Goal: Transaction & Acquisition: Purchase product/service

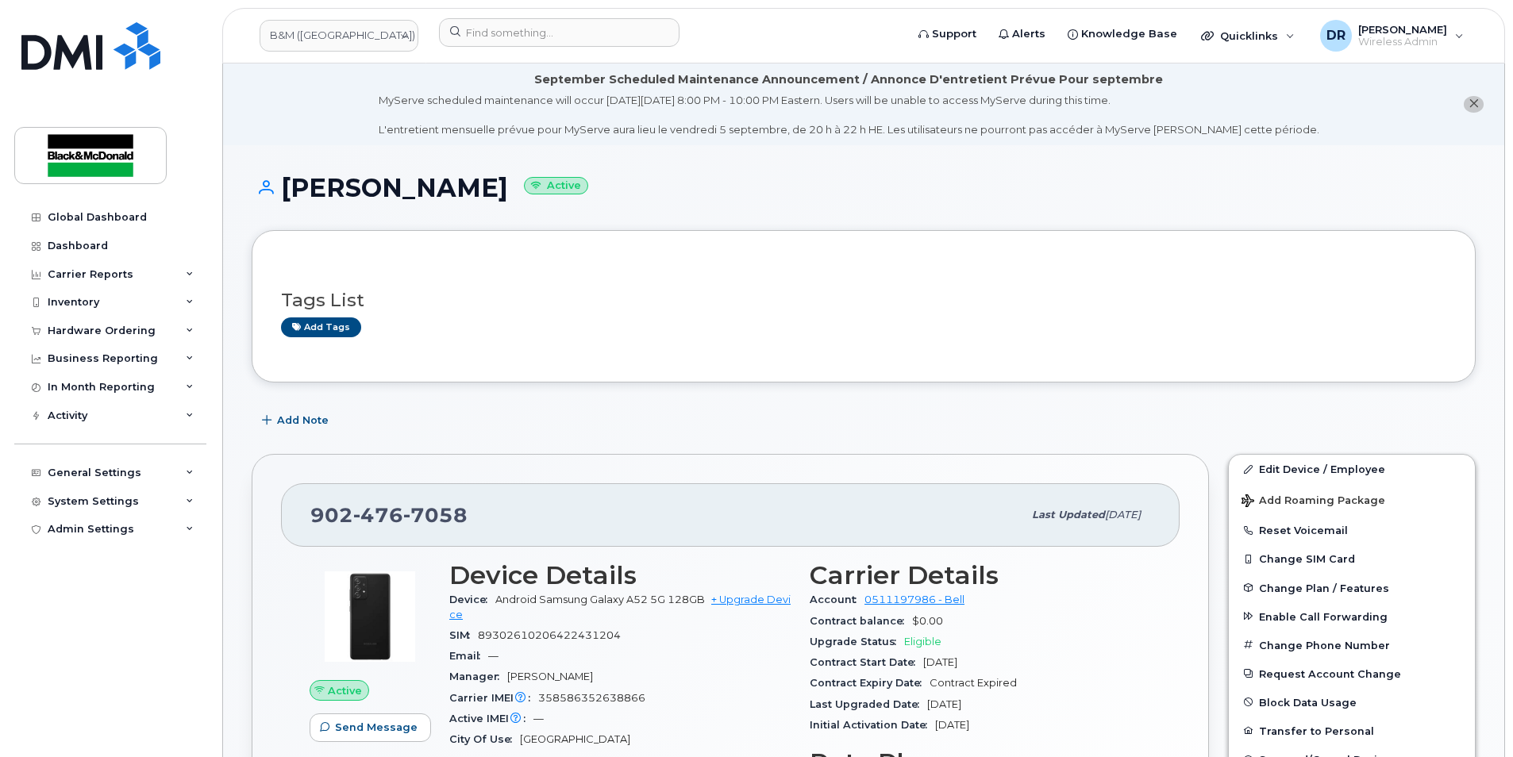
scroll to position [318, 0]
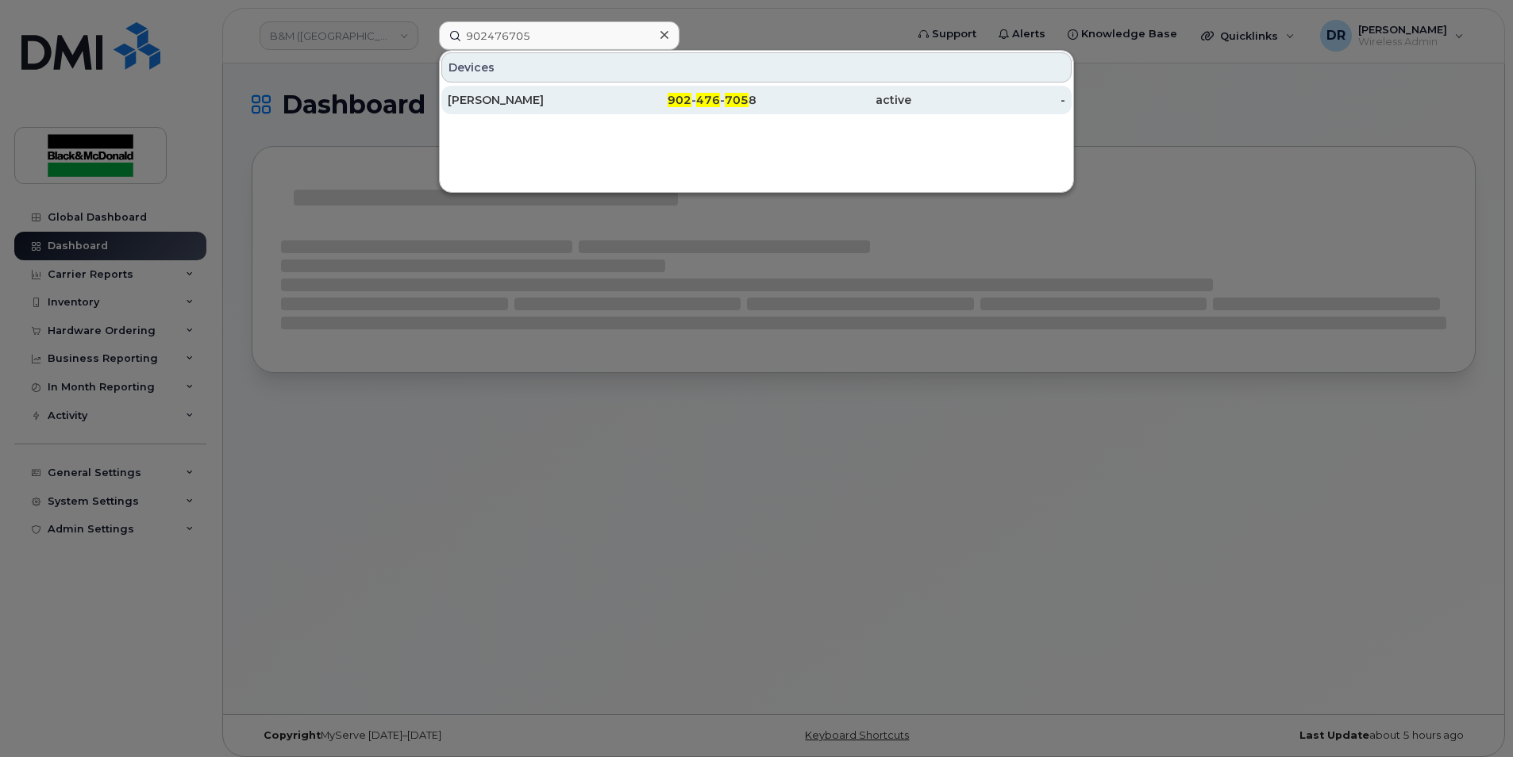
type input "902476705"
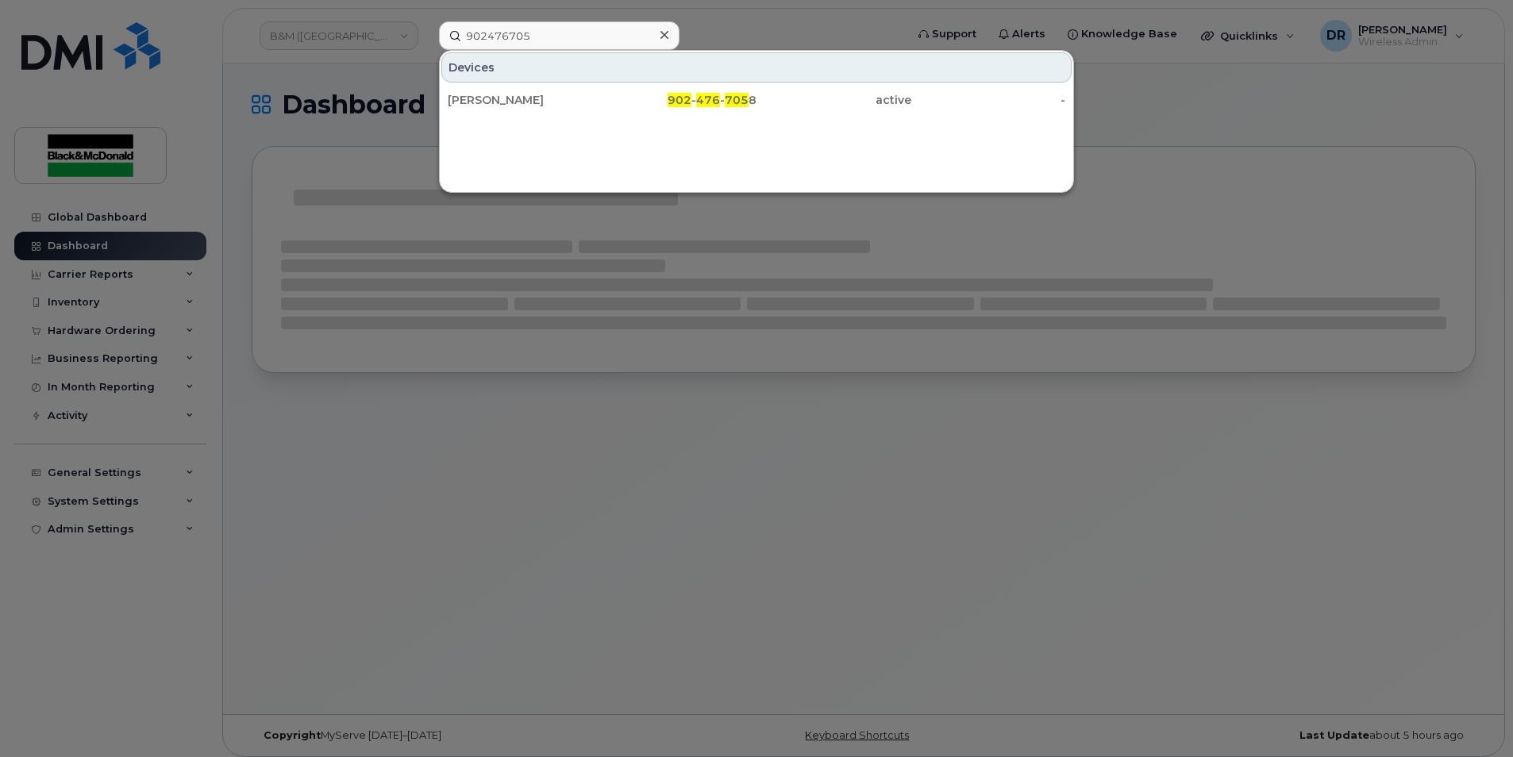
drag, startPoint x: 525, startPoint y: 104, endPoint x: 544, endPoint y: 134, distance: 35.7
click at [525, 104] on div "Cody Arnold" at bounding box center [525, 100] width 155 height 16
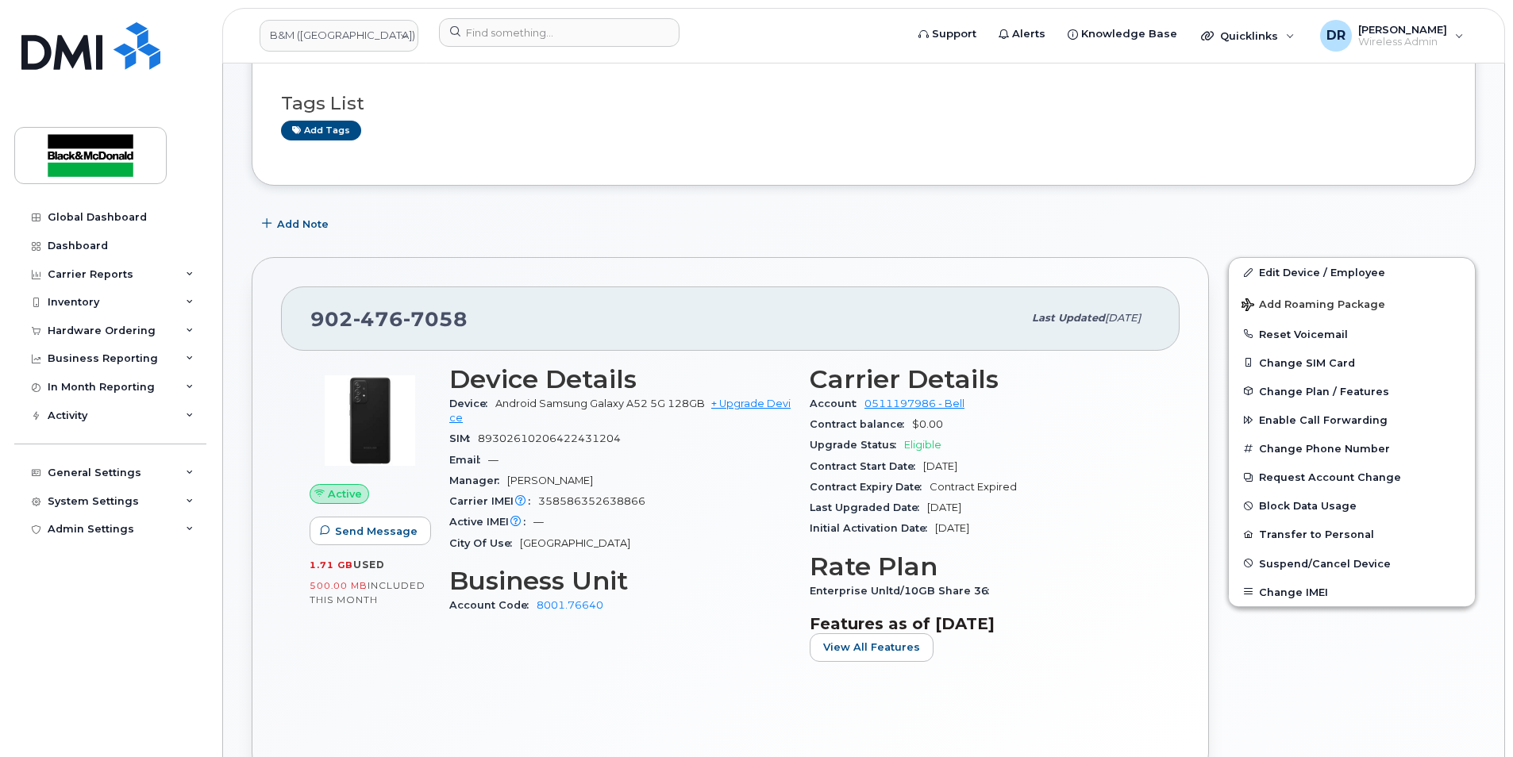
scroll to position [159, 0]
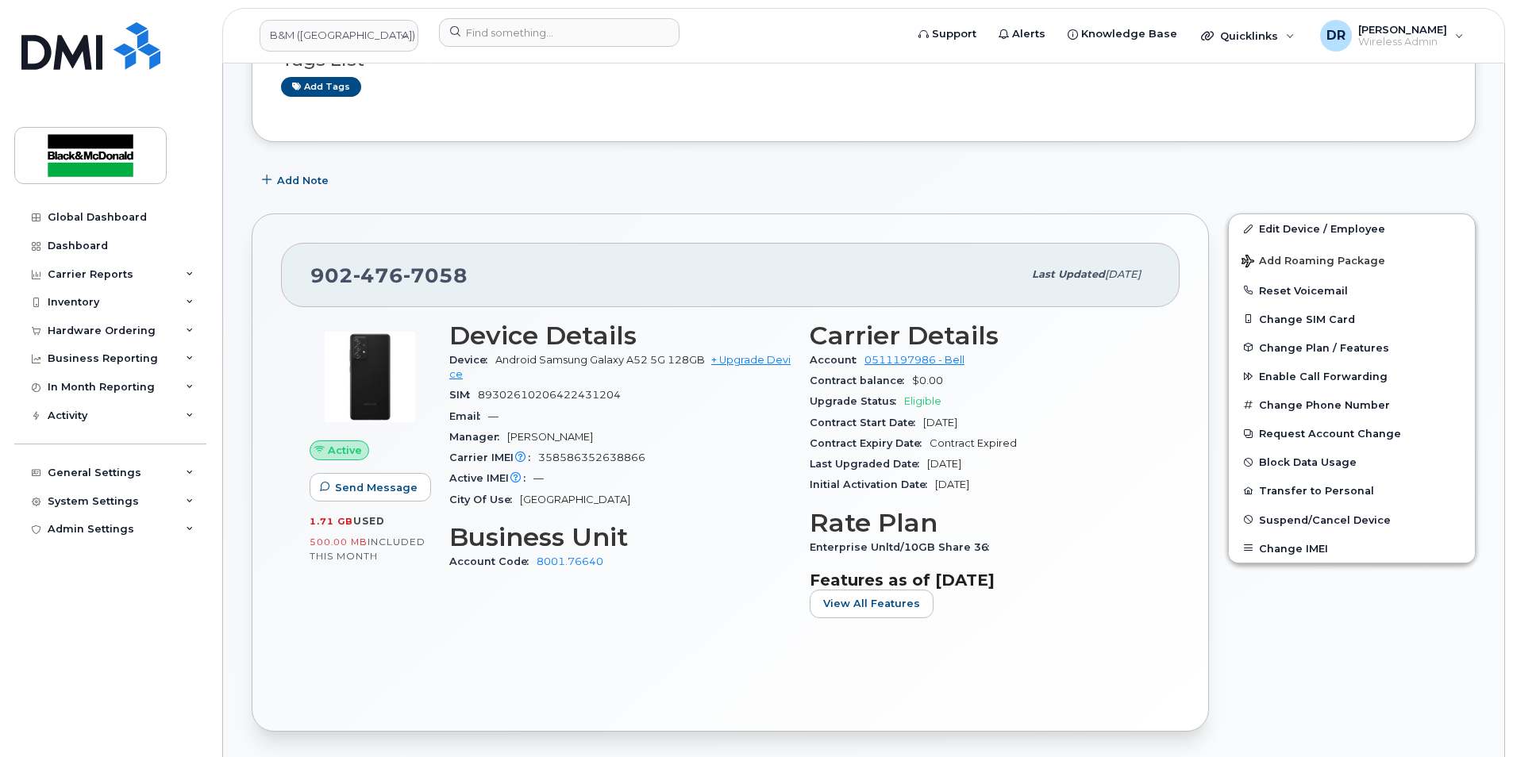
click at [919, 402] on span "Eligible" at bounding box center [922, 401] width 37 height 12
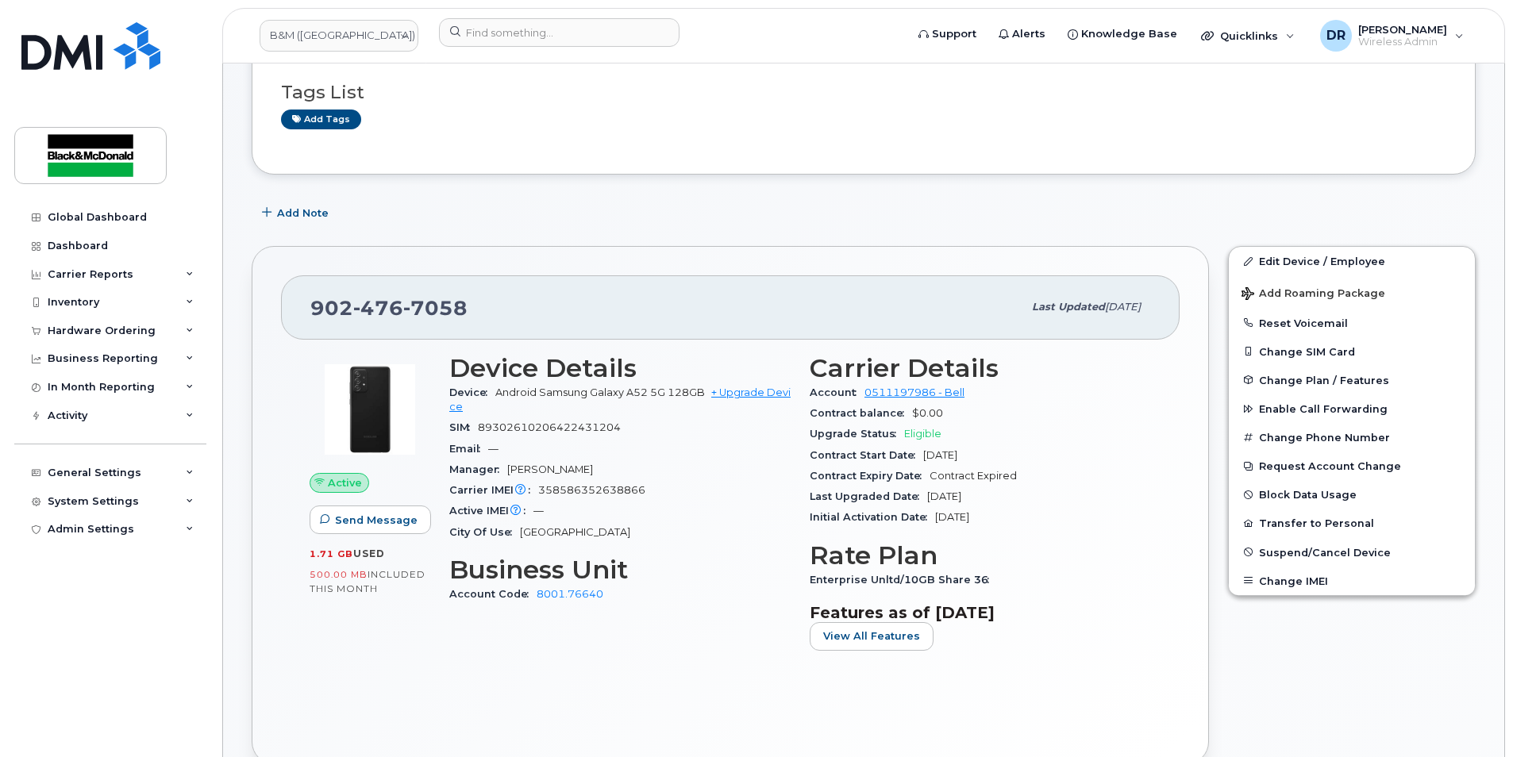
scroll to position [0, 0]
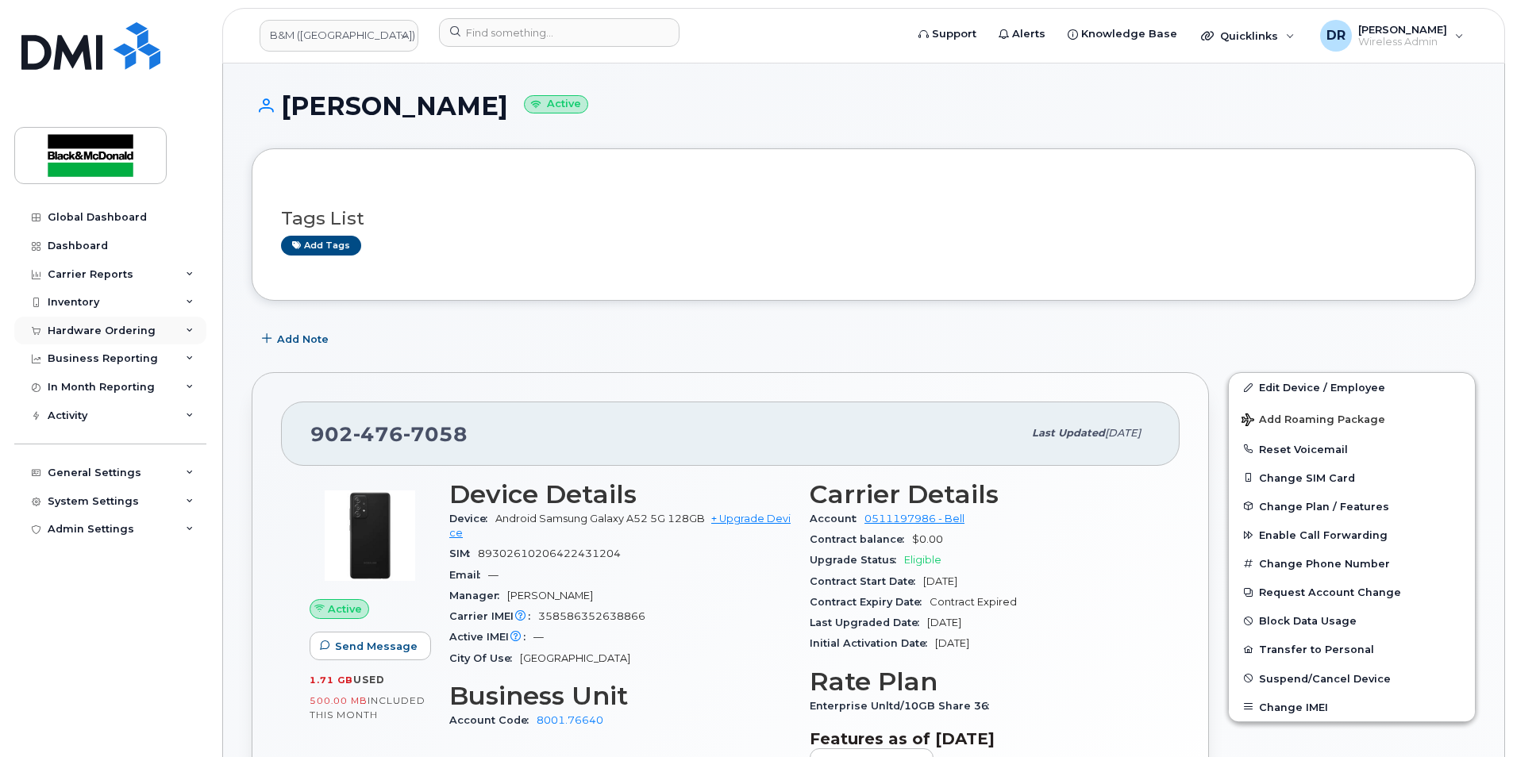
click at [195, 327] on div "Hardware Ordering" at bounding box center [110, 331] width 192 height 29
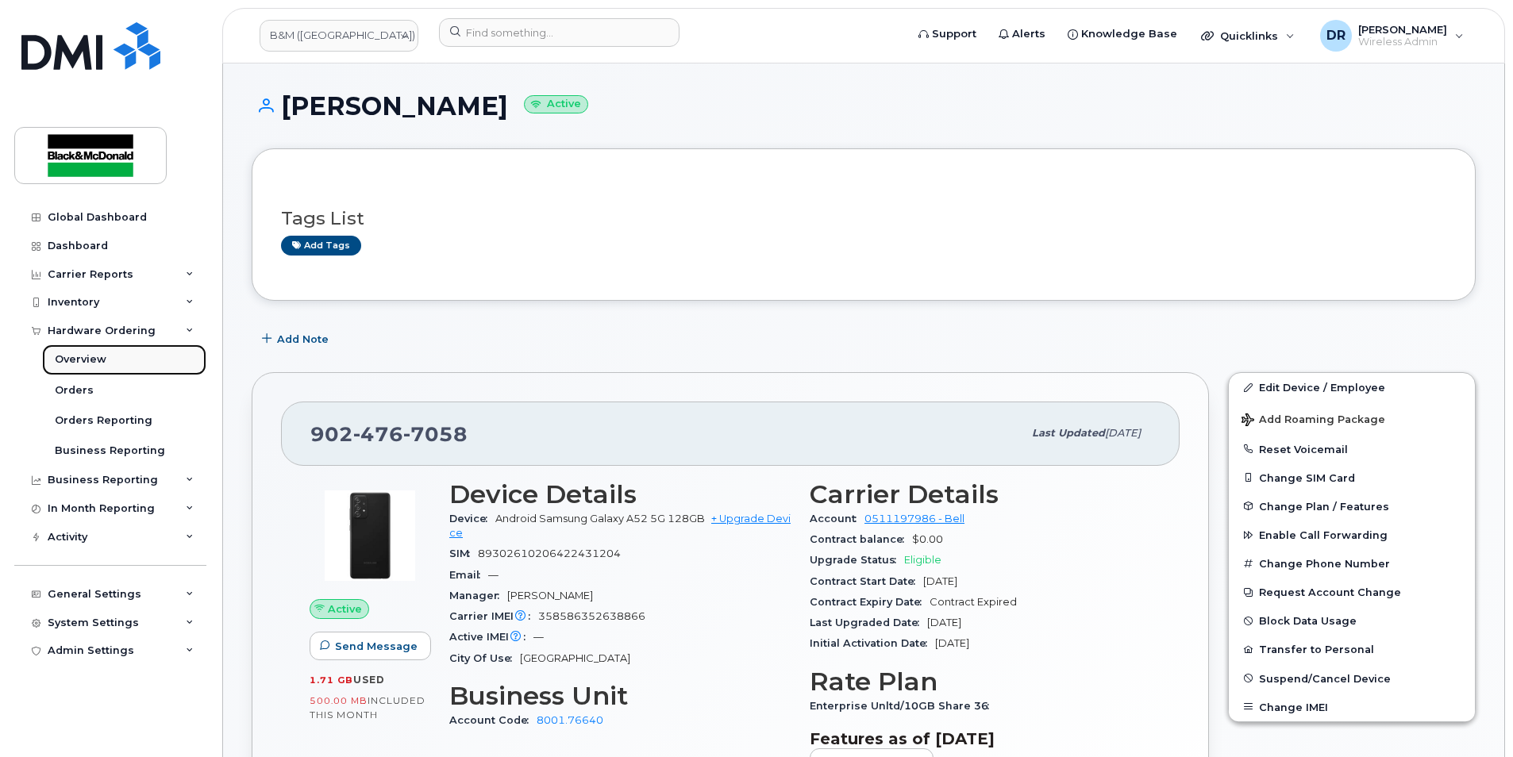
click at [95, 363] on div "Overview" at bounding box center [81, 359] width 52 height 14
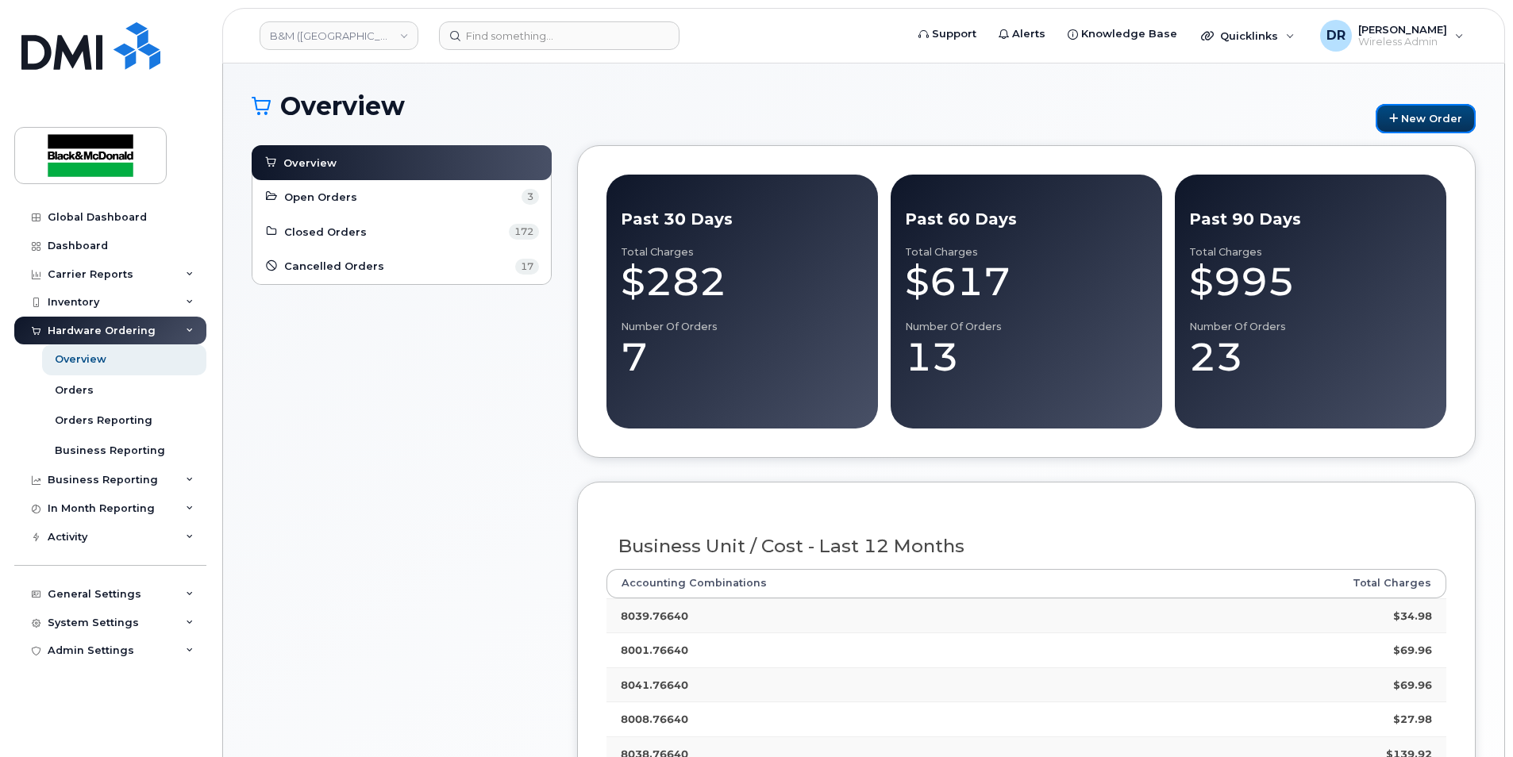
click at [1436, 121] on link "New Order" at bounding box center [1426, 118] width 100 height 29
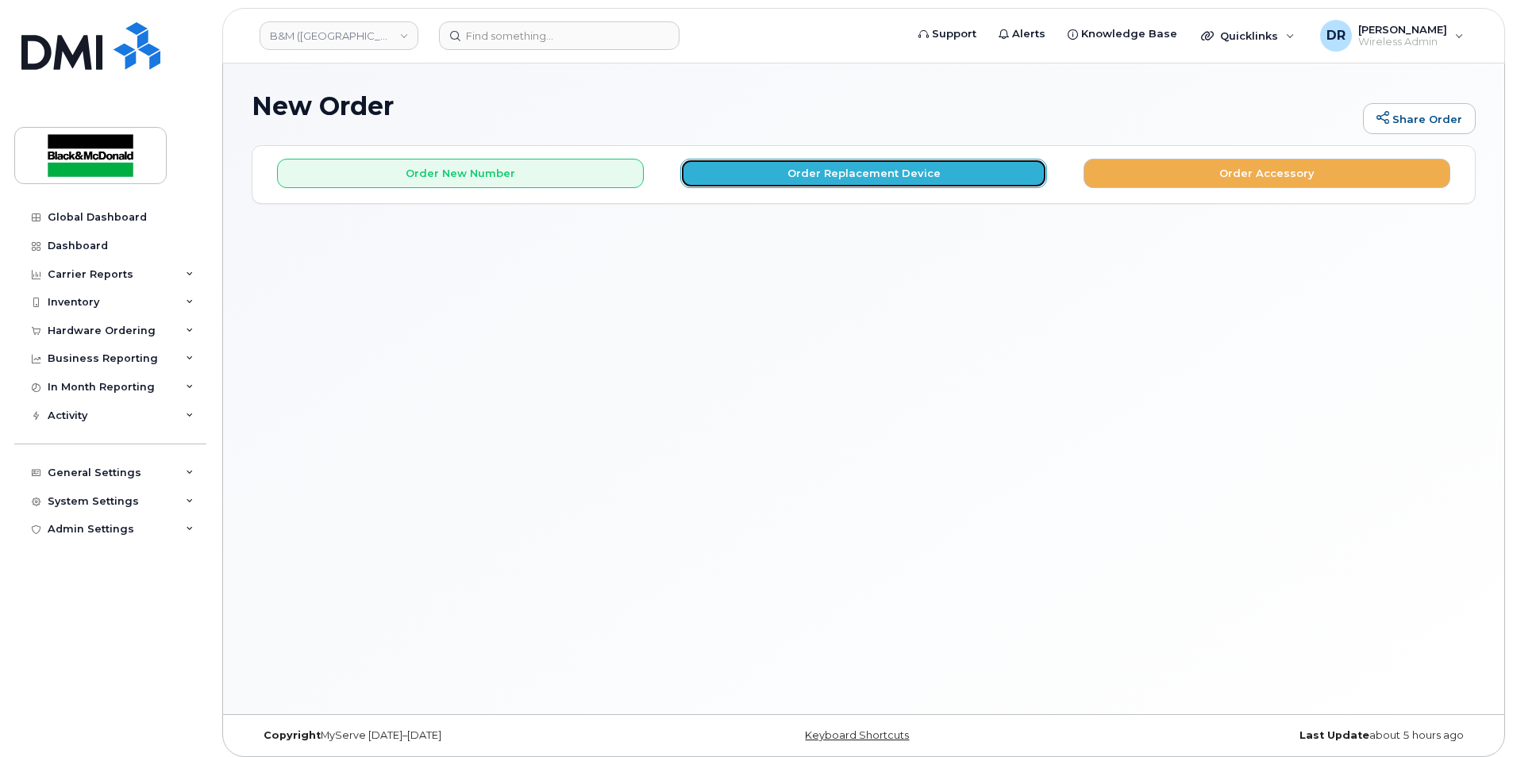
click at [899, 179] on button "Order Replacement Device" at bounding box center [863, 173] width 367 height 29
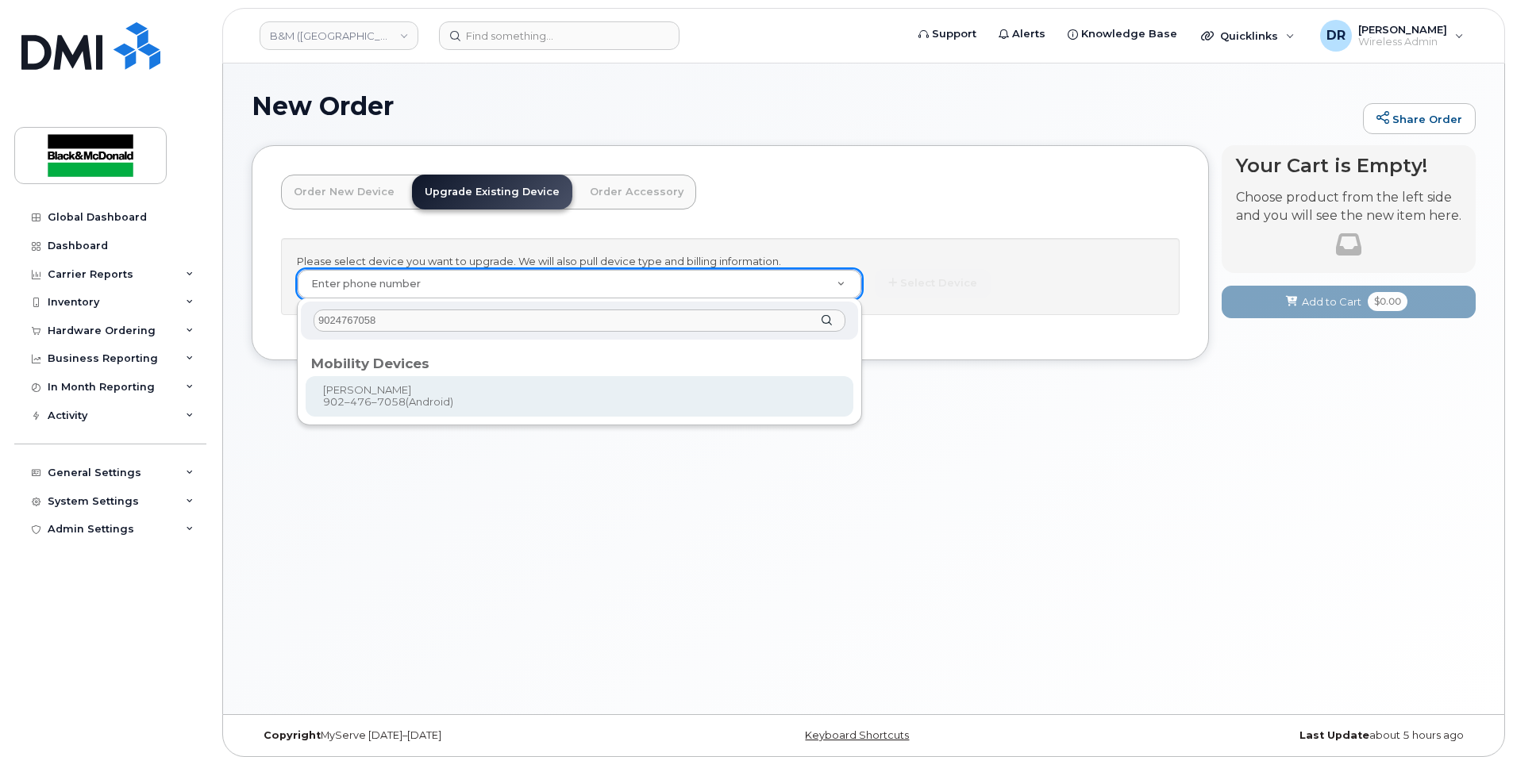
type input "9024767058"
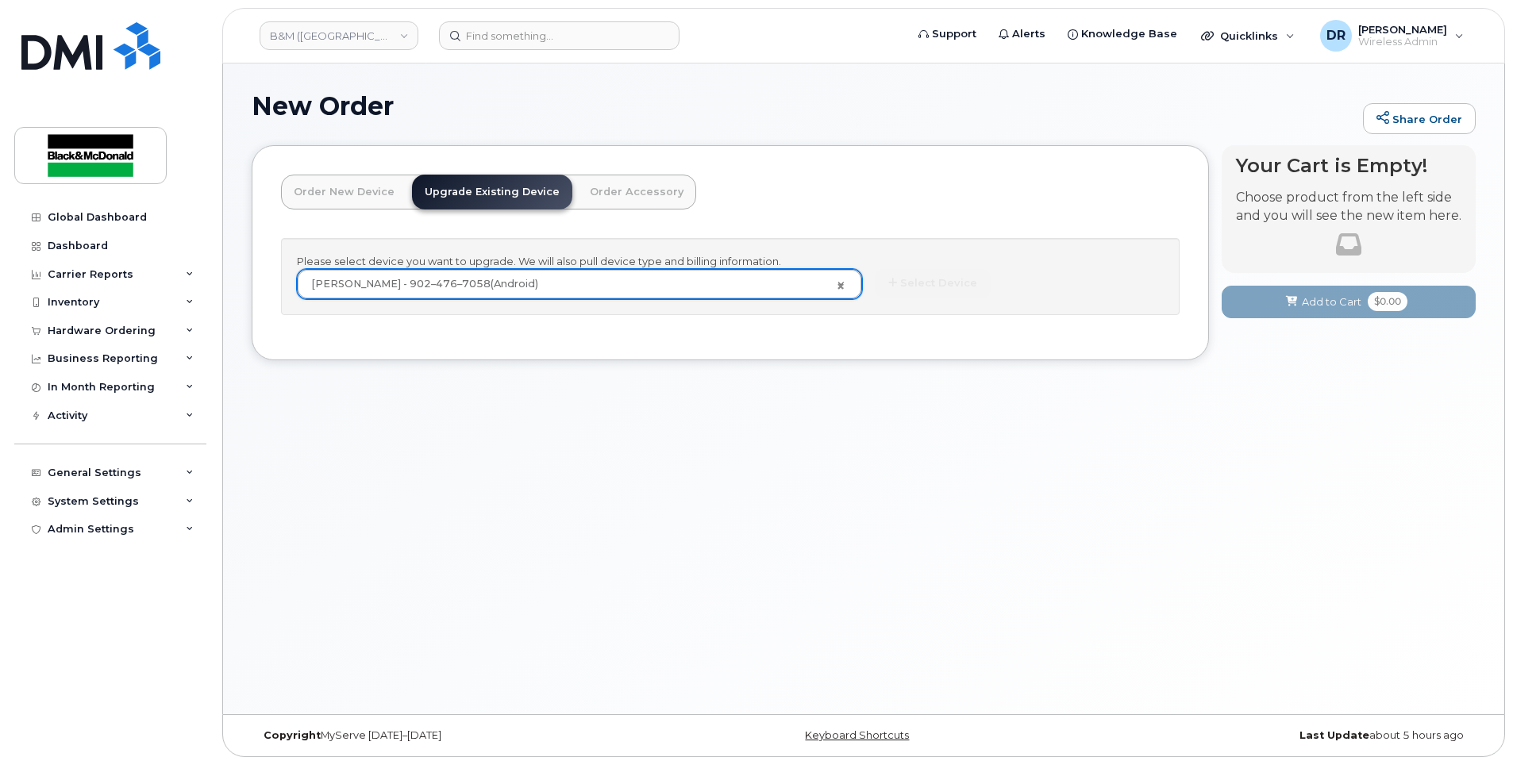
type input "402016"
click at [943, 285] on button "Select Device" at bounding box center [933, 283] width 116 height 29
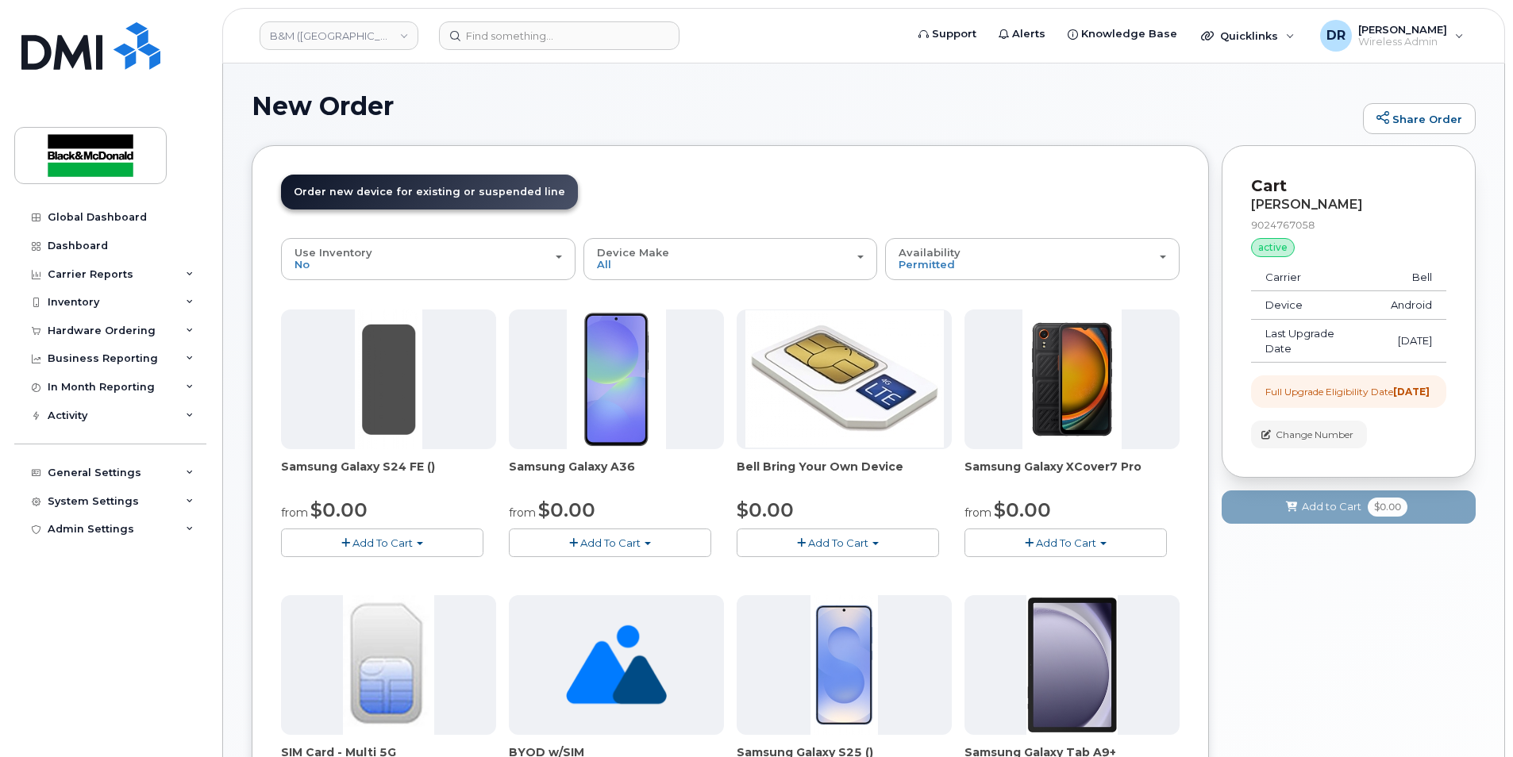
click at [359, 468] on span "Samsung Galaxy S24 FE ()" at bounding box center [388, 475] width 215 height 32
click at [392, 541] on span "Add To Cart" at bounding box center [382, 543] width 60 height 13
click at [614, 541] on span "Add To Cart" at bounding box center [610, 543] width 60 height 13
click at [594, 571] on link "$0.00 - 3 year term - voice & data plan" at bounding box center [627, 573] width 229 height 20
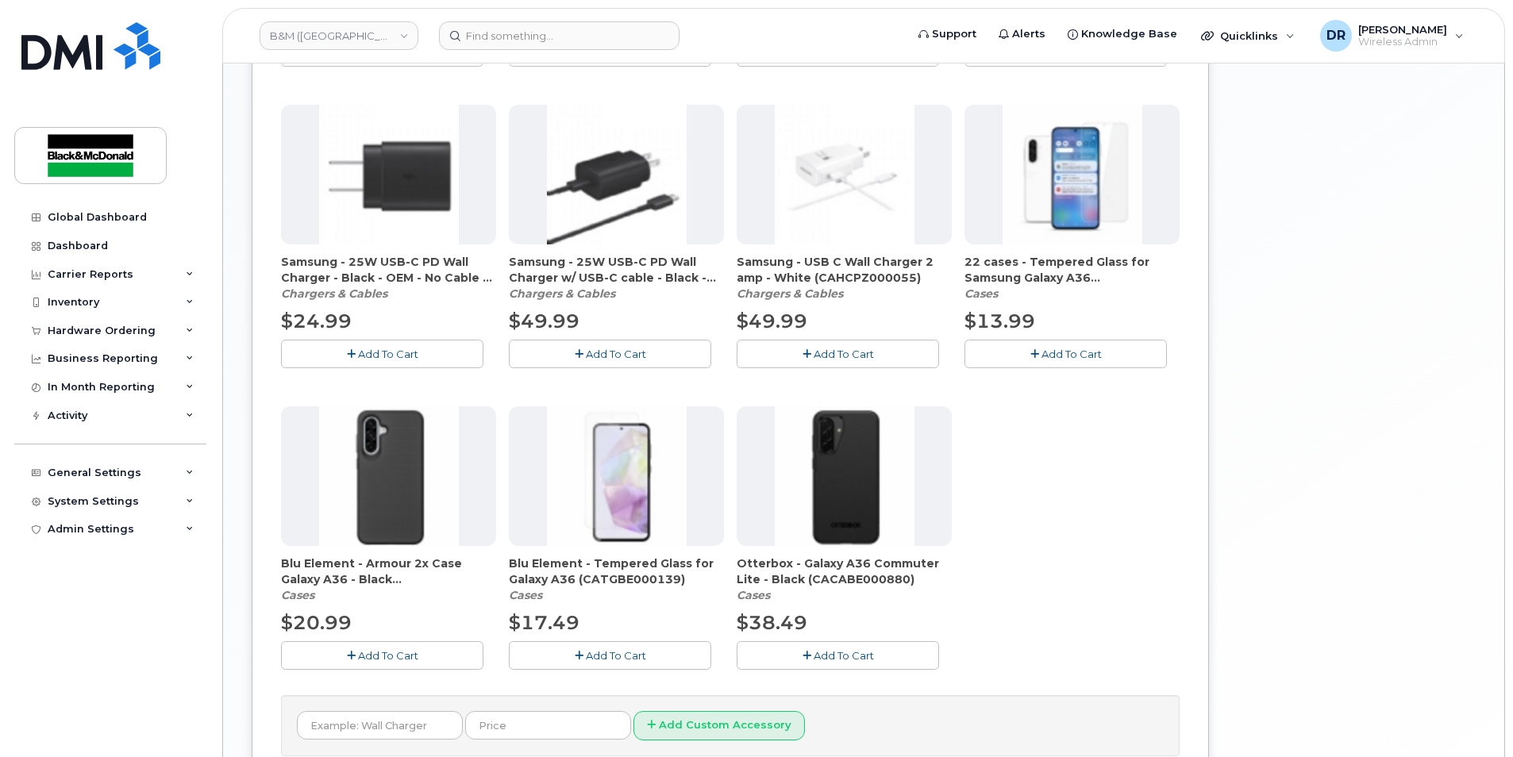
scroll to position [873, 0]
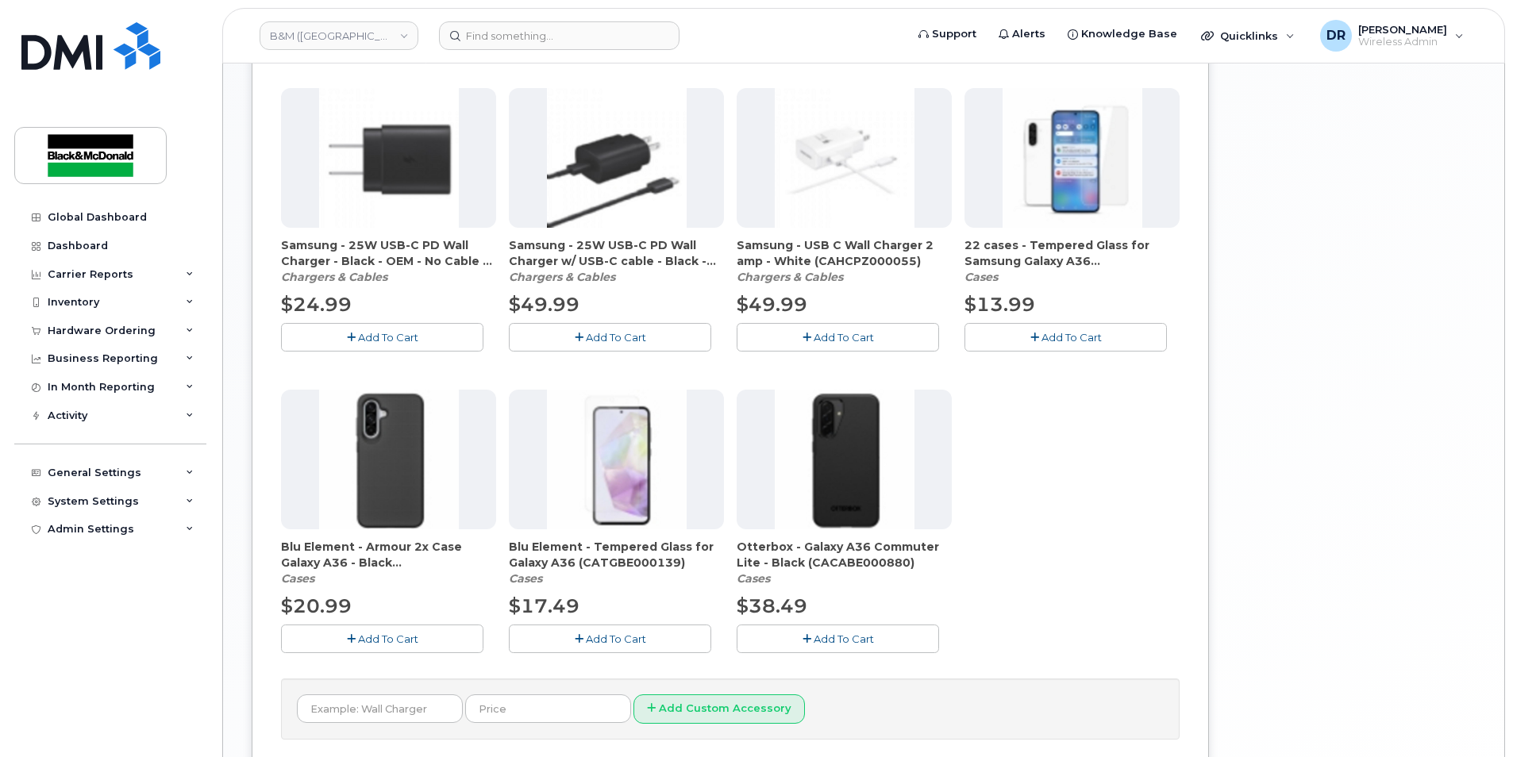
click at [369, 635] on span "Add To Cart" at bounding box center [388, 639] width 60 height 13
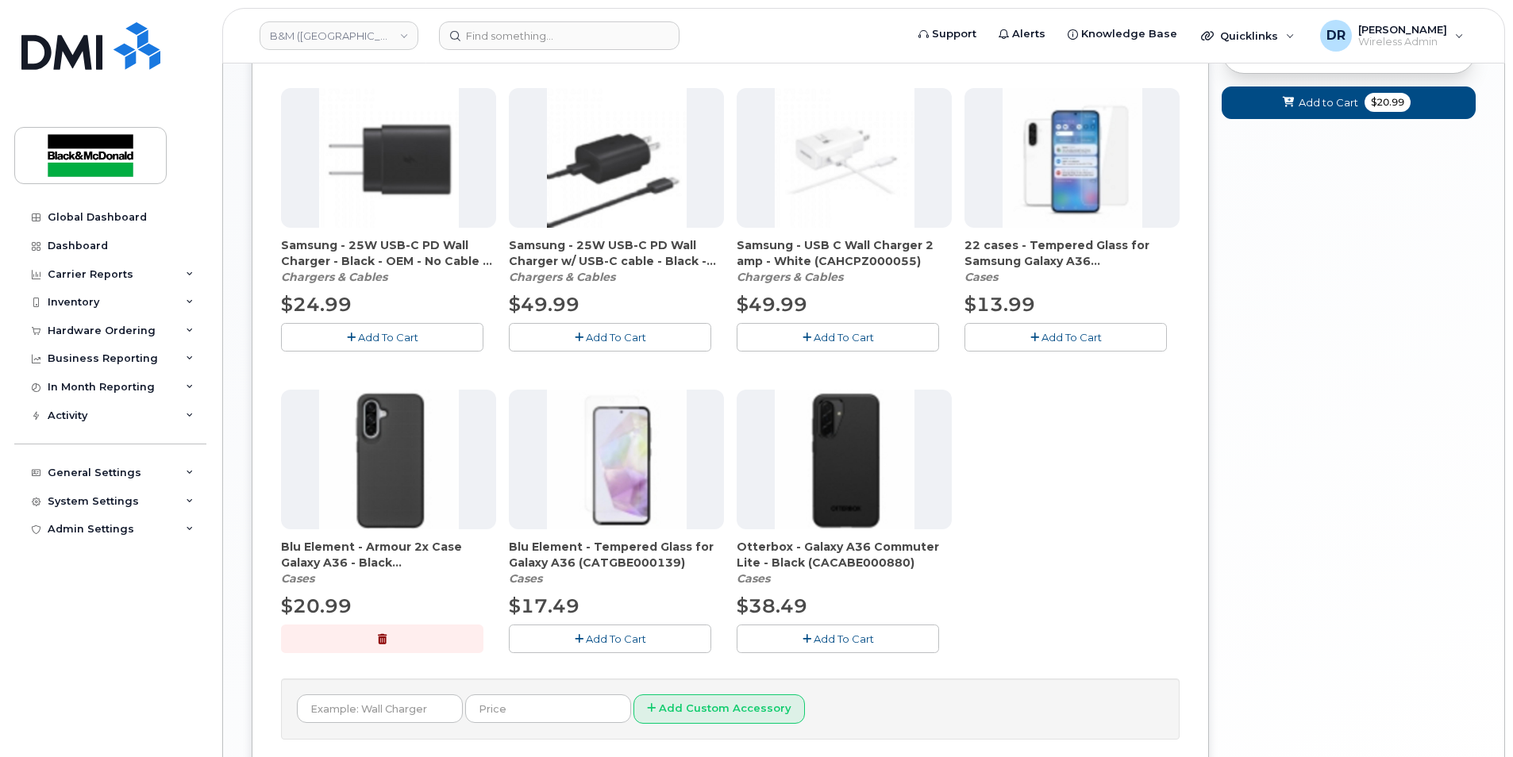
drag, startPoint x: 1072, startPoint y: 333, endPoint x: 1062, endPoint y: 346, distance: 16.5
click at [1070, 333] on span "Add To Cart" at bounding box center [1071, 337] width 60 height 13
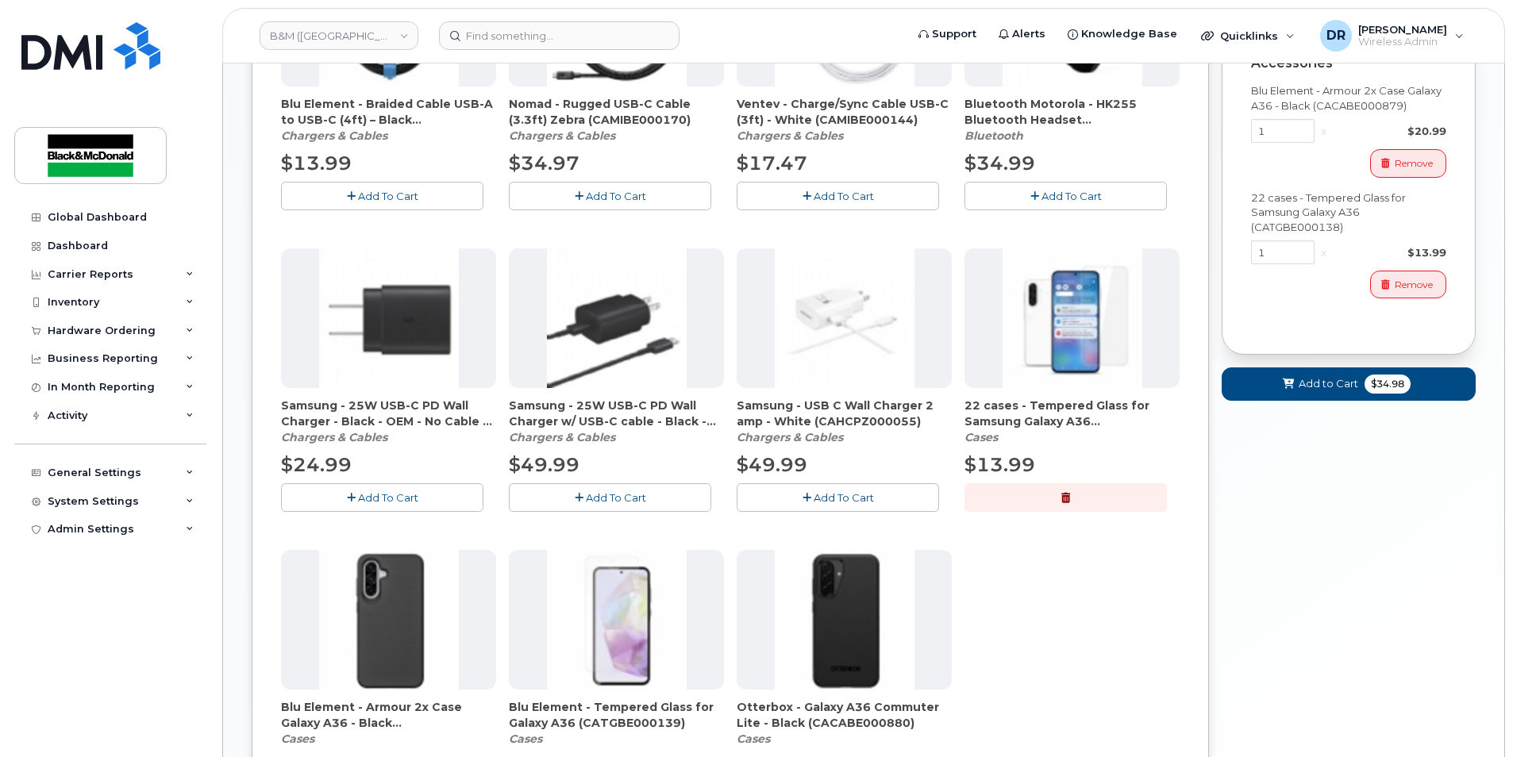
scroll to position [476, 0]
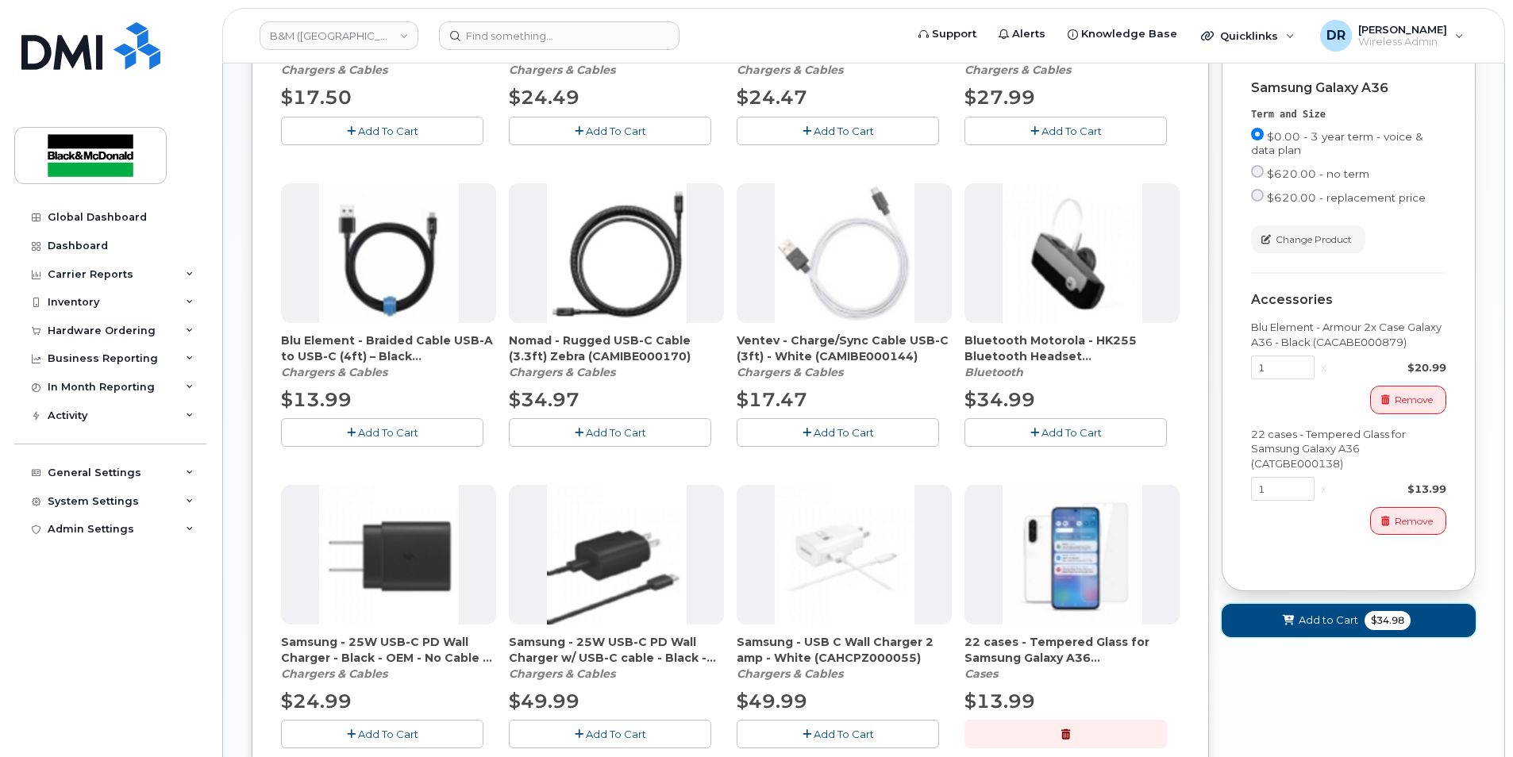
click at [1387, 630] on span "$34.98" at bounding box center [1388, 620] width 46 height 19
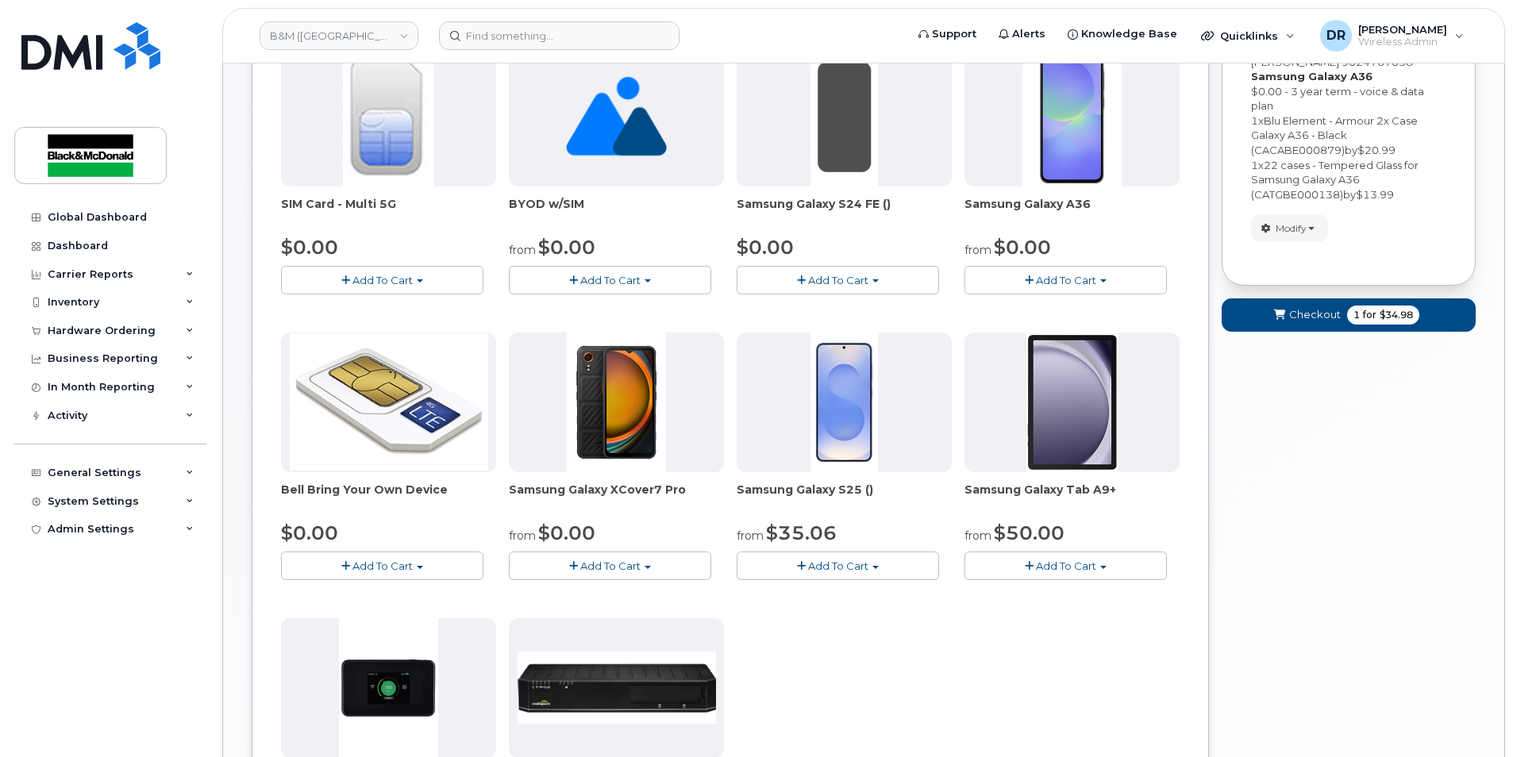
scroll to position [0, 0]
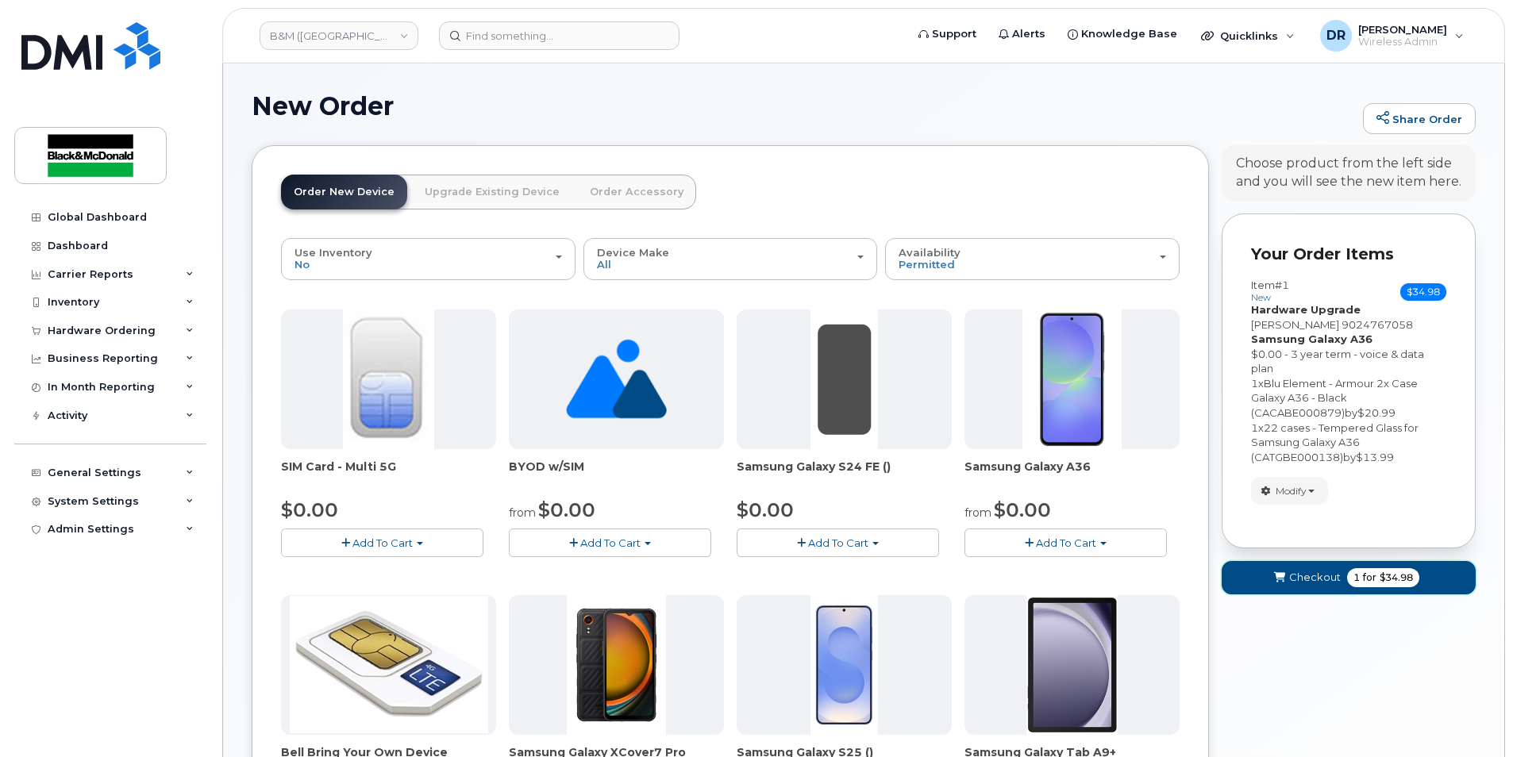
click at [1390, 581] on span "$34.98" at bounding box center [1396, 578] width 33 height 14
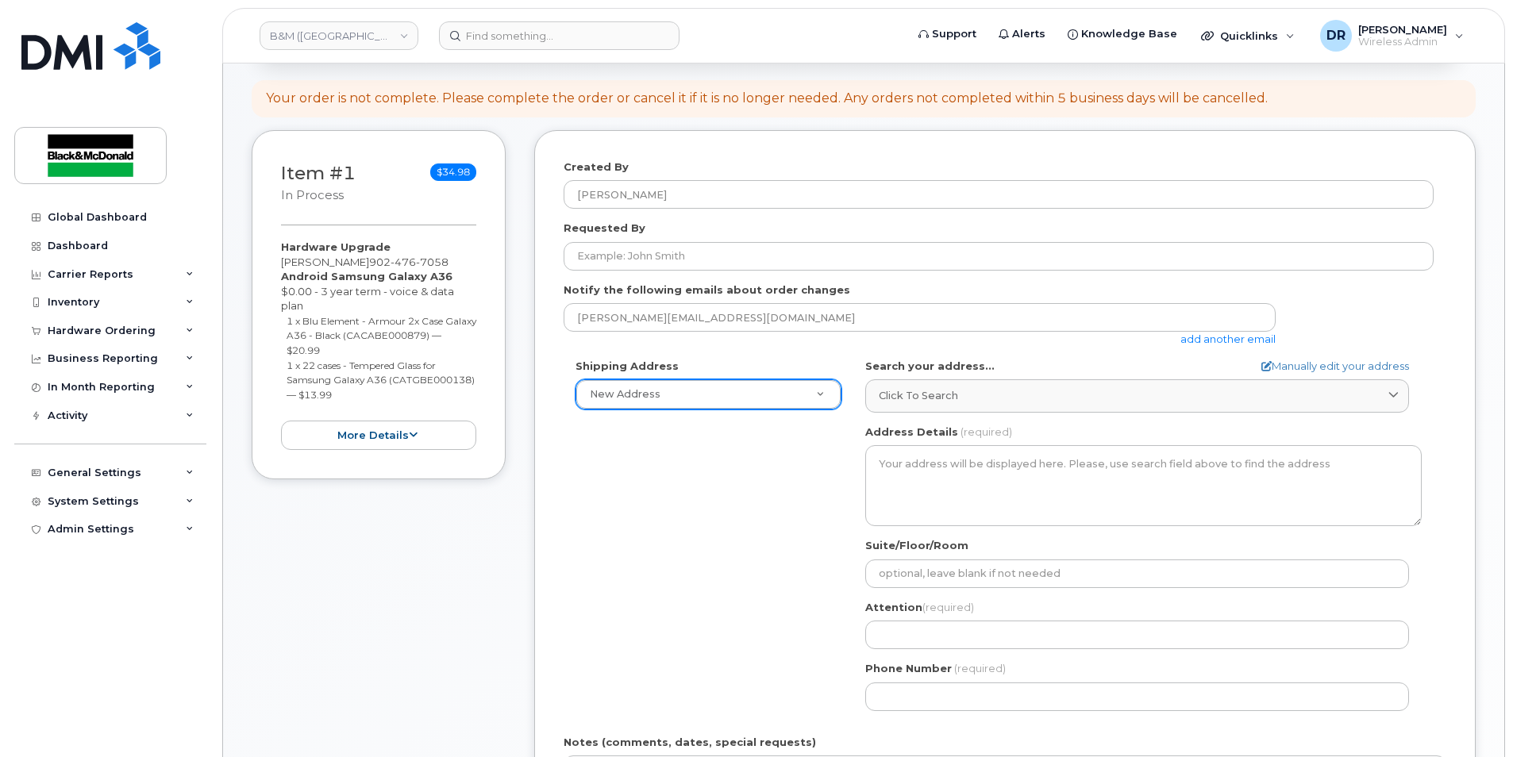
scroll to position [159, 0]
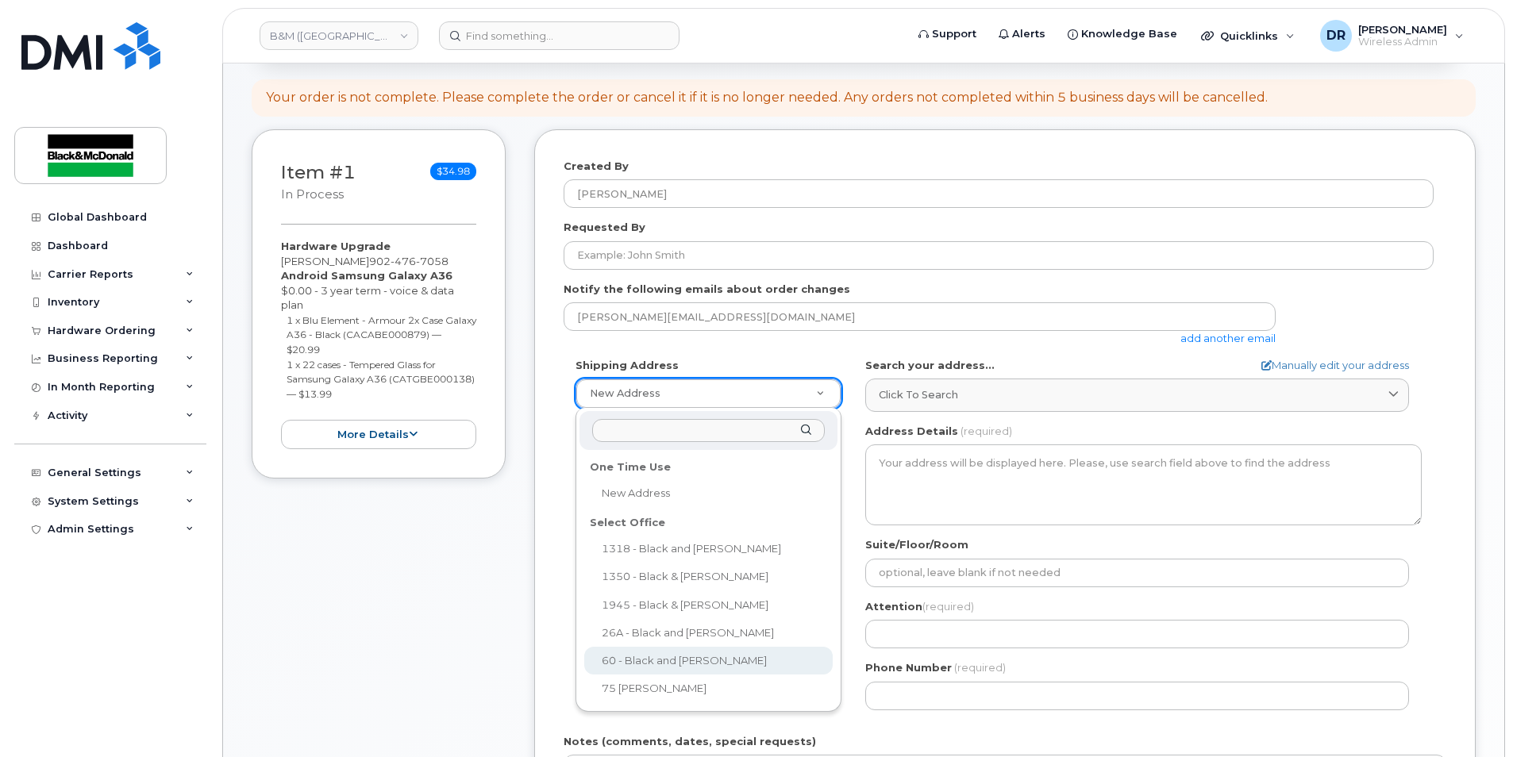
select select
type textarea "[STREET_ADDRESS][PERSON_NAME]"
type input "[PERSON_NAME]"
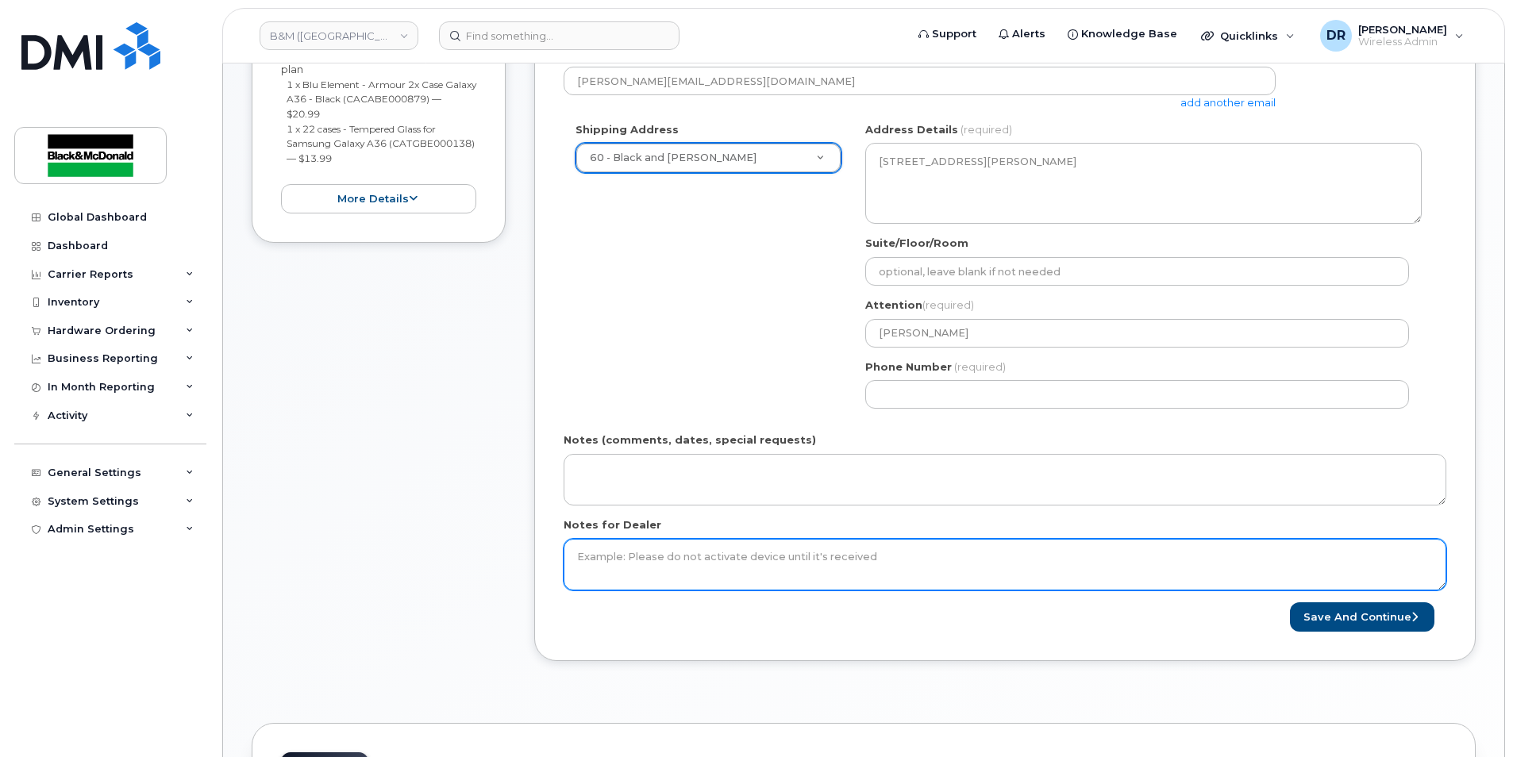
scroll to position [397, 0]
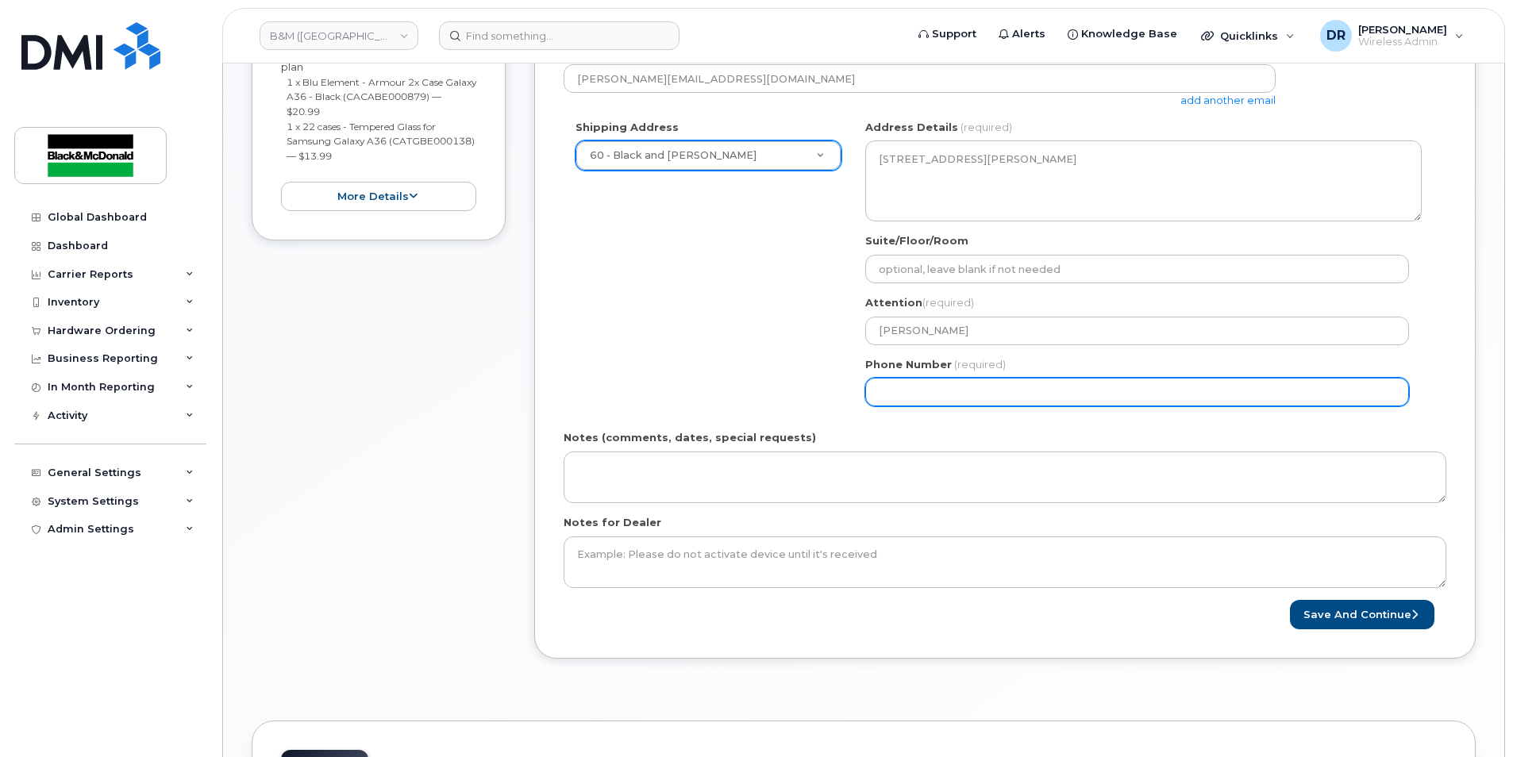
click at [930, 388] on input "Phone Number" at bounding box center [1137, 392] width 544 height 29
type input "9024683101"
select select
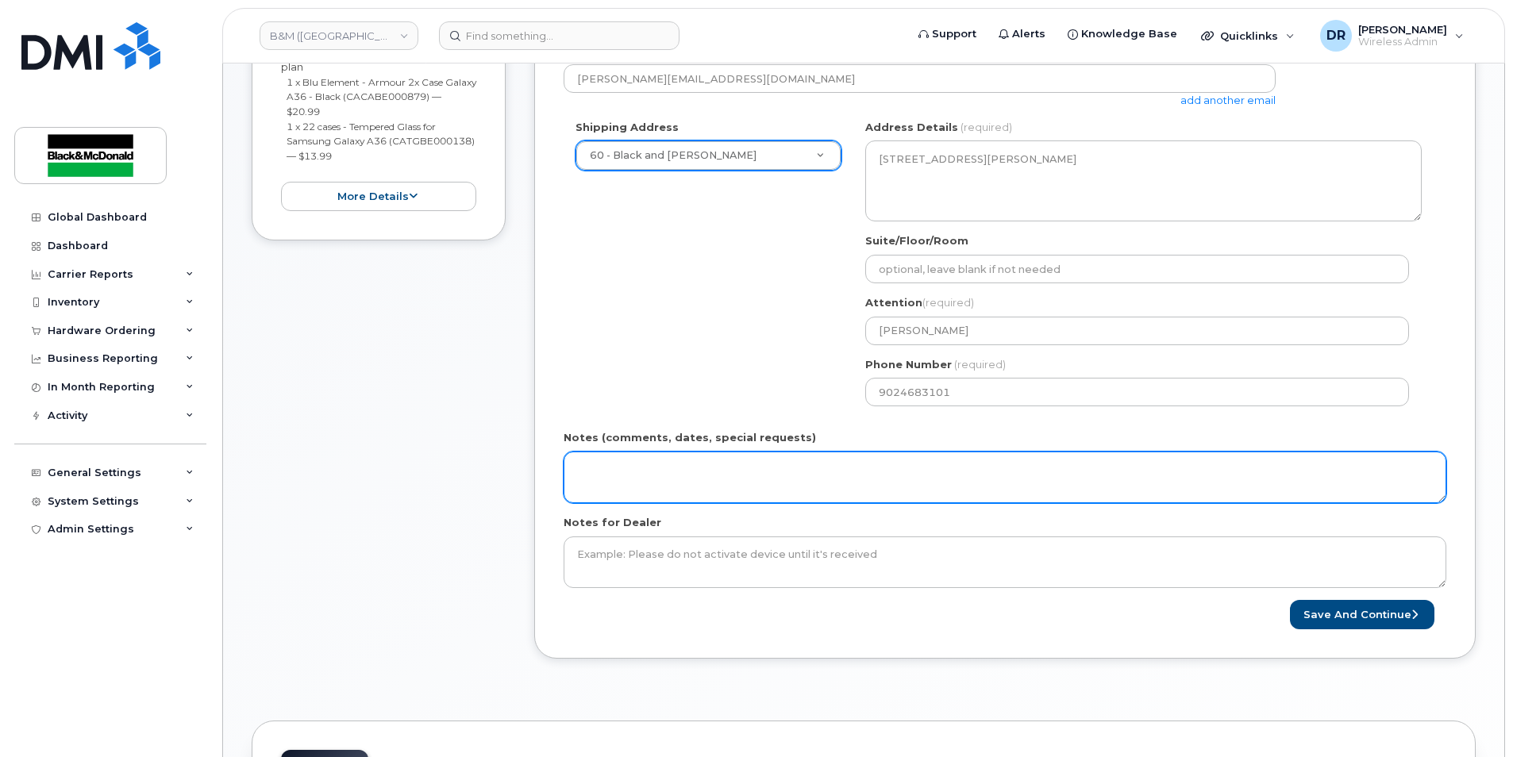
click at [630, 473] on textarea "Notes (comments, dates, special requests)" at bounding box center [1005, 478] width 883 height 52
type textarea "Please use PO 80538541"
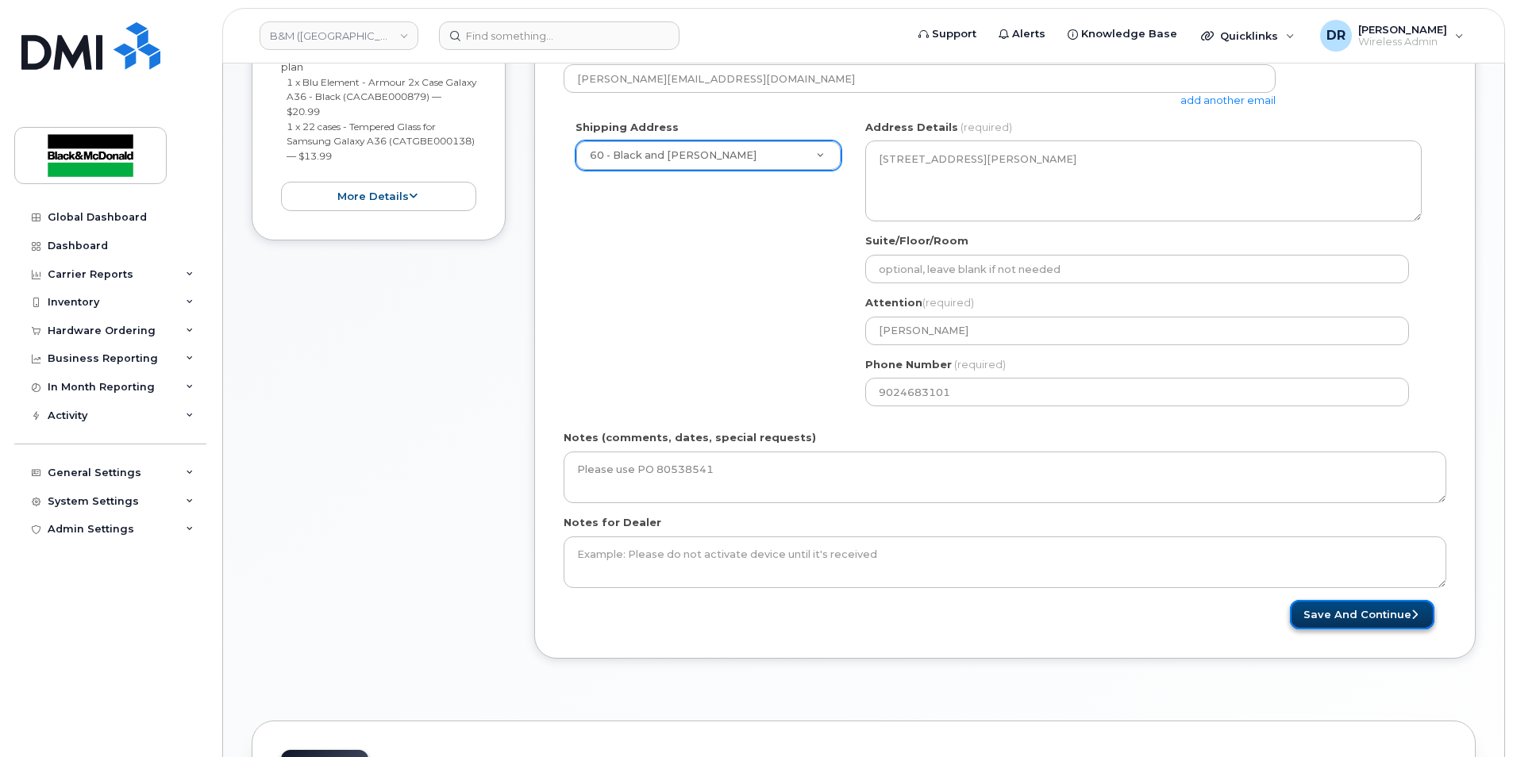
click at [1354, 615] on button "Save and Continue" at bounding box center [1362, 614] width 144 height 29
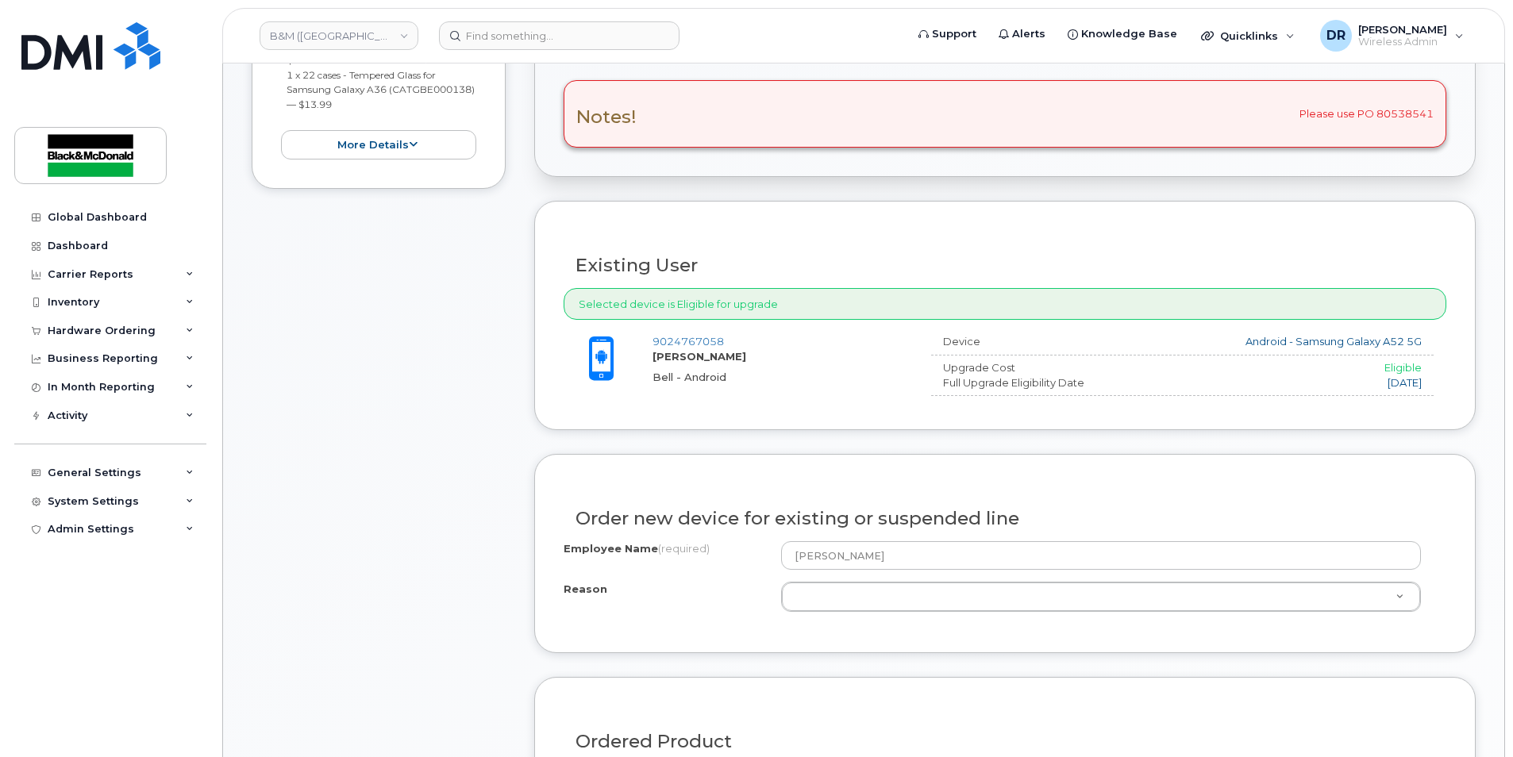
scroll to position [238, 0]
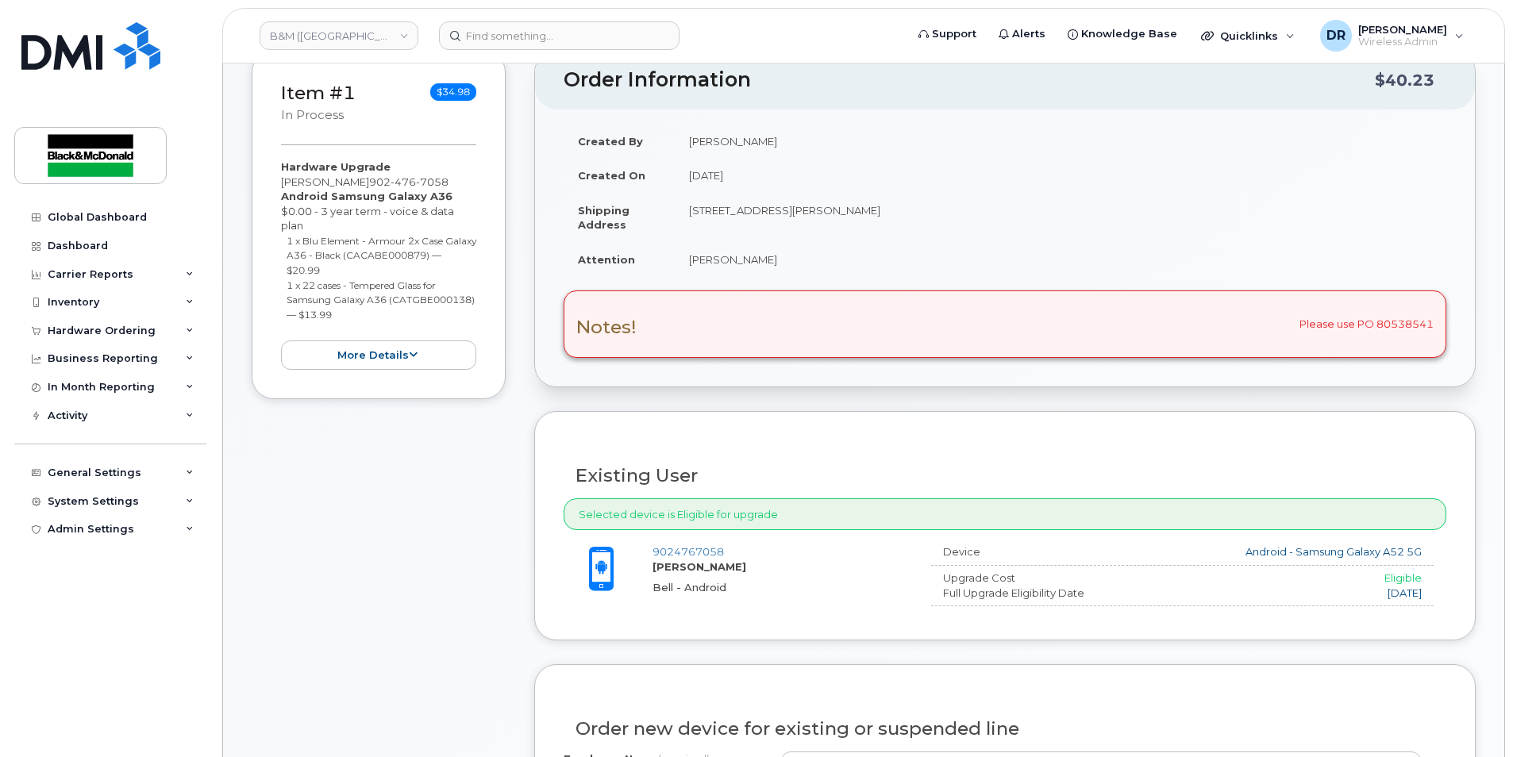
click at [711, 338] on div "Notes! Please use PO 80538541" at bounding box center [1005, 324] width 883 height 67
click at [716, 335] on div "Notes! Please use PO 80538541" at bounding box center [1005, 324] width 883 height 67
click at [737, 525] on div "Selected device is Eligible for upgrade" at bounding box center [1005, 515] width 883 height 33
drag, startPoint x: 778, startPoint y: 604, endPoint x: 818, endPoint y: 584, distance: 44.4
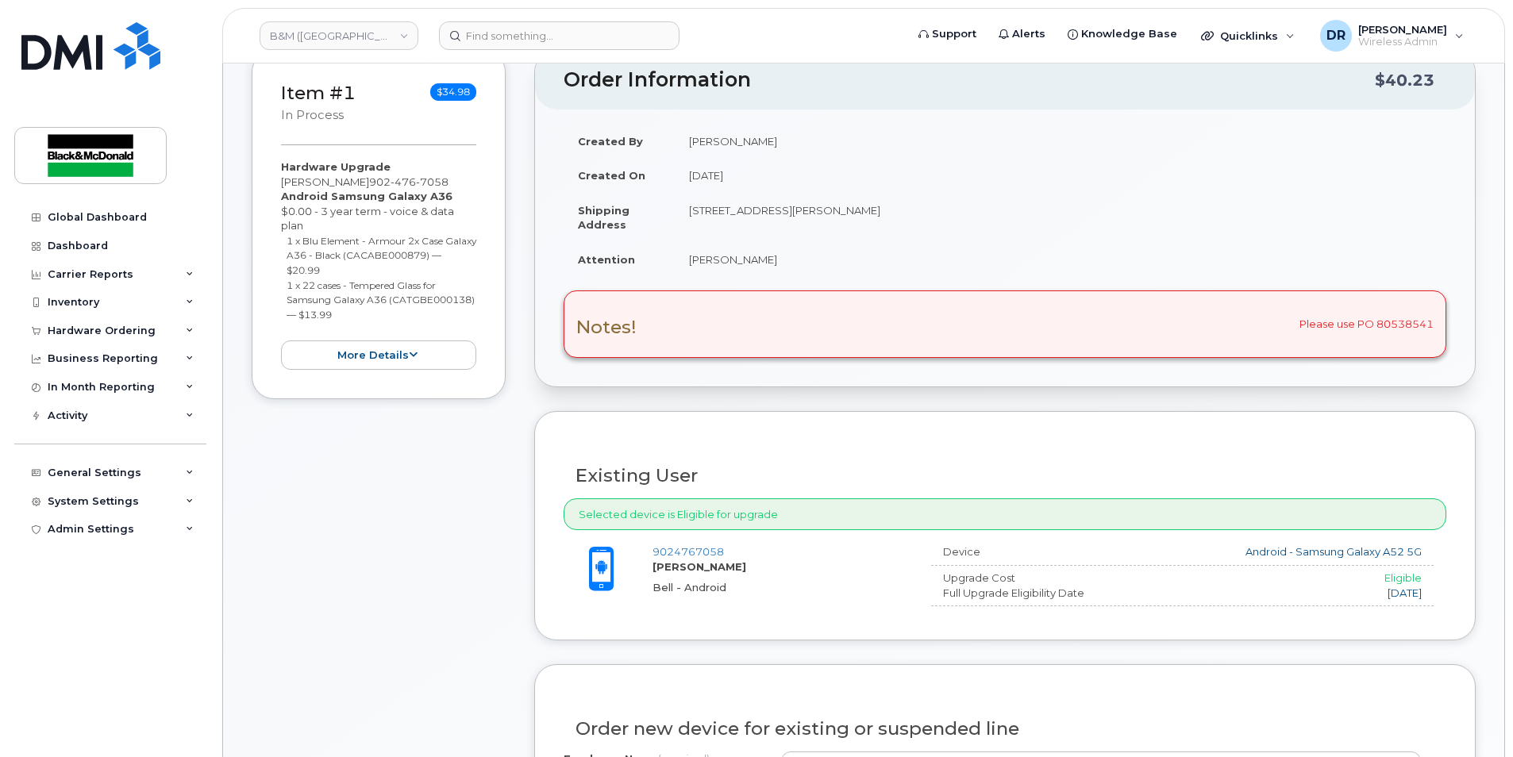
click at [781, 602] on div "9024767058 Cody Arnold Bell - Android Device Android - Samsung Galaxy A52 5G Up…" at bounding box center [1005, 578] width 883 height 67
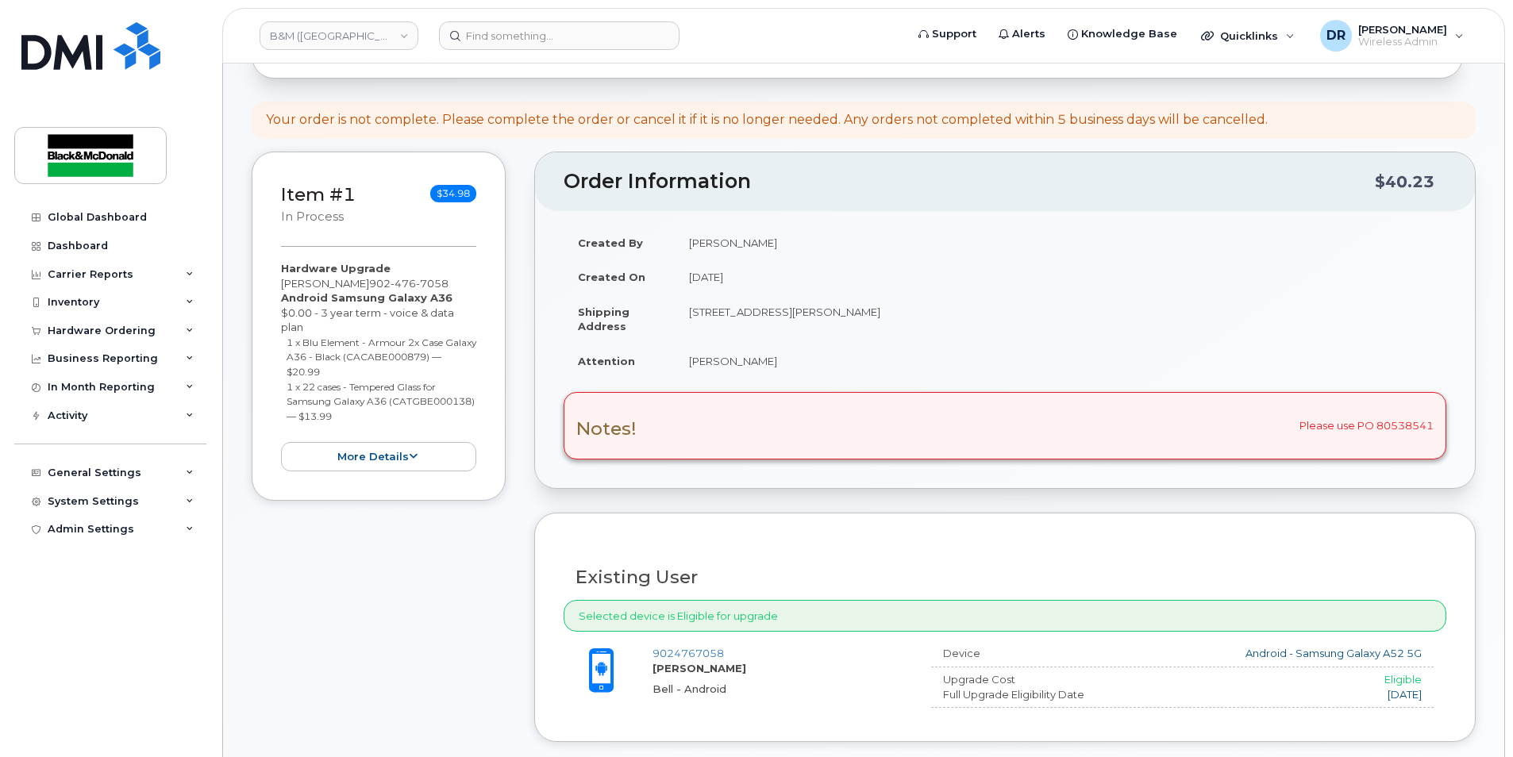
scroll to position [0, 0]
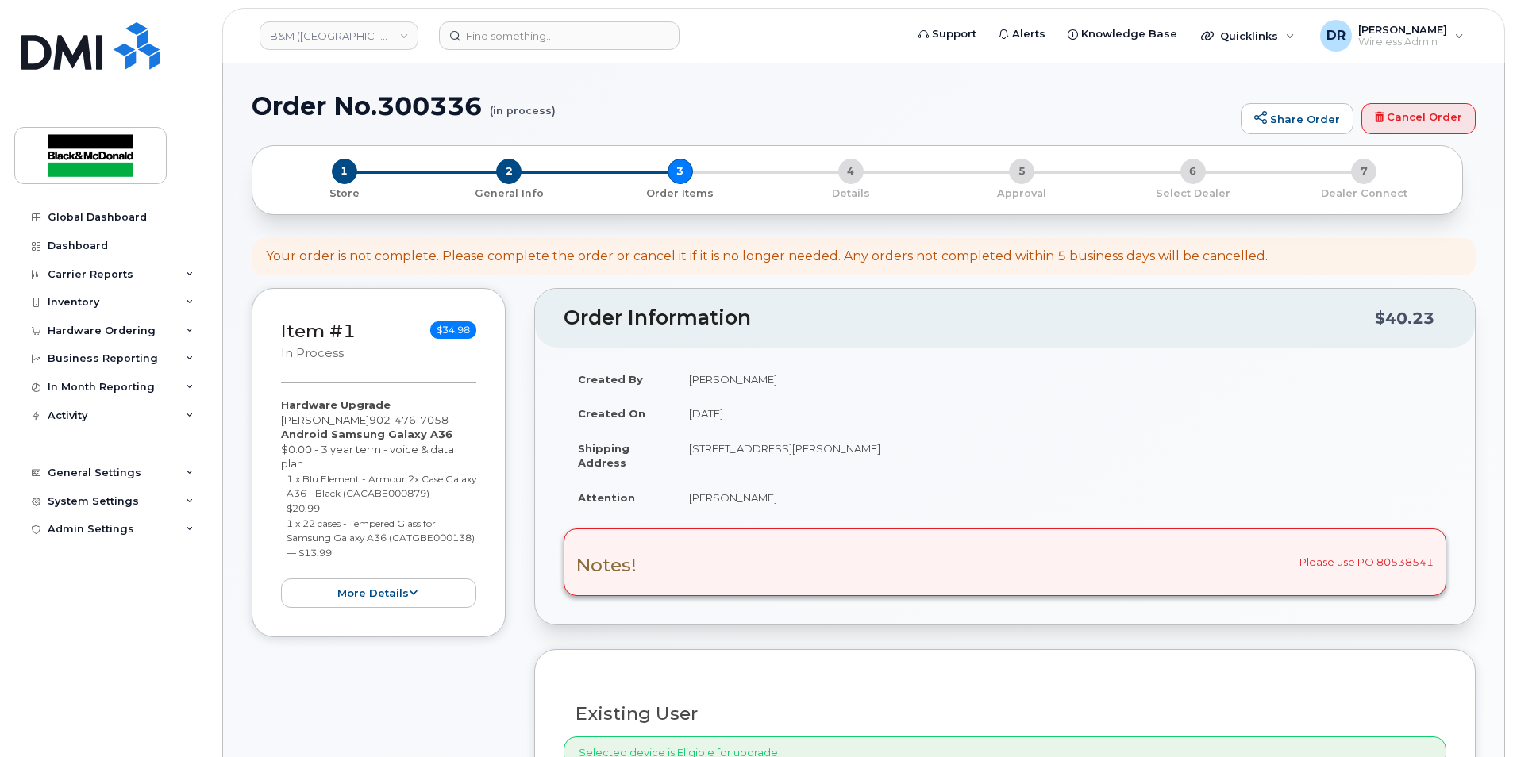
click at [1037, 339] on header "Order Information $40.23" at bounding box center [1005, 318] width 940 height 59
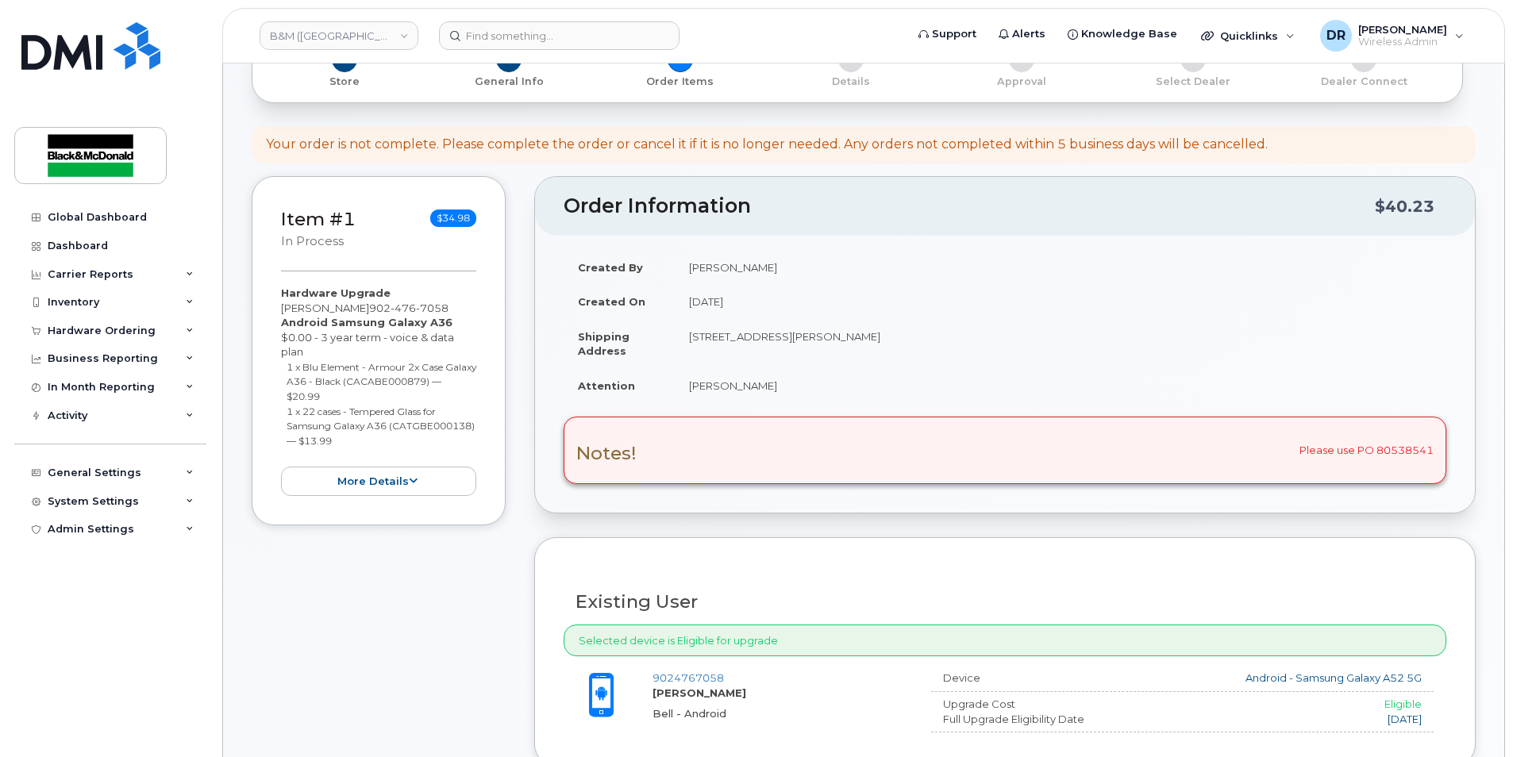
scroll to position [318, 0]
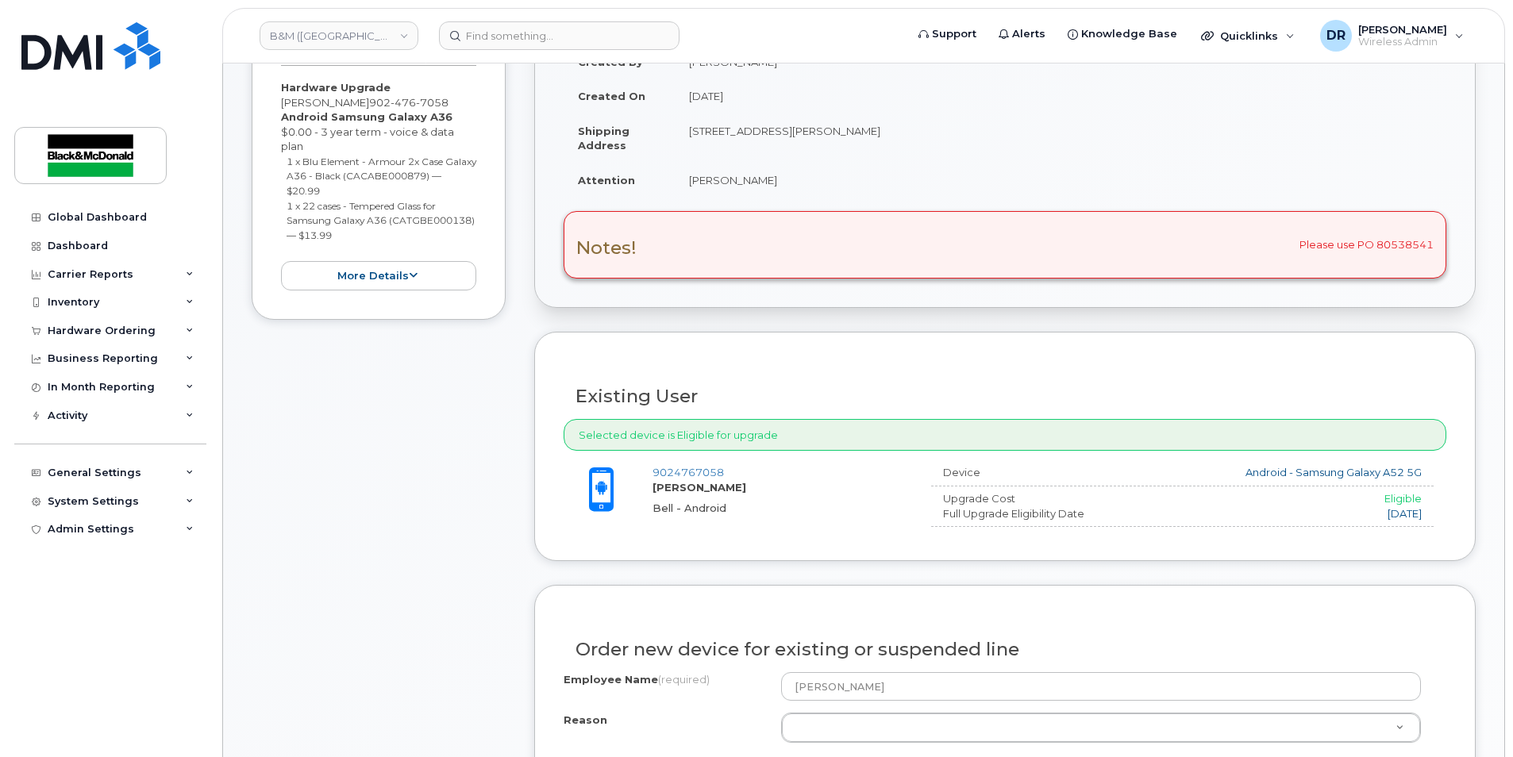
click at [1364, 241] on div "Notes! Please use PO 80538541" at bounding box center [1005, 244] width 883 height 67
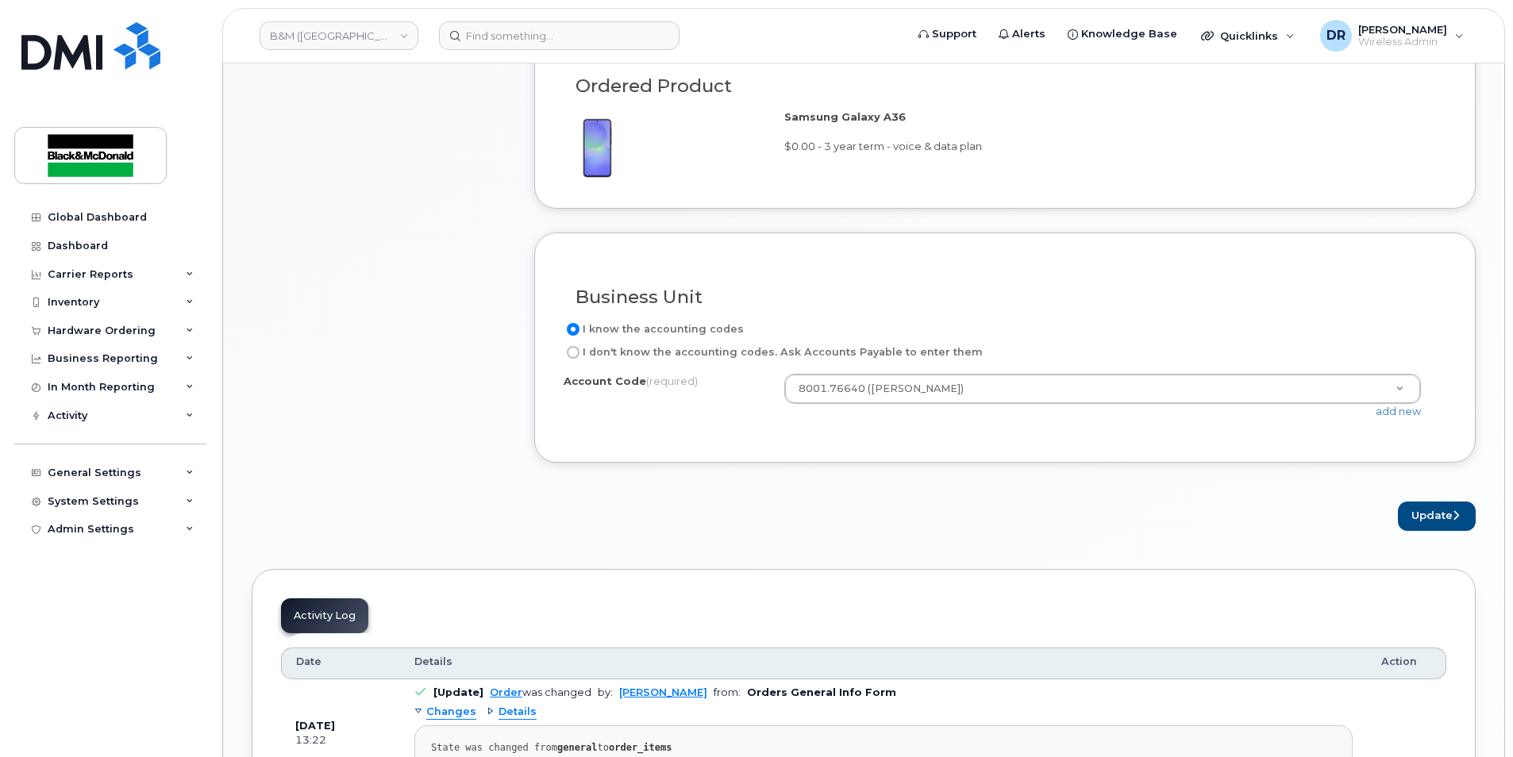
scroll to position [1111, 0]
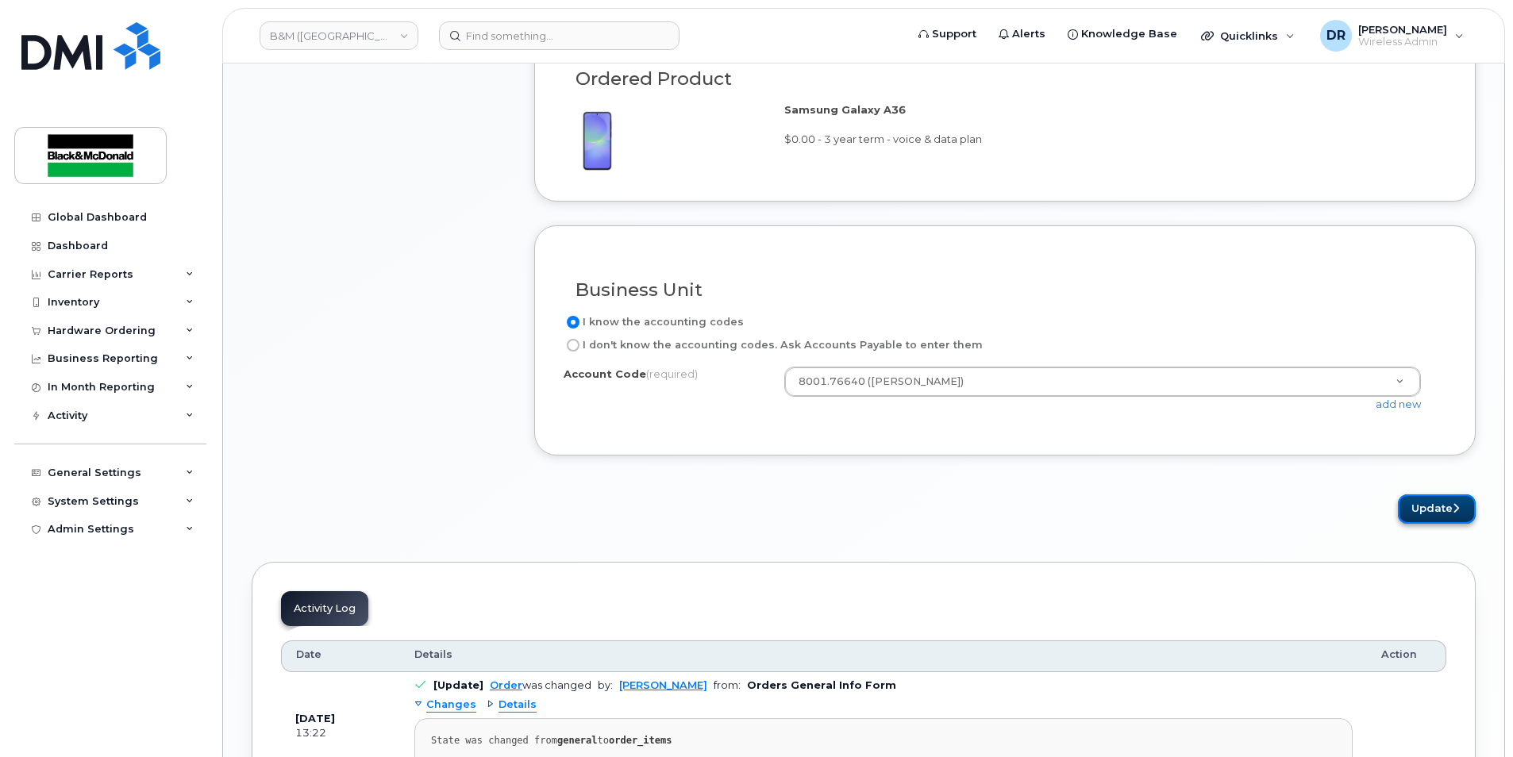
click at [1426, 511] on button "Update" at bounding box center [1437, 509] width 78 height 29
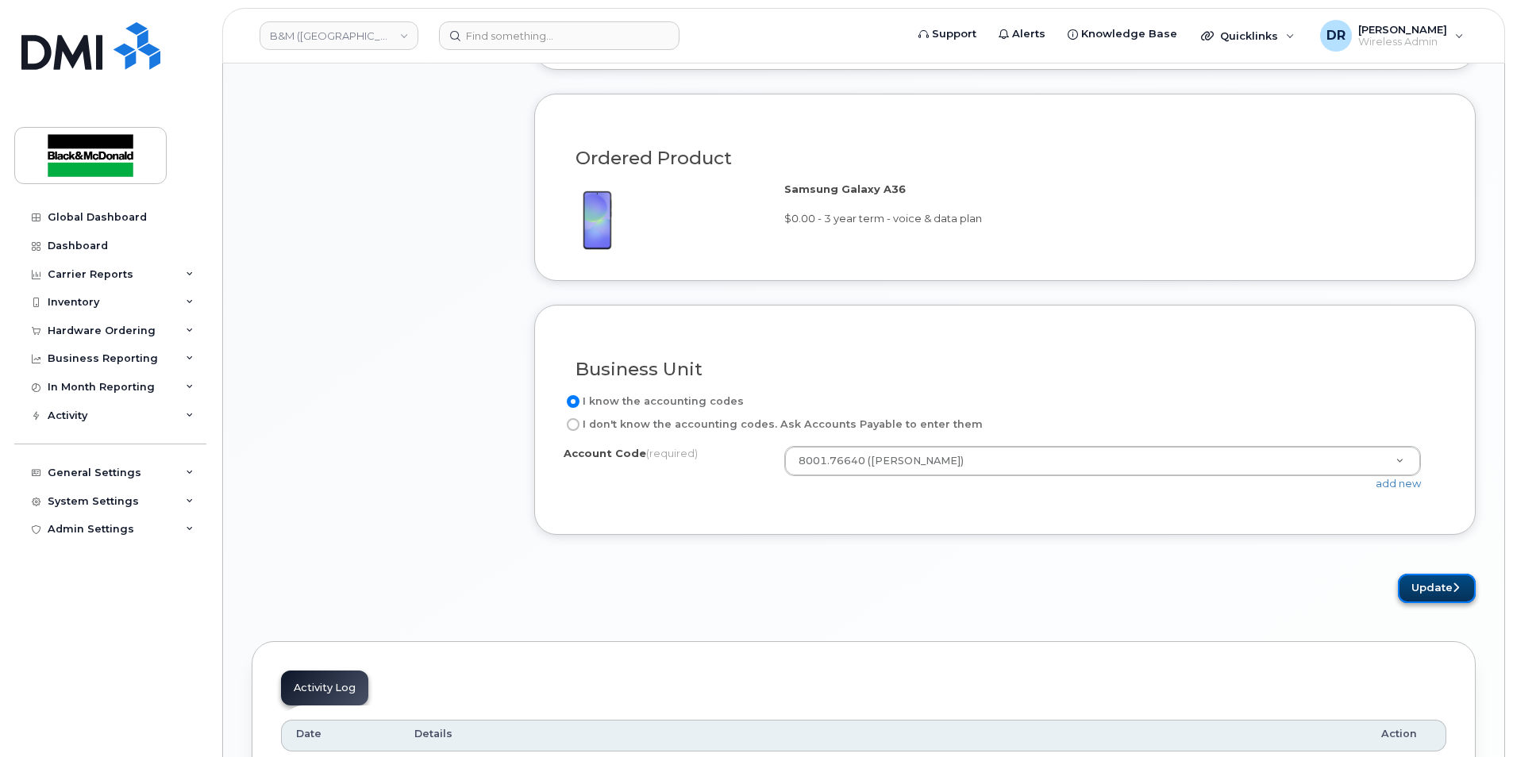
click at [1436, 579] on button "Update" at bounding box center [1437, 588] width 78 height 29
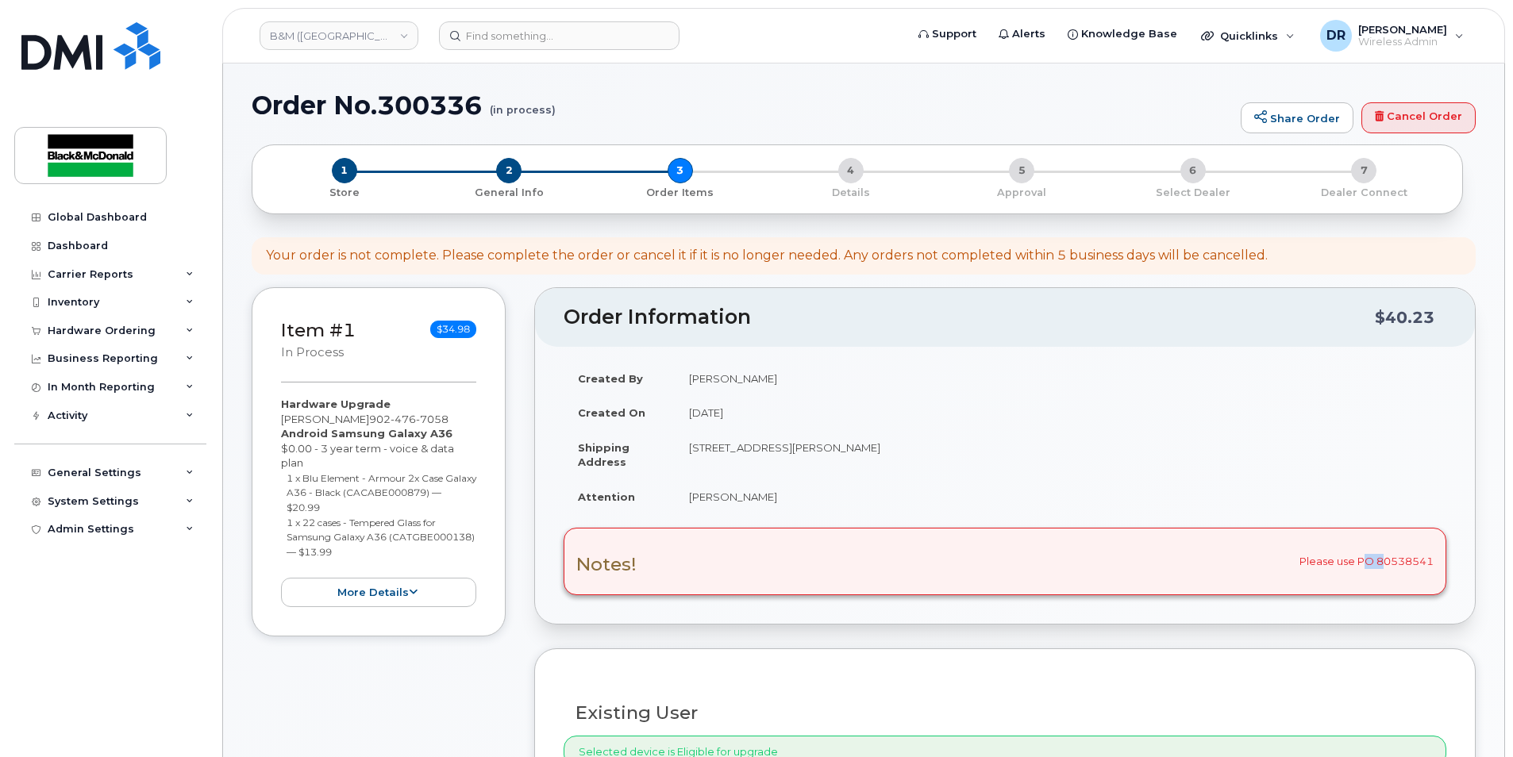
scroll to position [0, 0]
click at [1003, 576] on div "Notes! Please use PO 80538541" at bounding box center [1005, 562] width 883 height 67
click at [427, 591] on button "more details" at bounding box center [378, 593] width 195 height 29
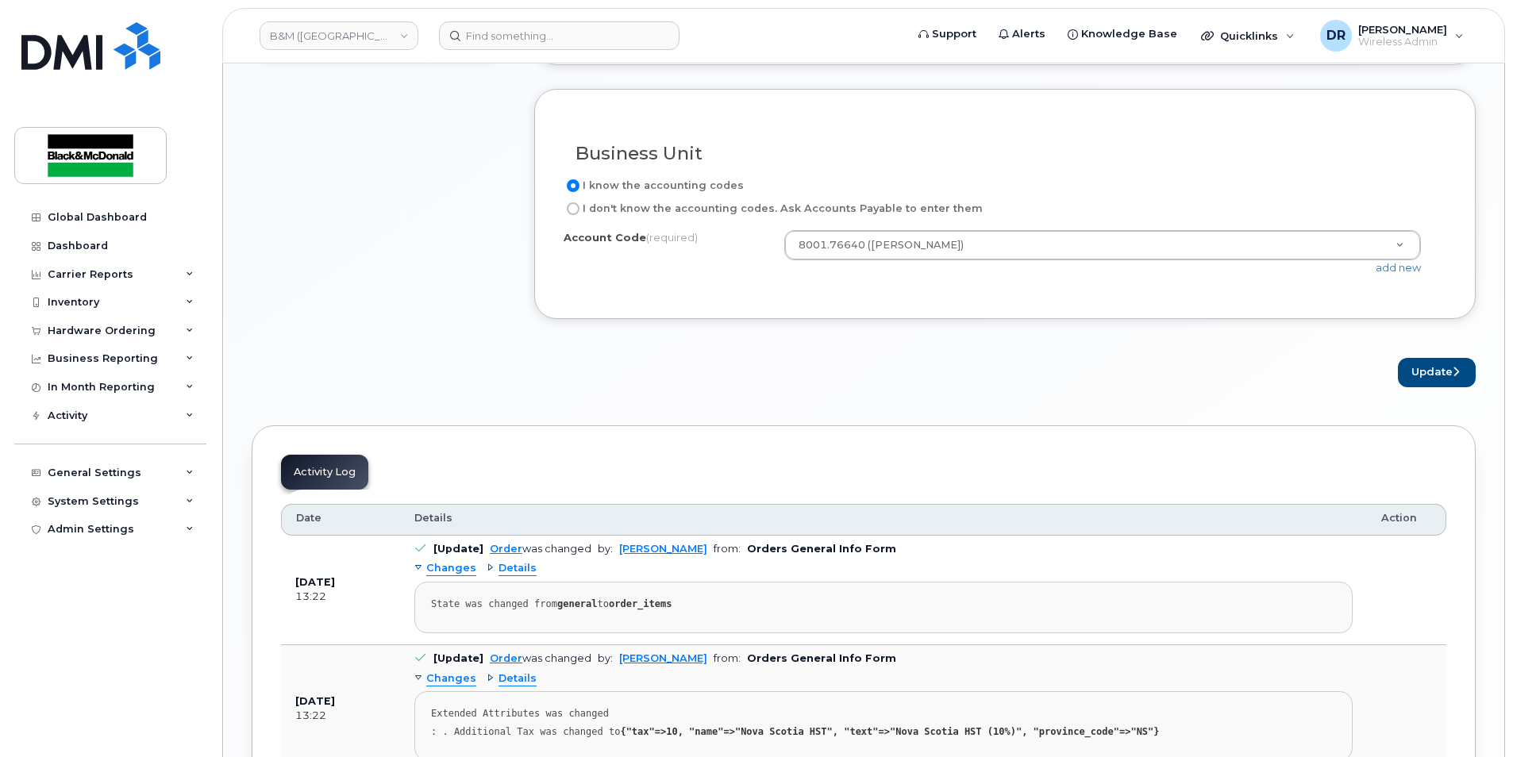
scroll to position [1508, 0]
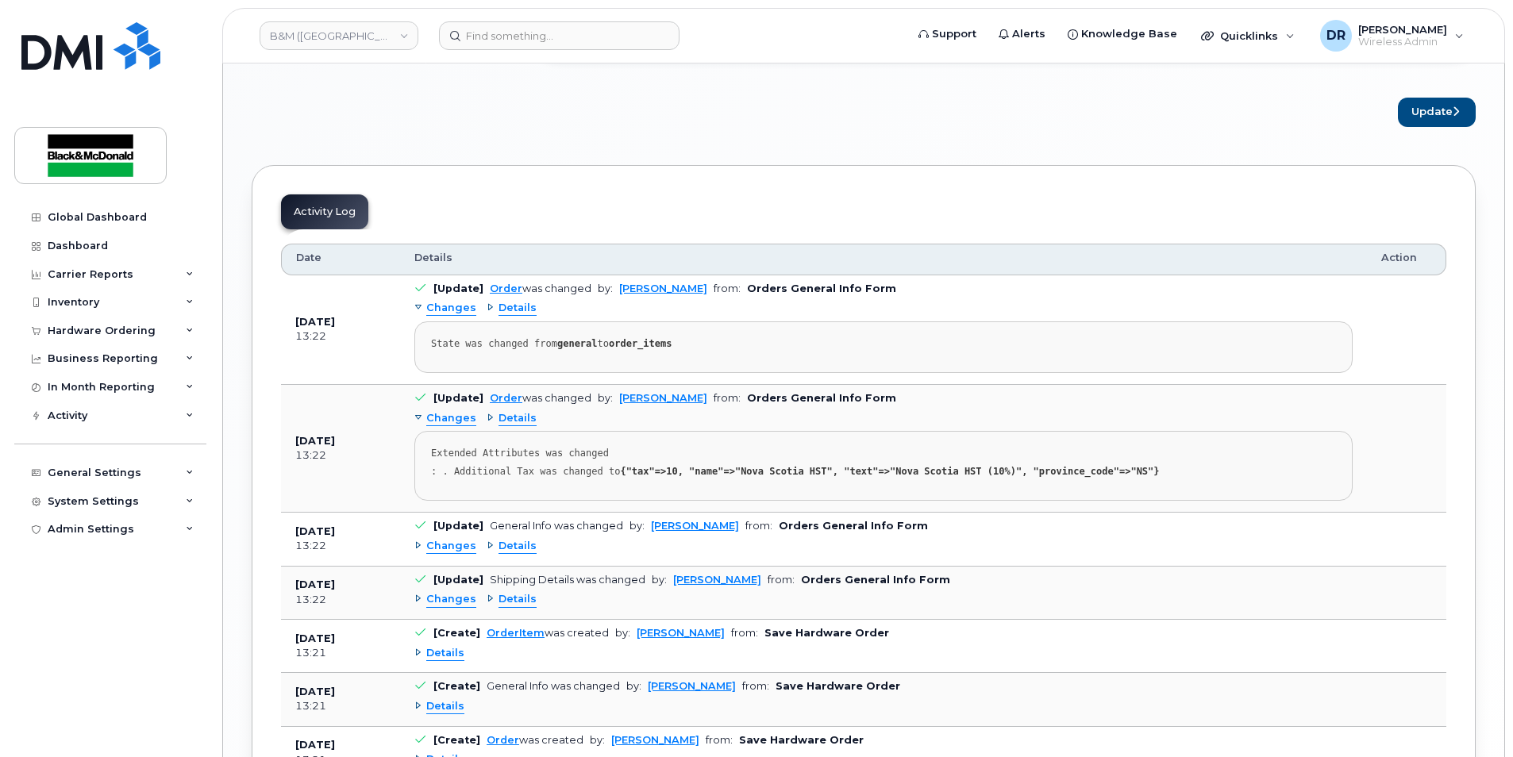
click at [464, 470] on div ": . Additional Tax was changed to {"tax"=>10, "name"=>"Nova Scotia HST", "text"…" at bounding box center [883, 472] width 905 height 12
click at [454, 417] on span "Changes" at bounding box center [451, 418] width 50 height 15
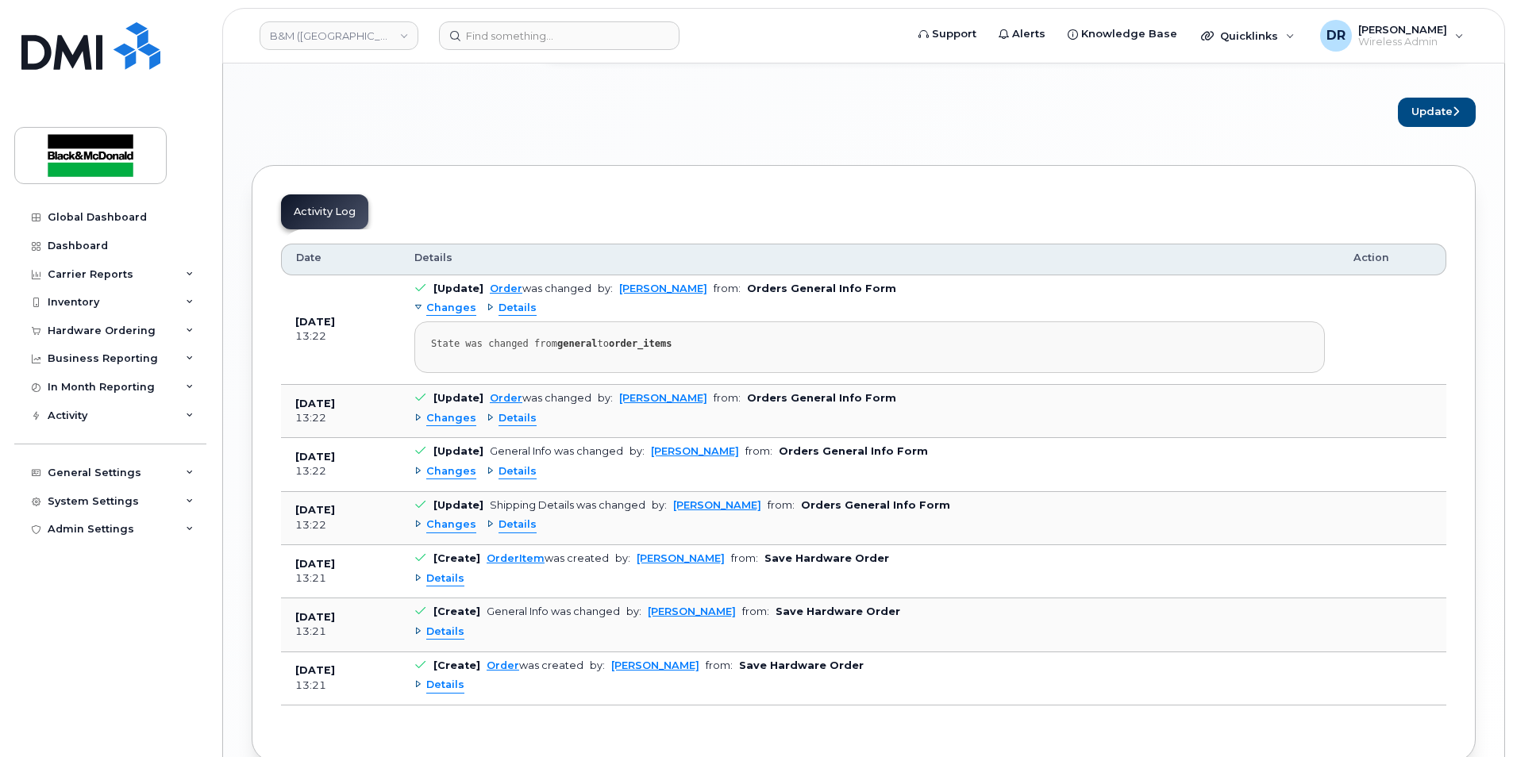
click at [505, 418] on span "Details" at bounding box center [518, 418] width 38 height 15
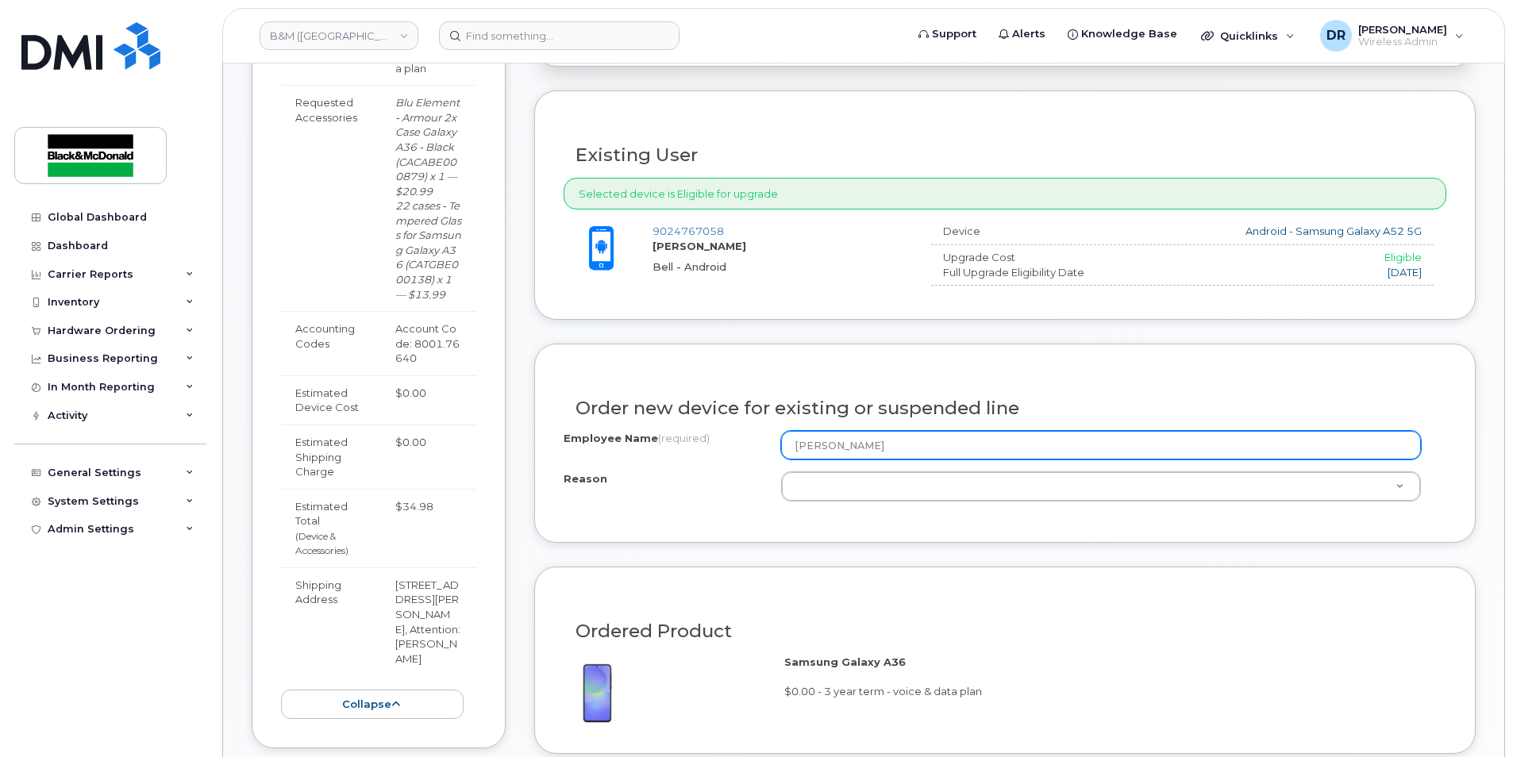
scroll to position [479, 0]
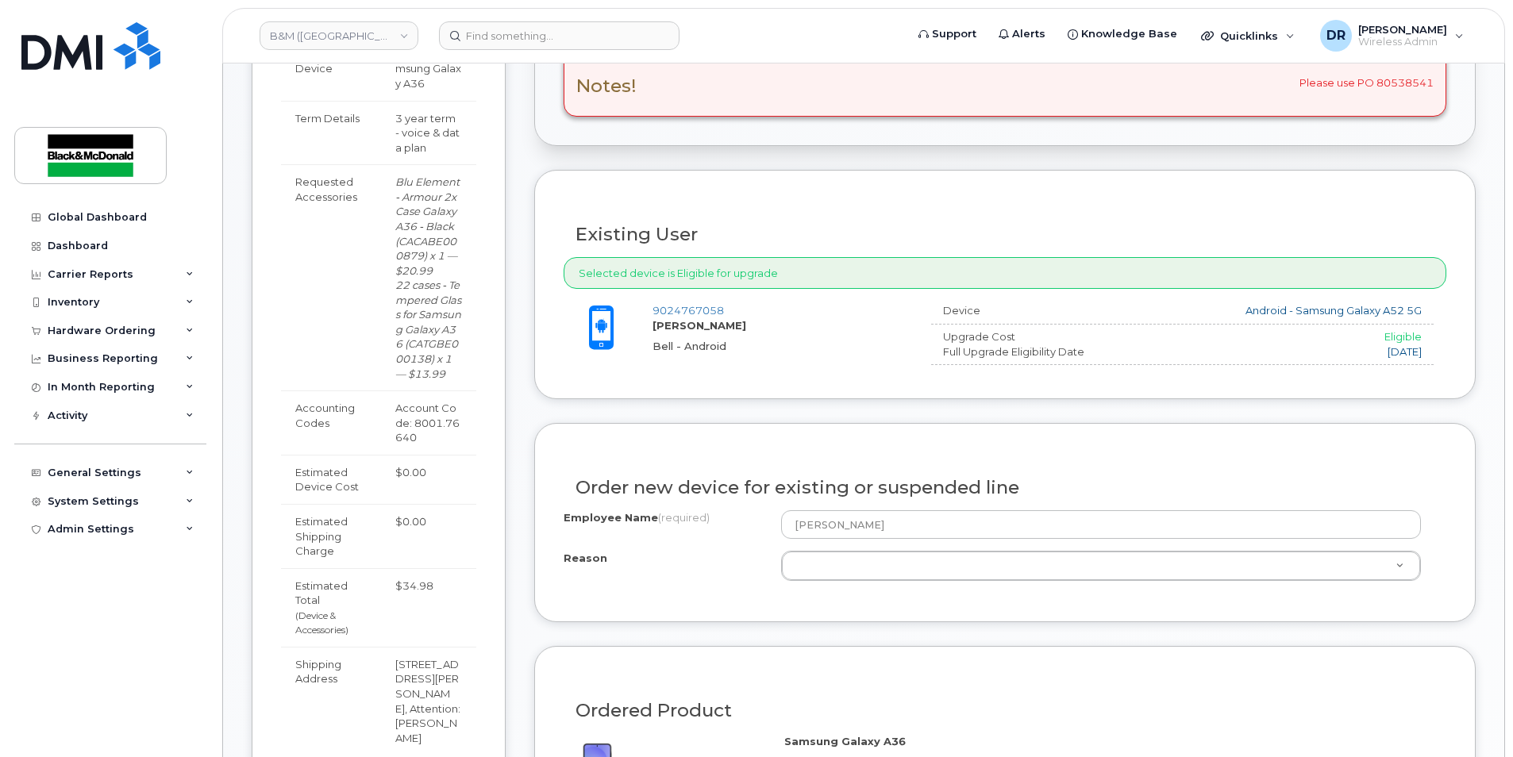
click at [789, 279] on div "Selected device is Eligible for upgrade" at bounding box center [1005, 273] width 883 height 33
click at [945, 340] on div "Upgrade Cost" at bounding box center [1036, 336] width 210 height 15
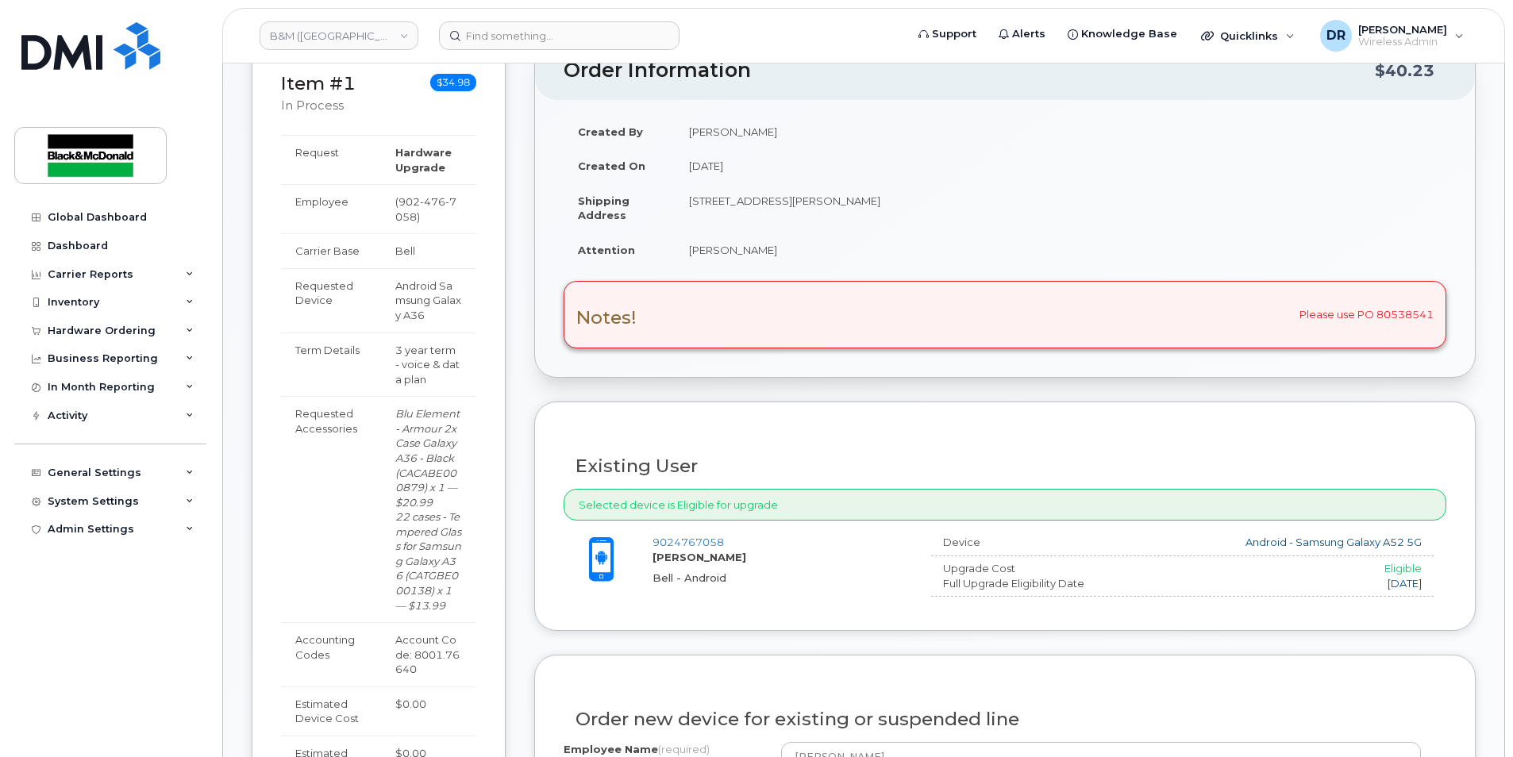
scroll to position [241, 0]
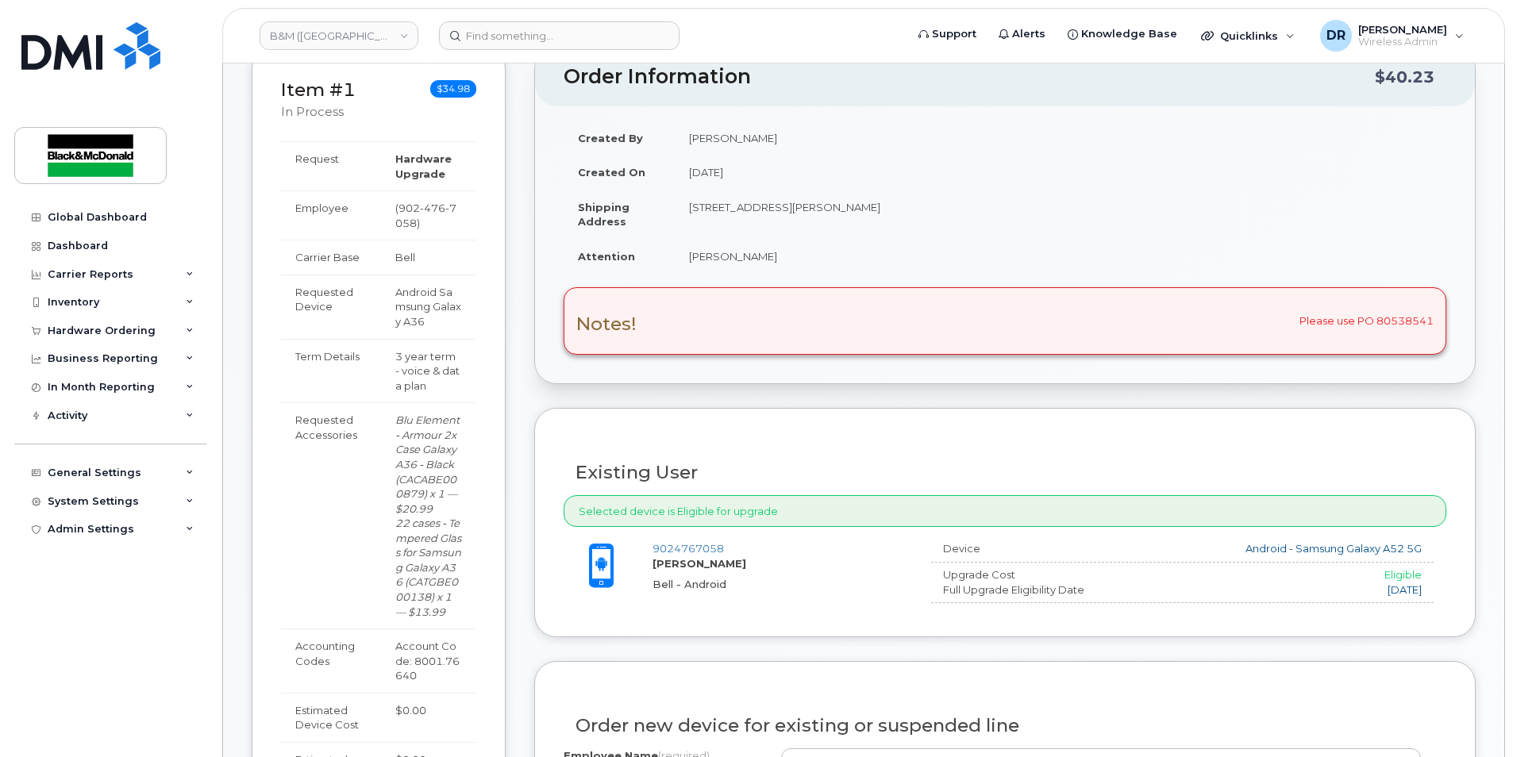
click at [1411, 314] on div "Notes! Please use PO 80538541" at bounding box center [1005, 320] width 883 height 67
click at [1438, 319] on div "Notes! Please use PO 80538541" at bounding box center [1005, 320] width 883 height 67
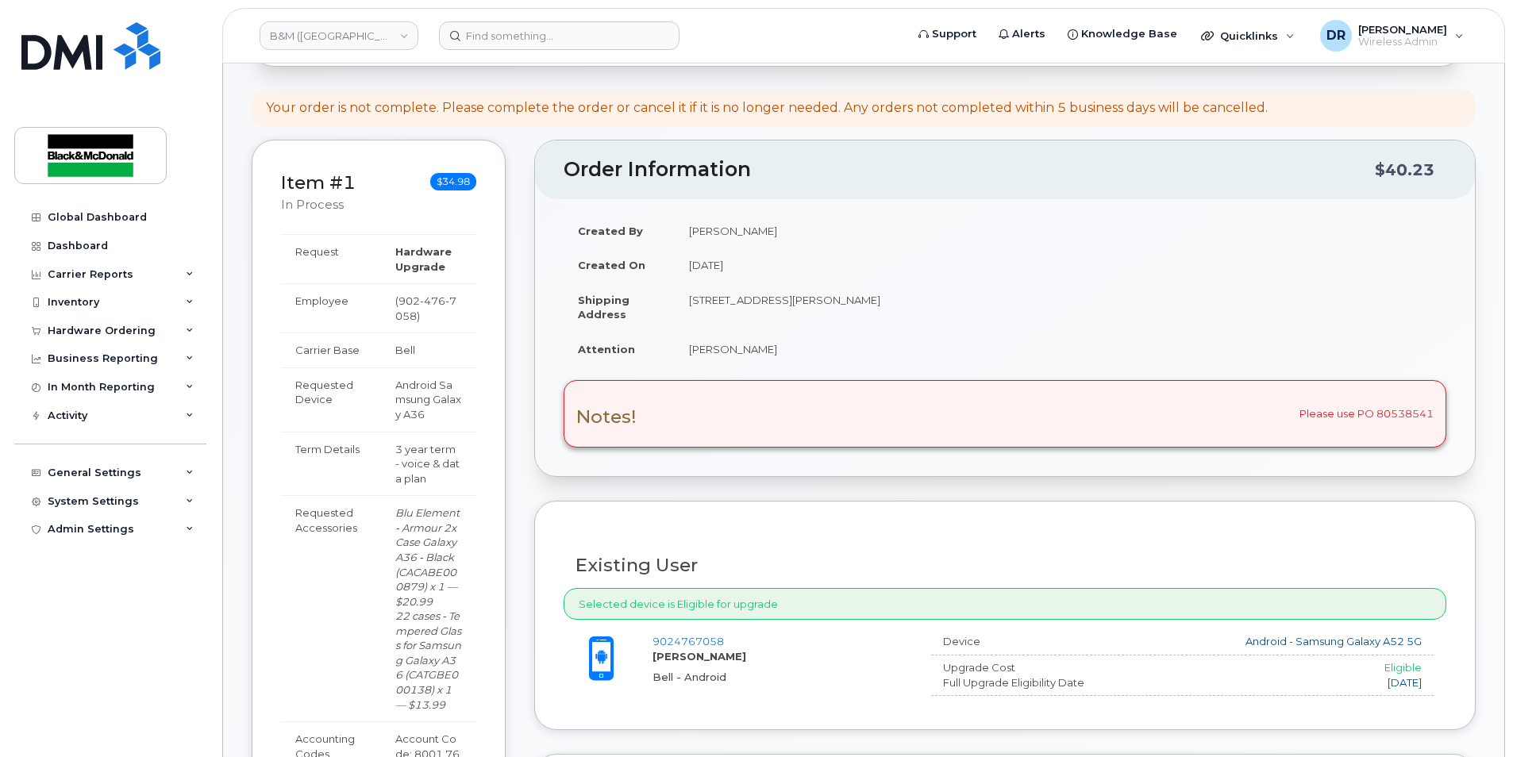
scroll to position [0, 0]
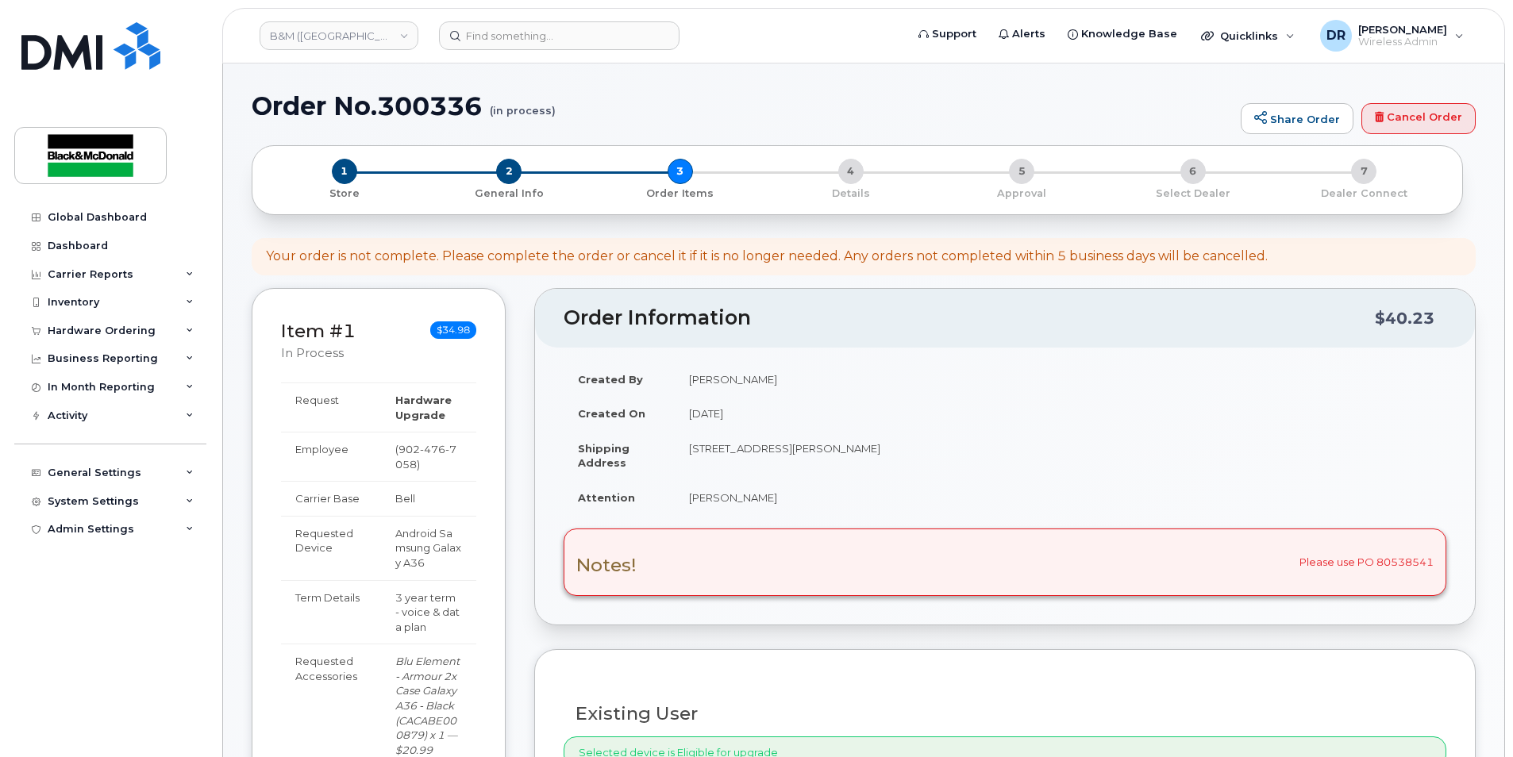
click at [682, 177] on div "1 Store 2 General Info 3 Order Items 4 Details 5 Approval 6 Select Dealer 7 Dea…" at bounding box center [857, 180] width 1184 height 42
click at [853, 168] on div "1 Store 2 General Info 3 Order Items 4 Details 5 Approval 6 Select Dealer 7 Dea…" at bounding box center [857, 180] width 1184 height 42
drag, startPoint x: 626, startPoint y: 567, endPoint x: 643, endPoint y: 555, distance: 21.1
click at [625, 567] on h3 "Notes!" at bounding box center [606, 566] width 60 height 20
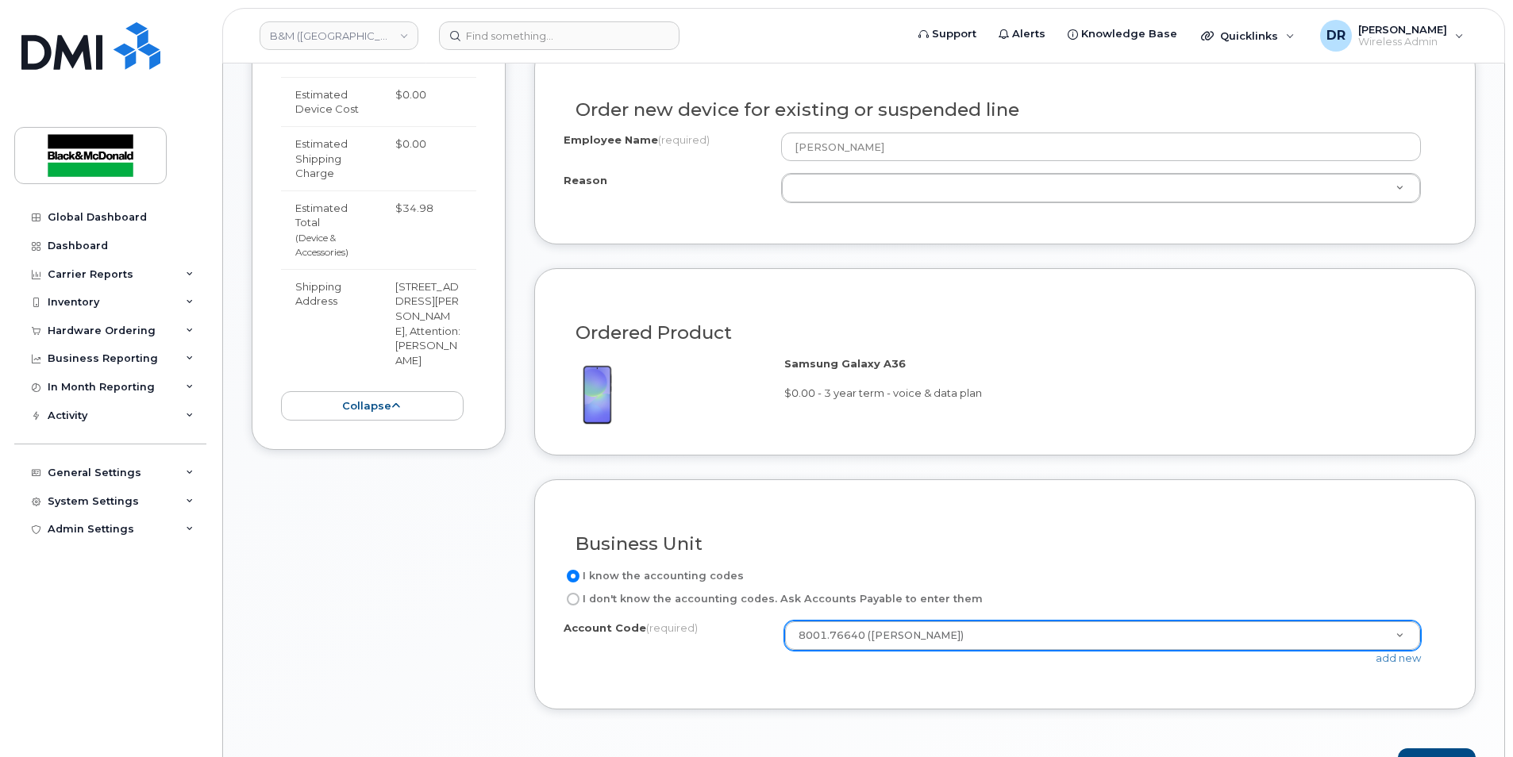
scroll to position [1032, 0]
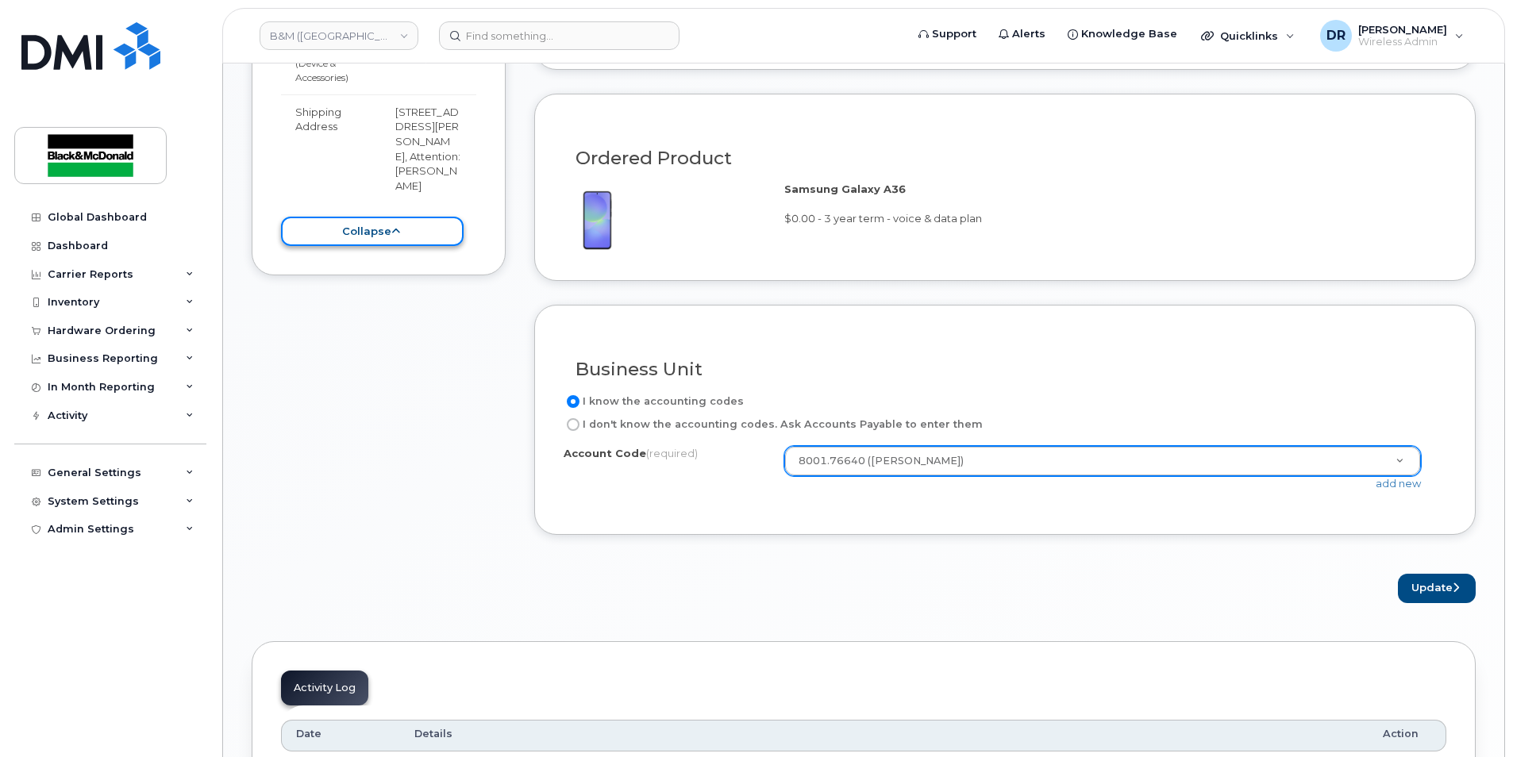
click at [360, 246] on button "collapse" at bounding box center [372, 231] width 183 height 29
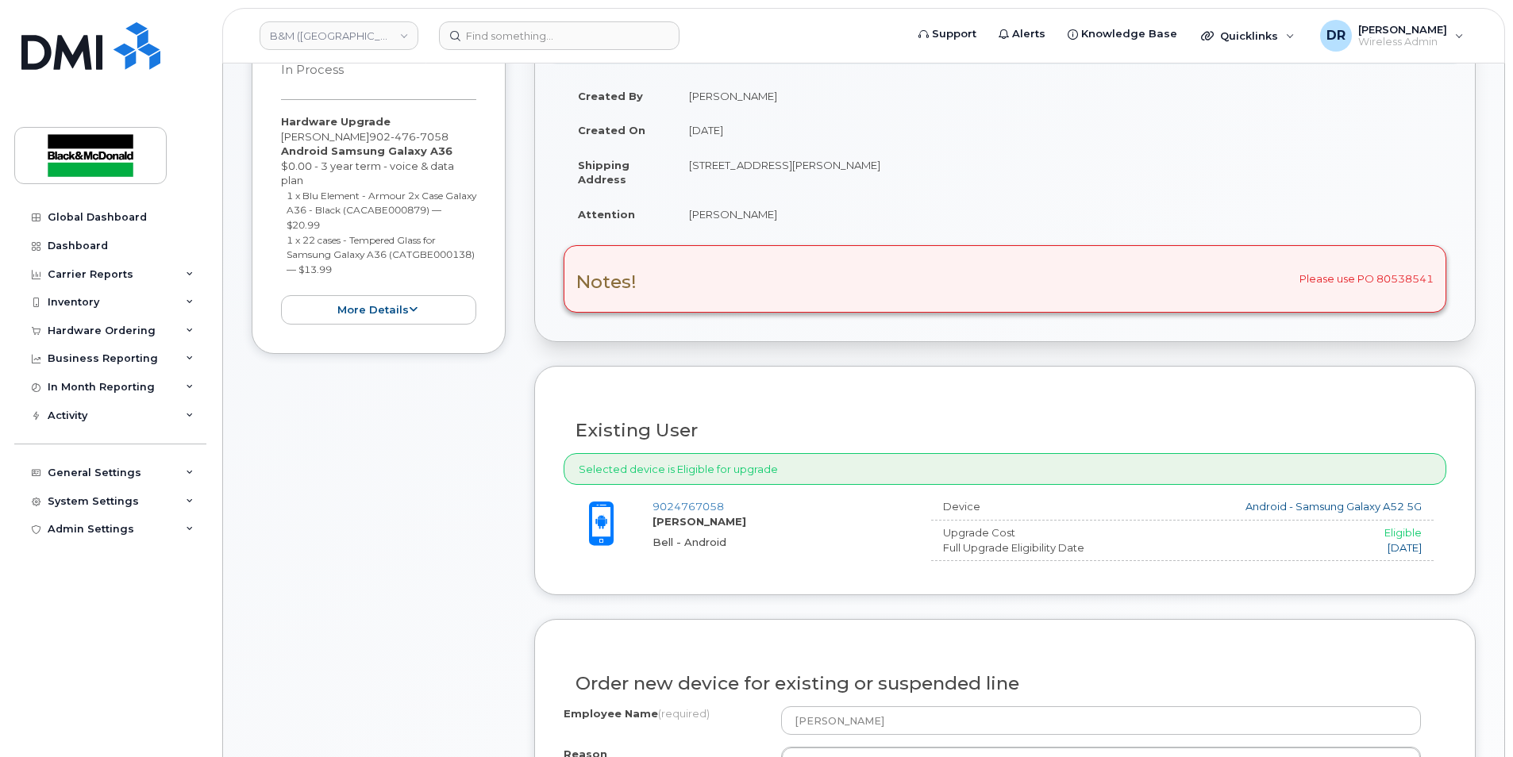
scroll to position [0, 0]
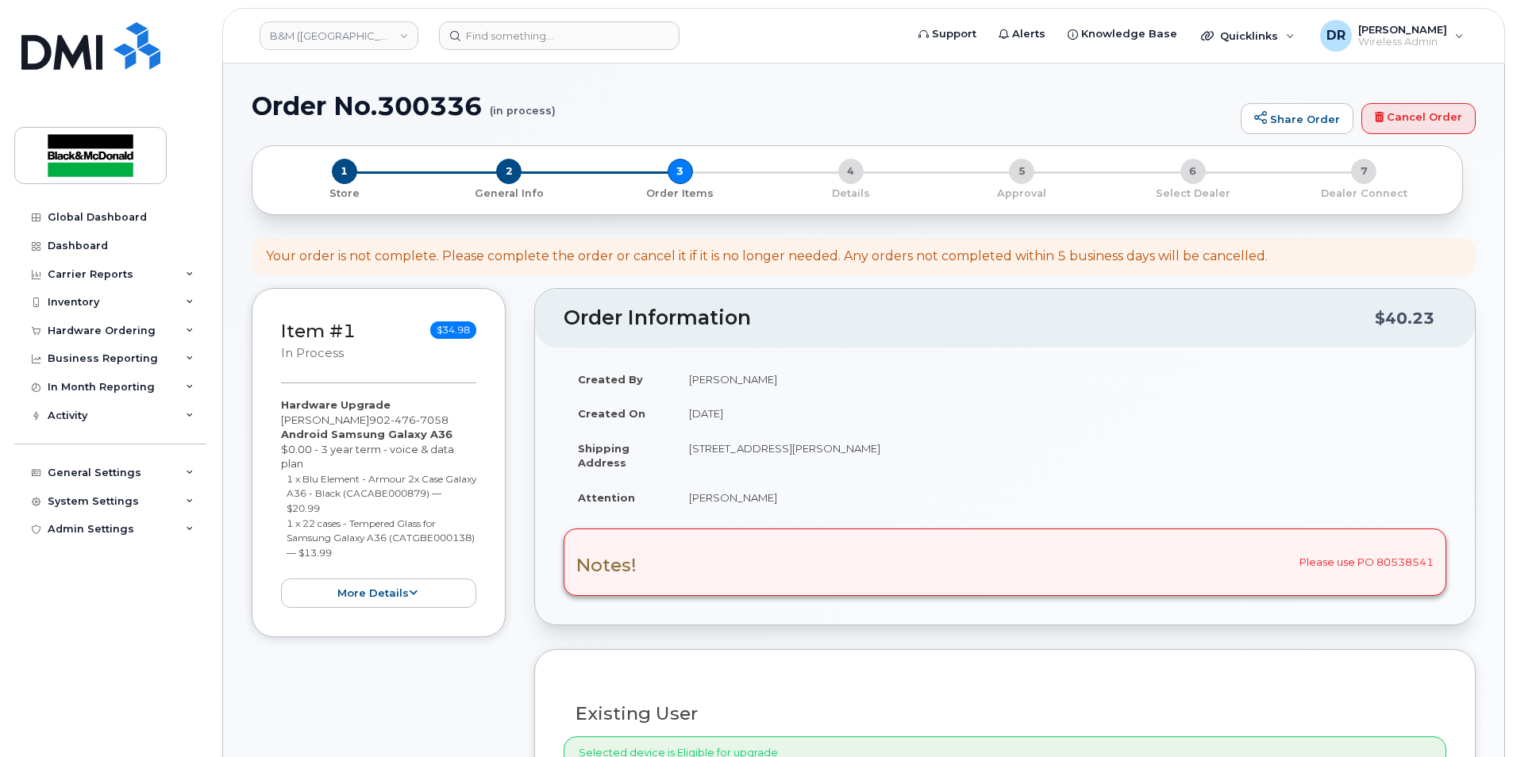
click at [456, 338] on span "$34.98" at bounding box center [453, 329] width 46 height 17
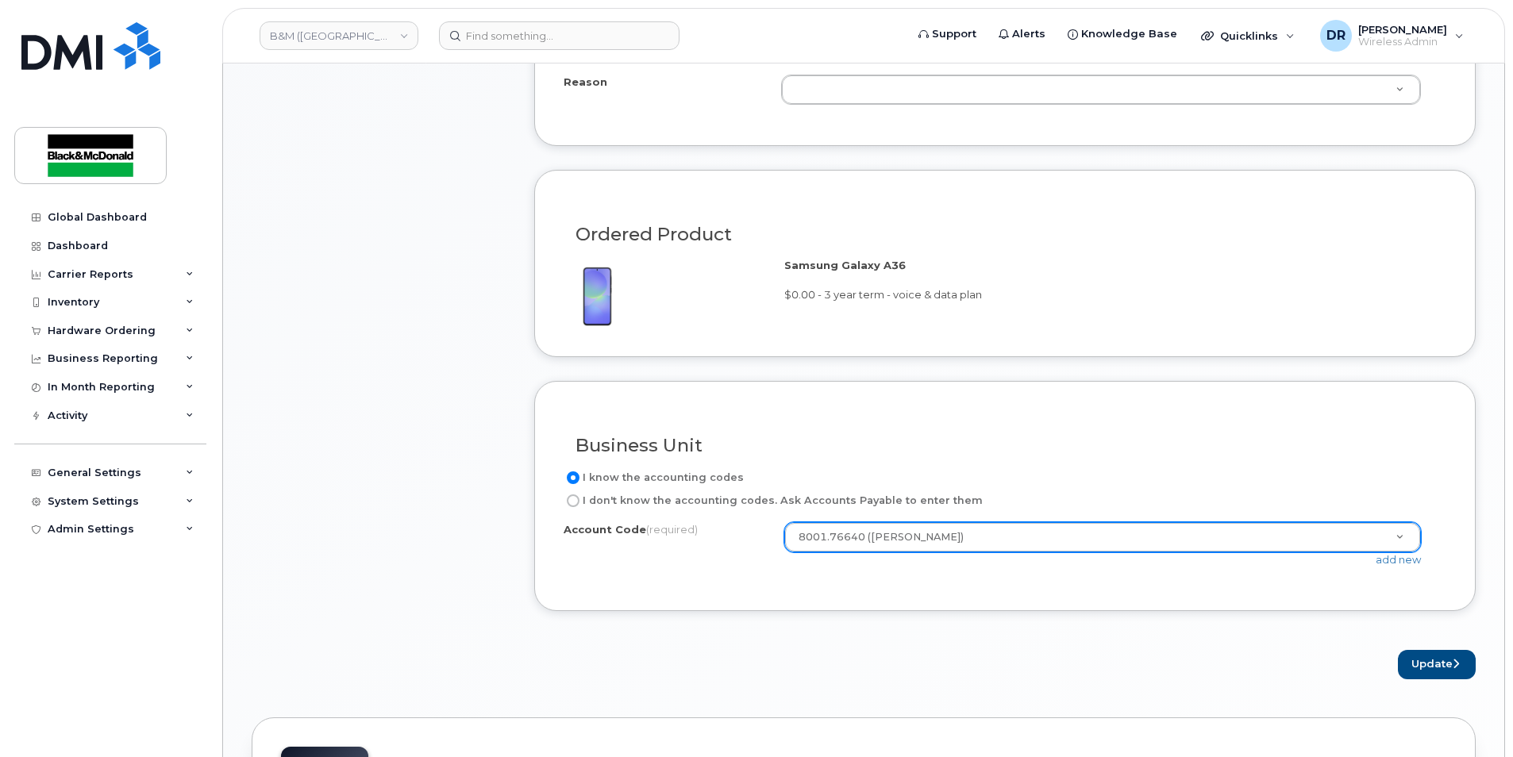
scroll to position [1111, 0]
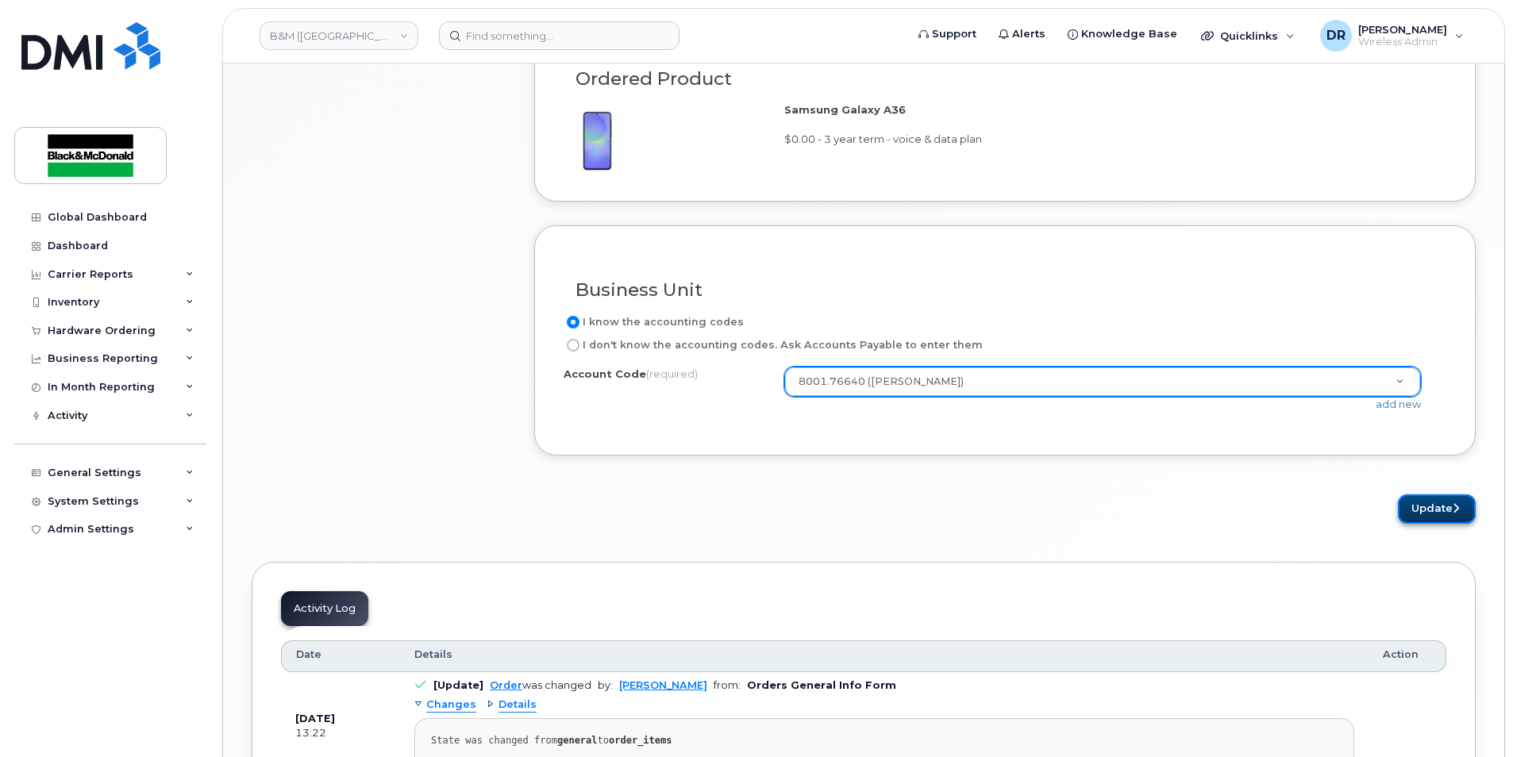
click at [1450, 505] on button "Update" at bounding box center [1437, 509] width 78 height 29
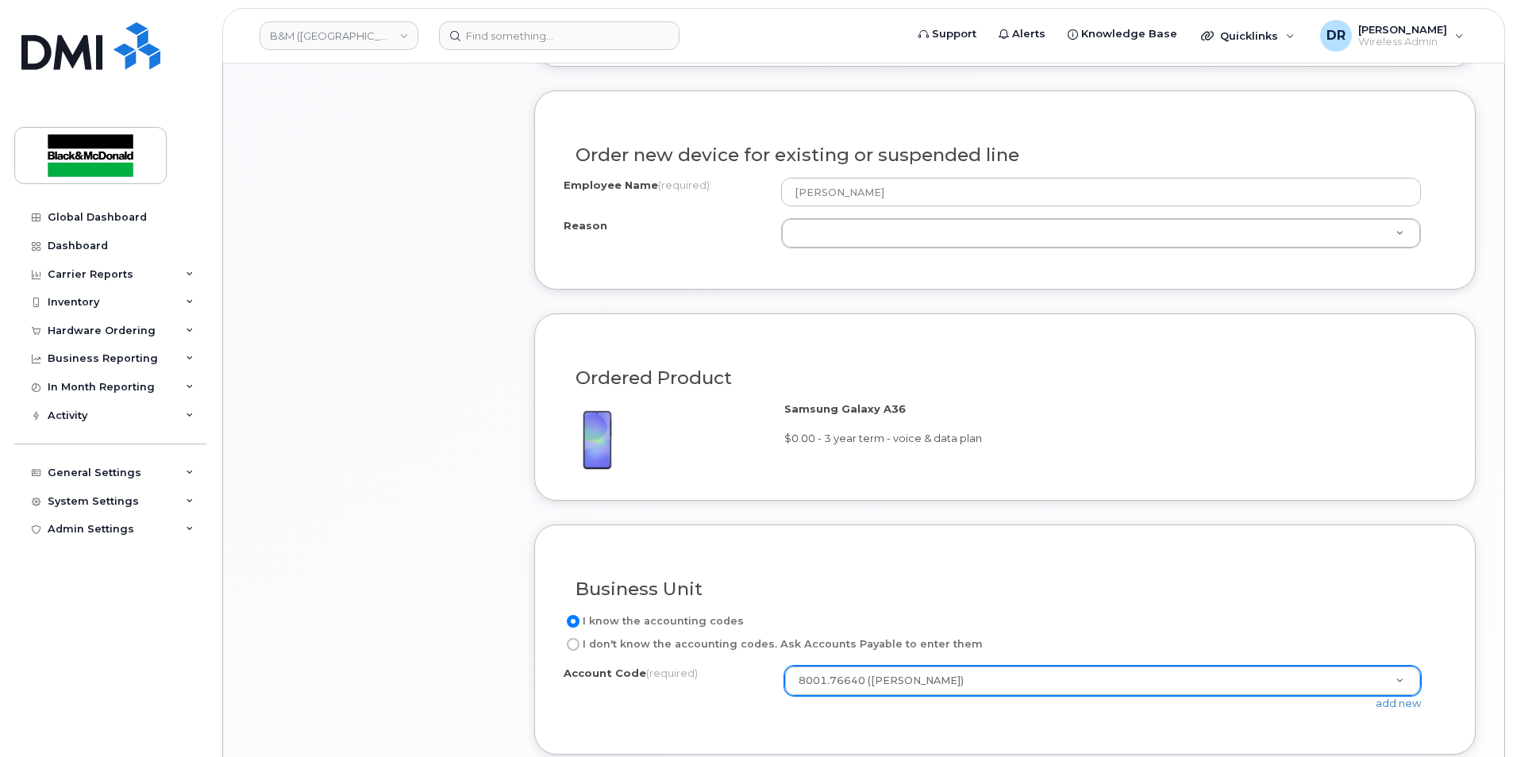
scroll to position [792, 0]
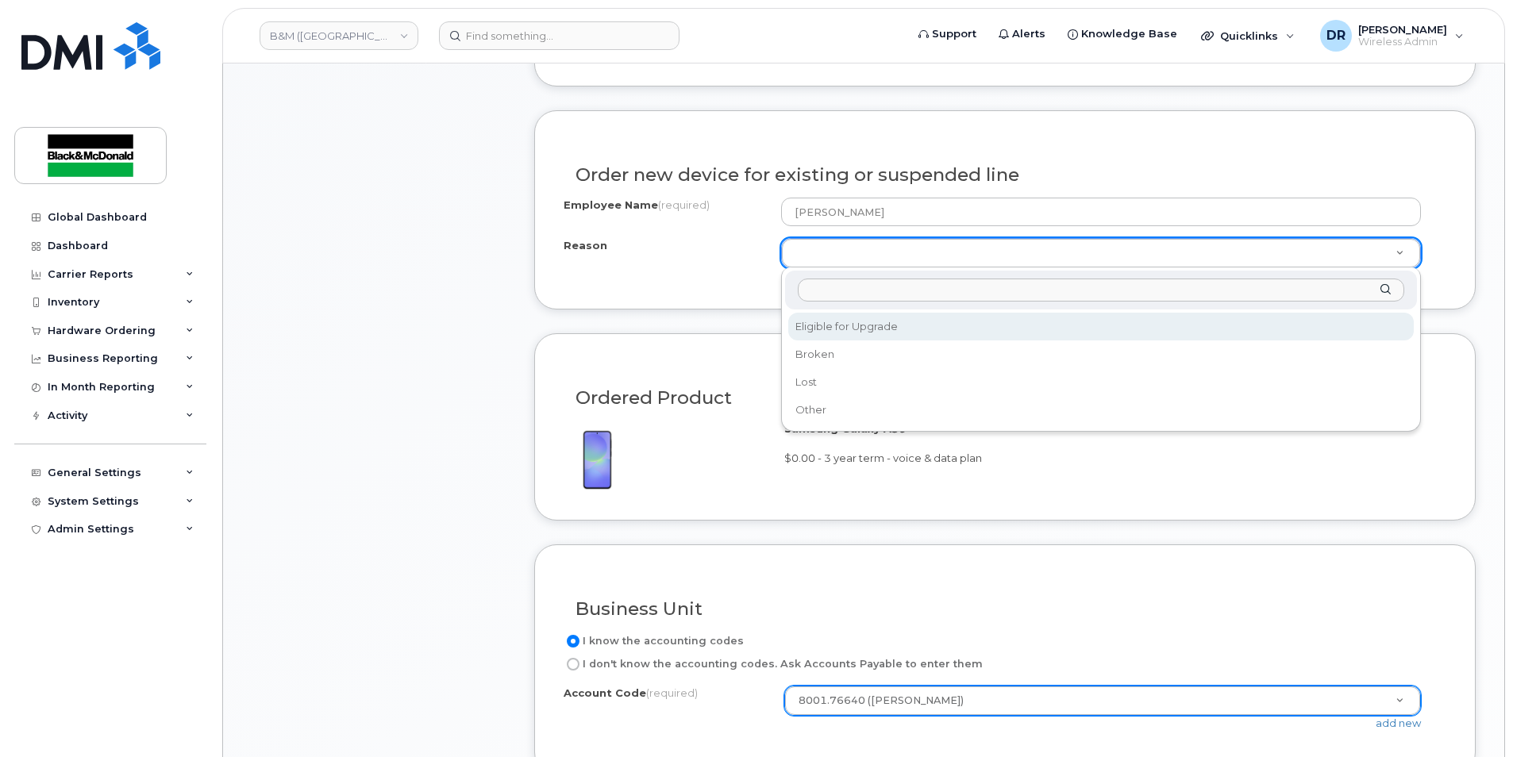
select select "eligible_for_upgrade"
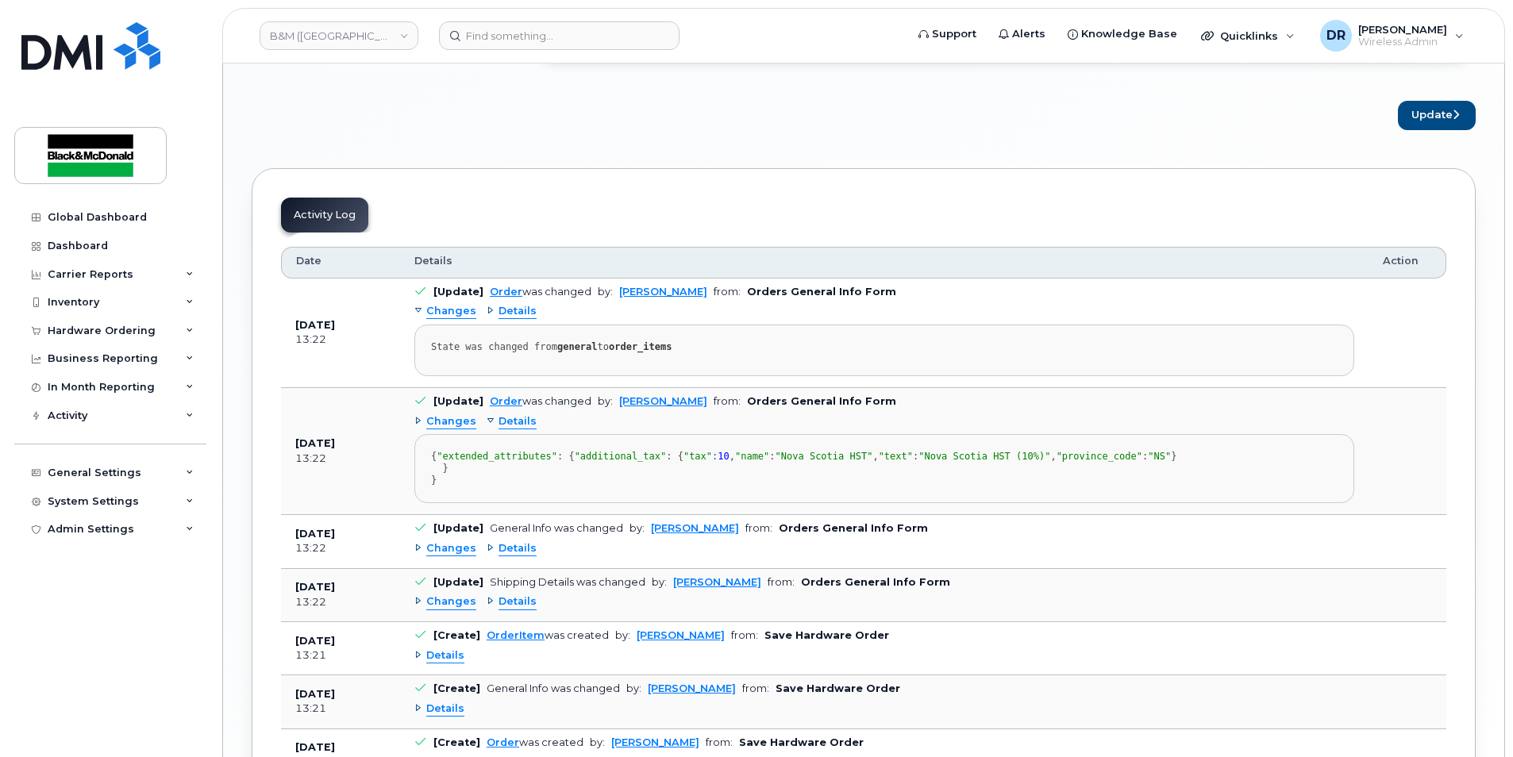
scroll to position [1269, 0]
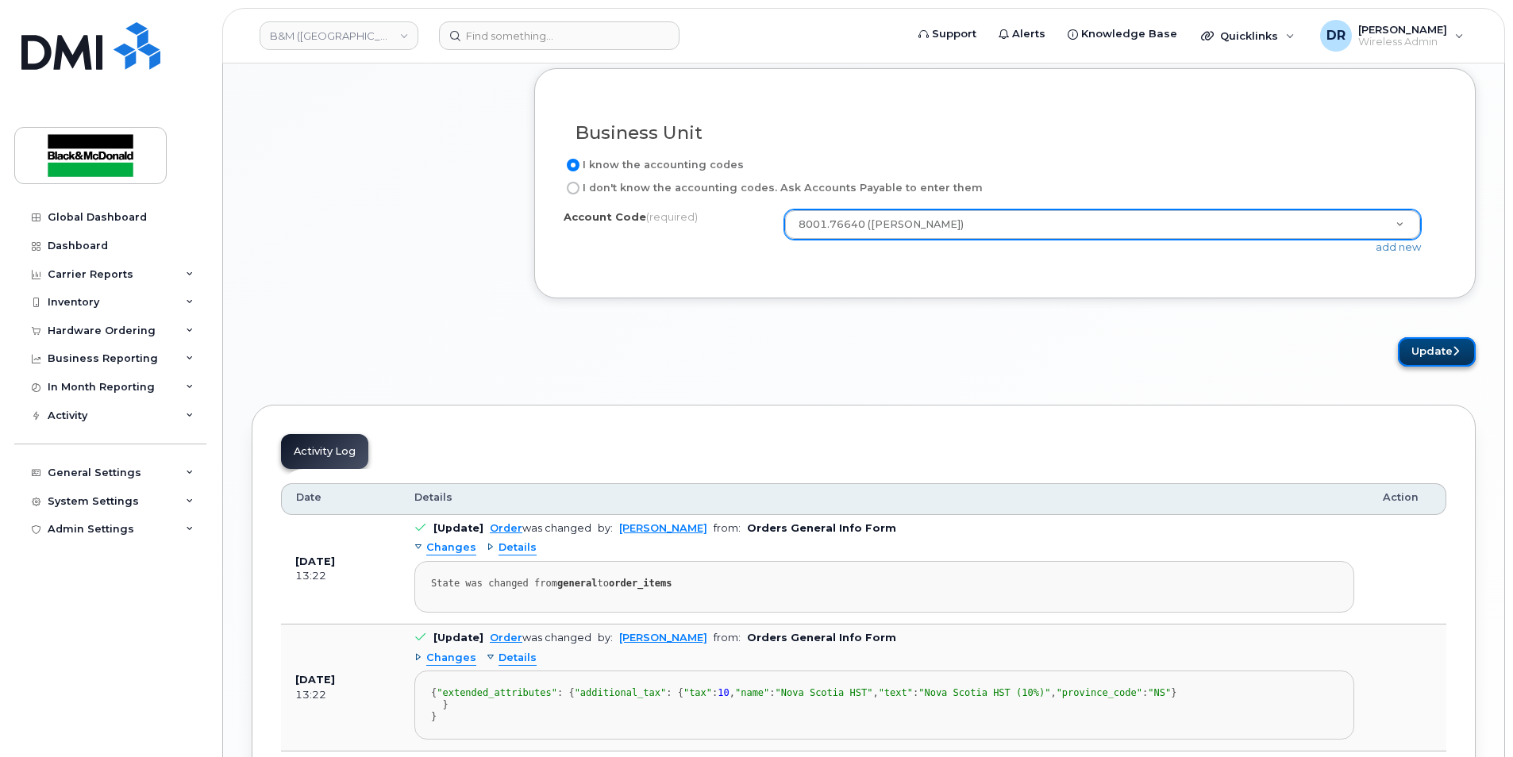
click at [1431, 352] on button "Update" at bounding box center [1437, 351] width 78 height 29
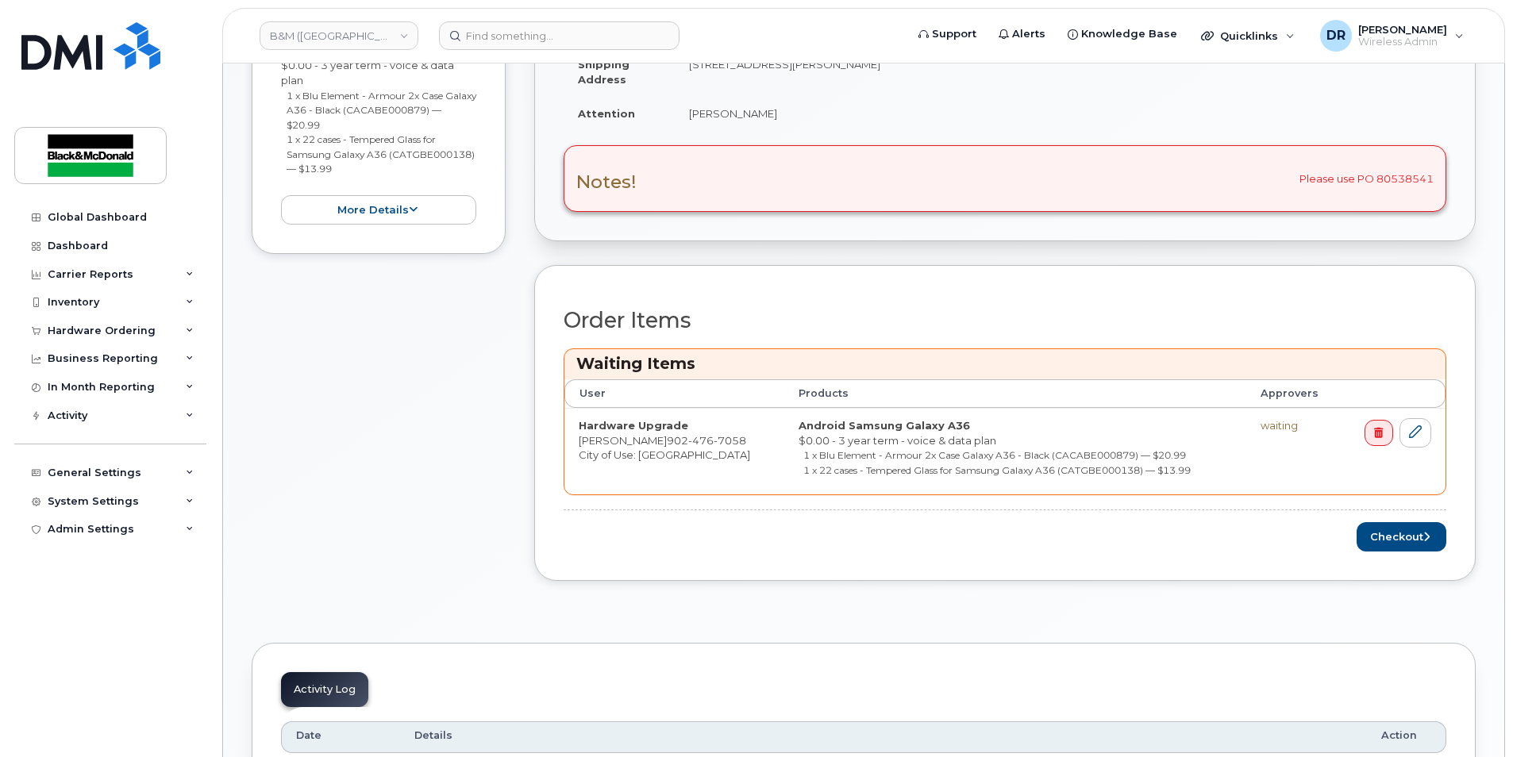
scroll to position [476, 0]
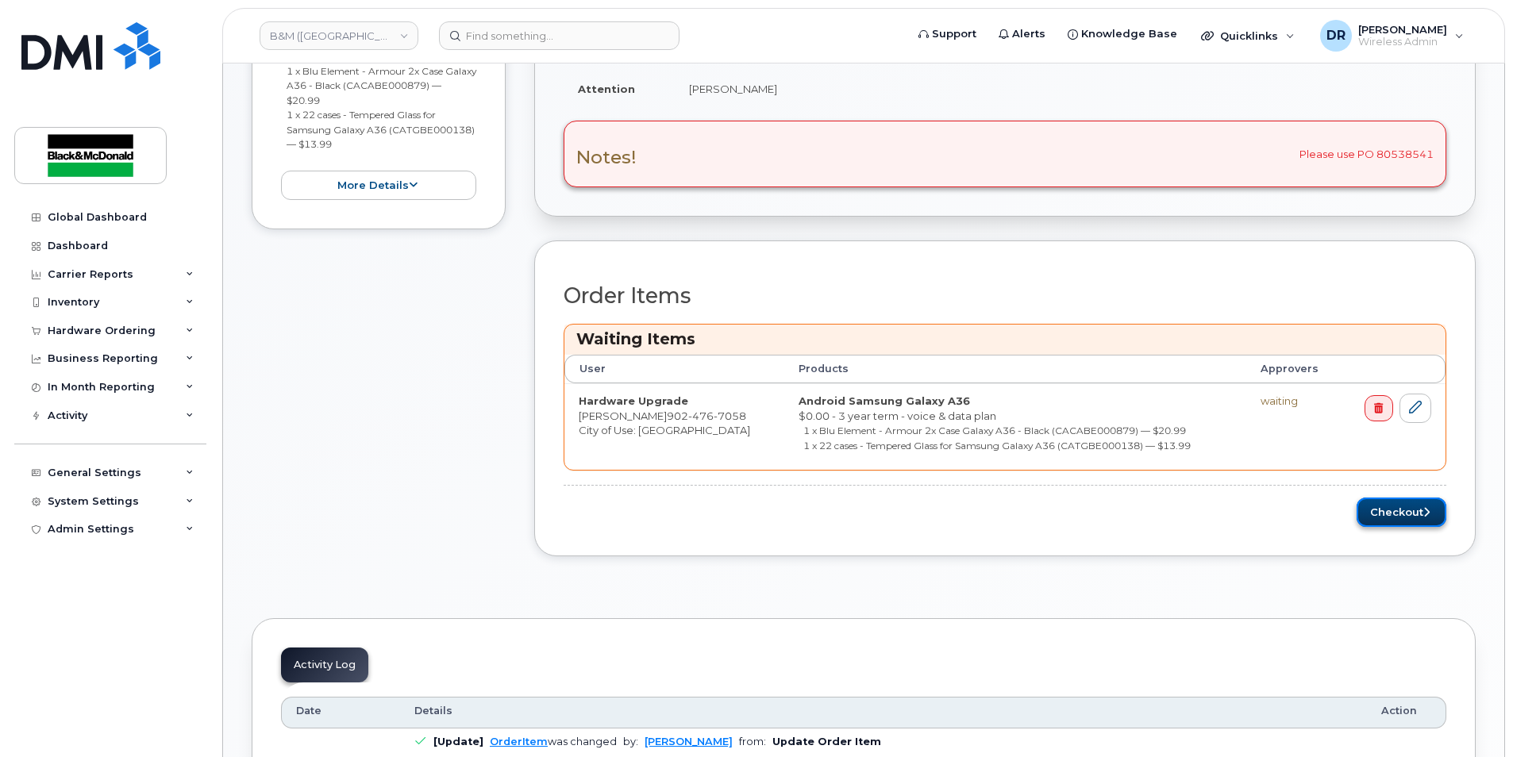
click at [1396, 510] on button "Checkout" at bounding box center [1402, 512] width 90 height 29
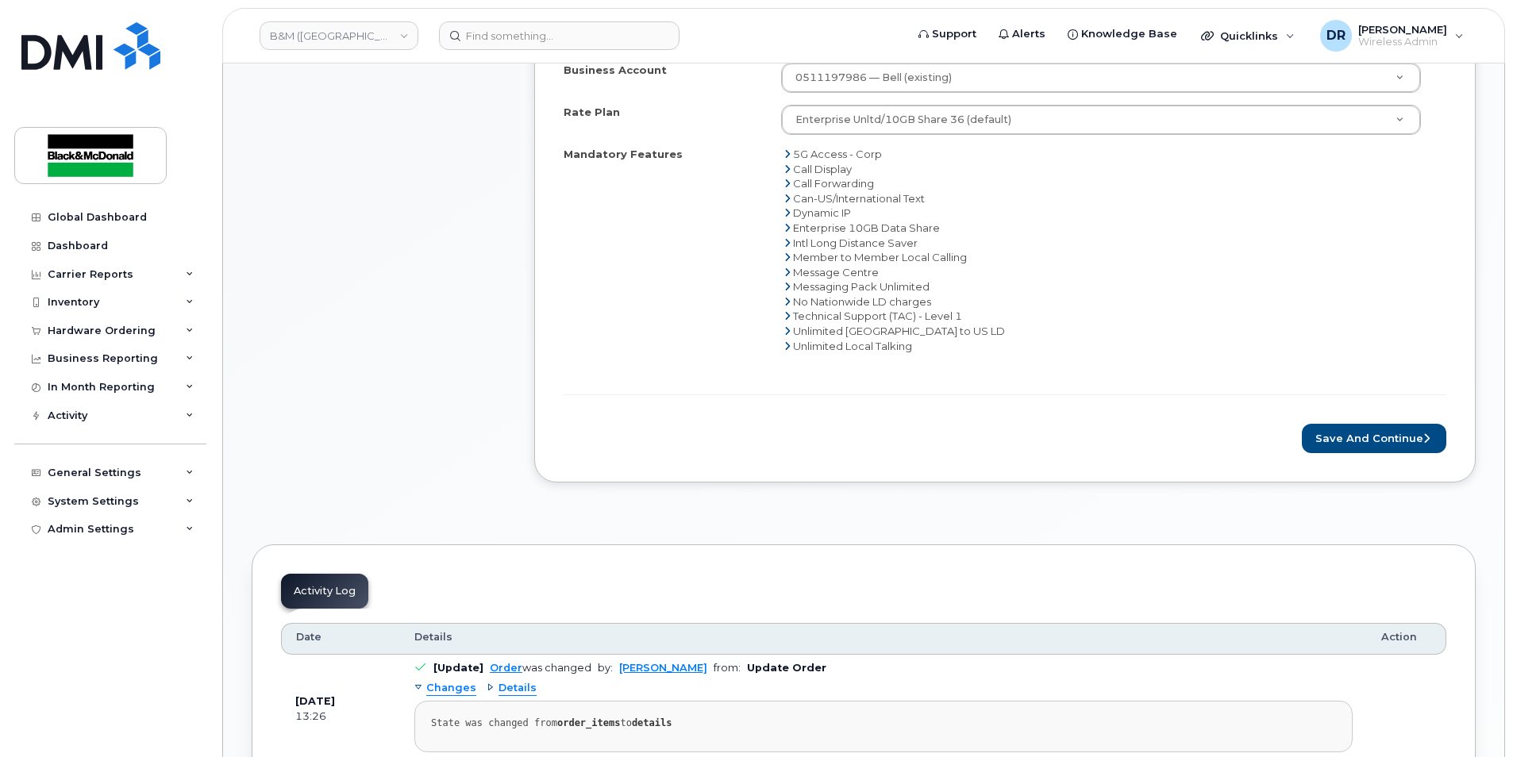
scroll to position [714, 0]
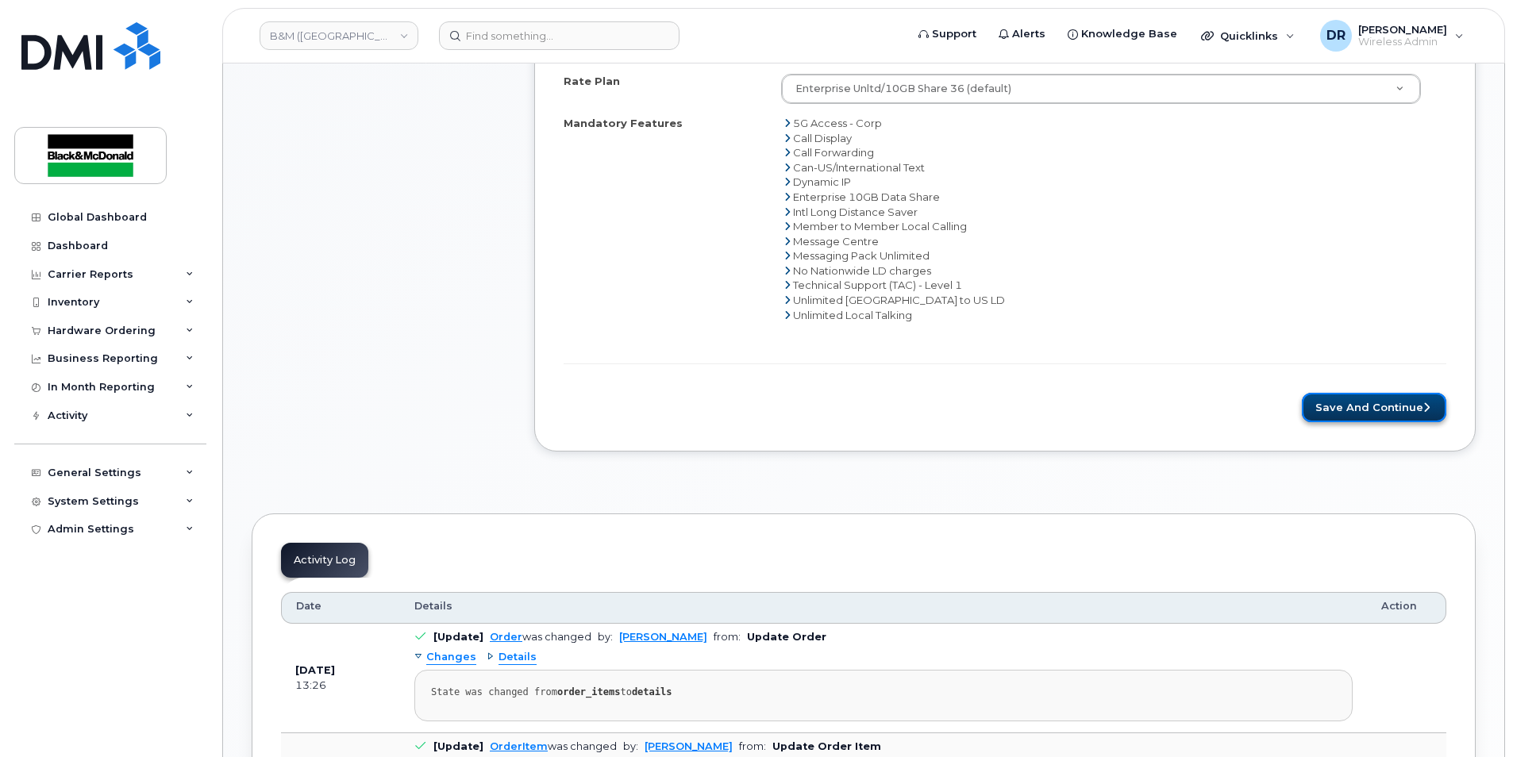
click at [1383, 404] on button "Save and Continue" at bounding box center [1374, 407] width 144 height 29
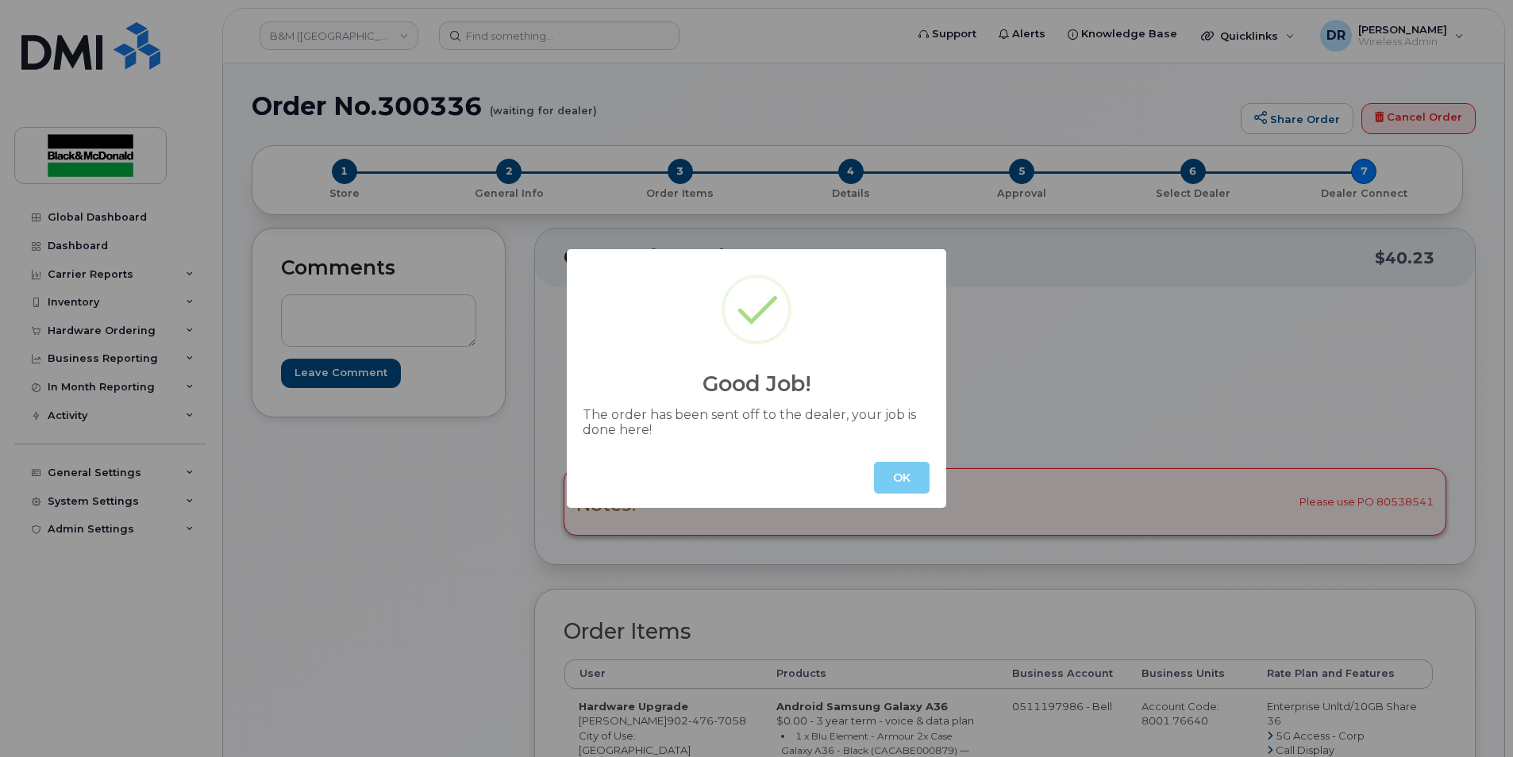
click at [910, 475] on button "OK" at bounding box center [902, 478] width 56 height 32
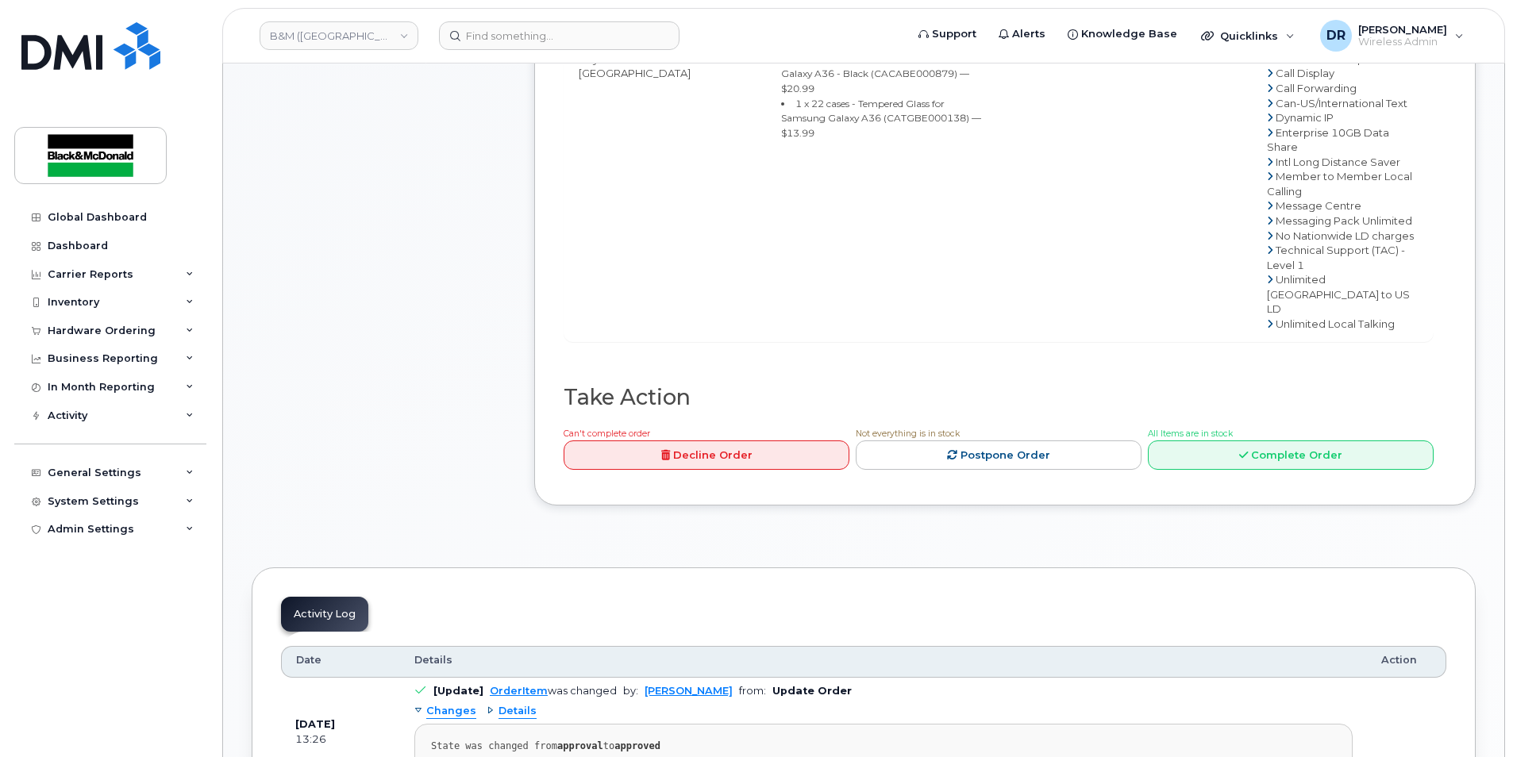
scroll to position [714, 0]
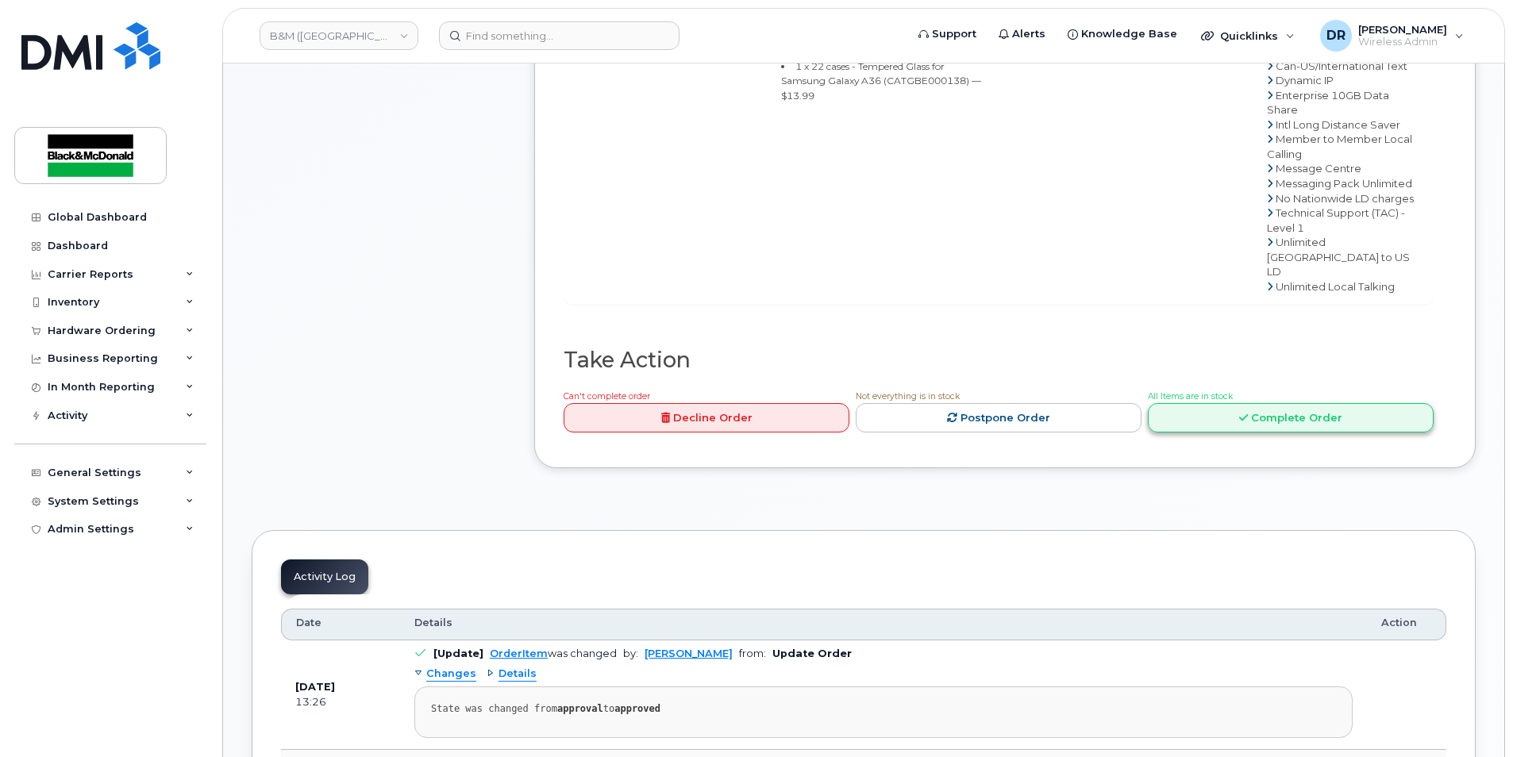
click at [1280, 433] on link "Complete Order" at bounding box center [1291, 417] width 286 height 29
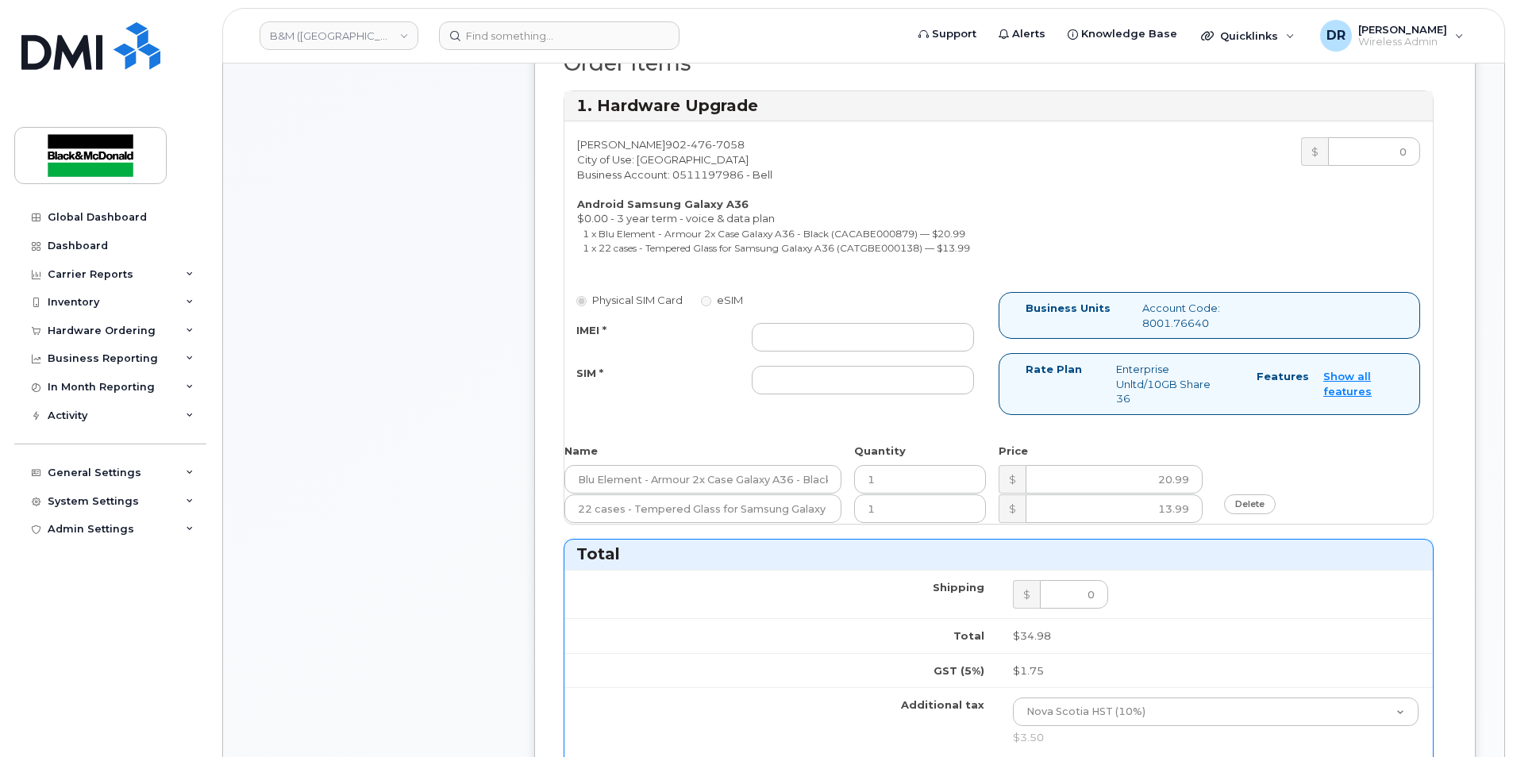
scroll to position [556, 0]
